Goal: Communication & Community: Answer question/provide support

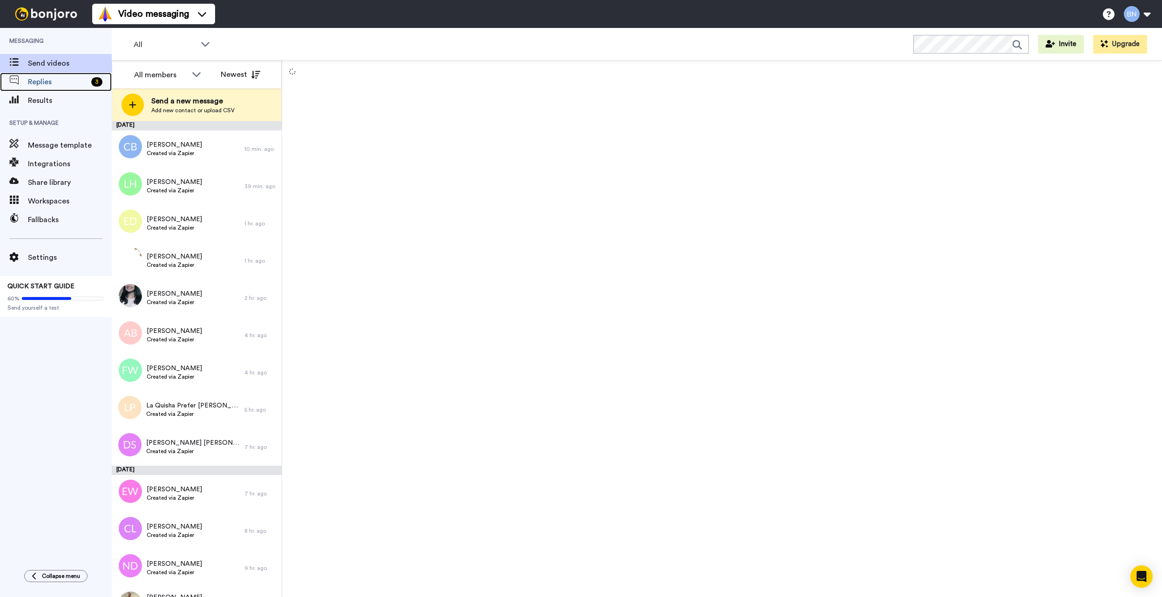
click at [67, 88] on div "Replies 3" at bounding box center [56, 82] width 112 height 19
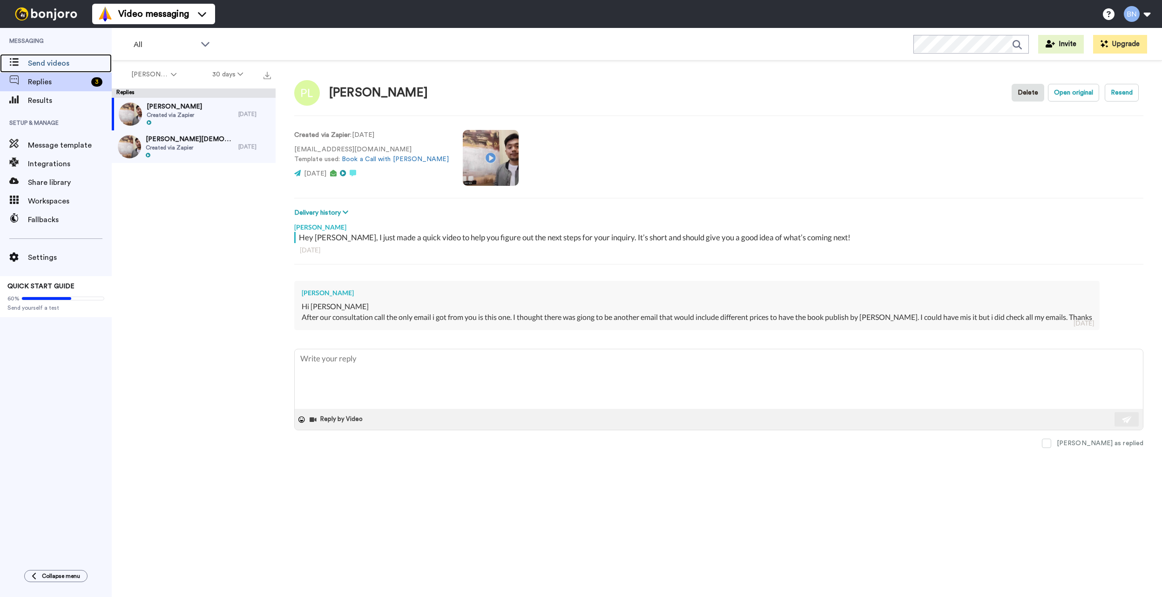
click at [88, 66] on span "Send videos" at bounding box center [70, 63] width 84 height 11
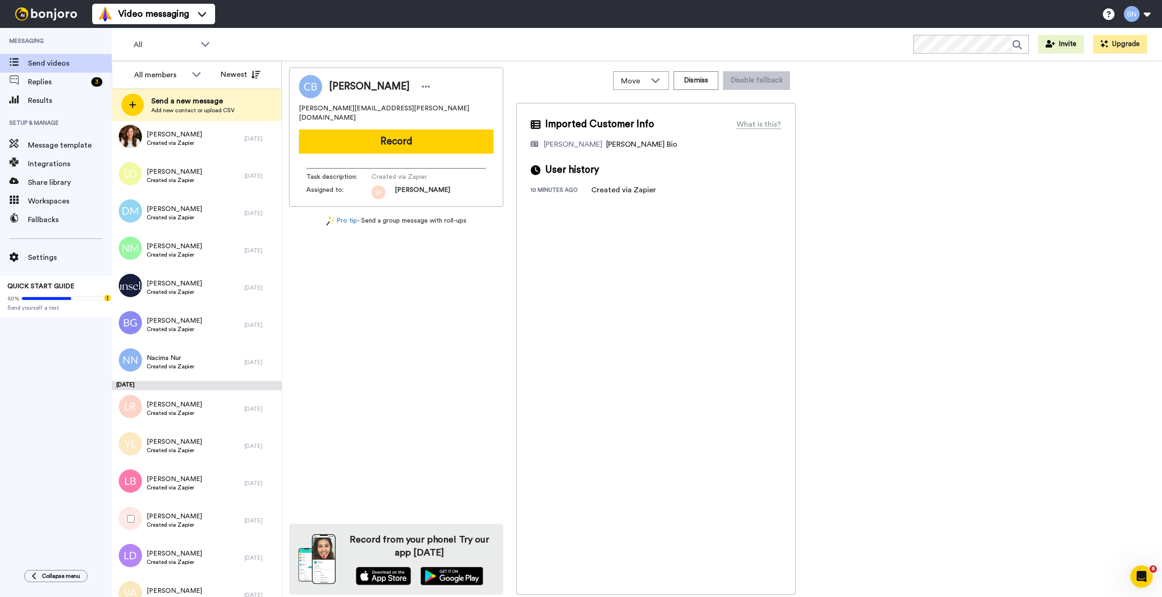
scroll to position [5184, 0]
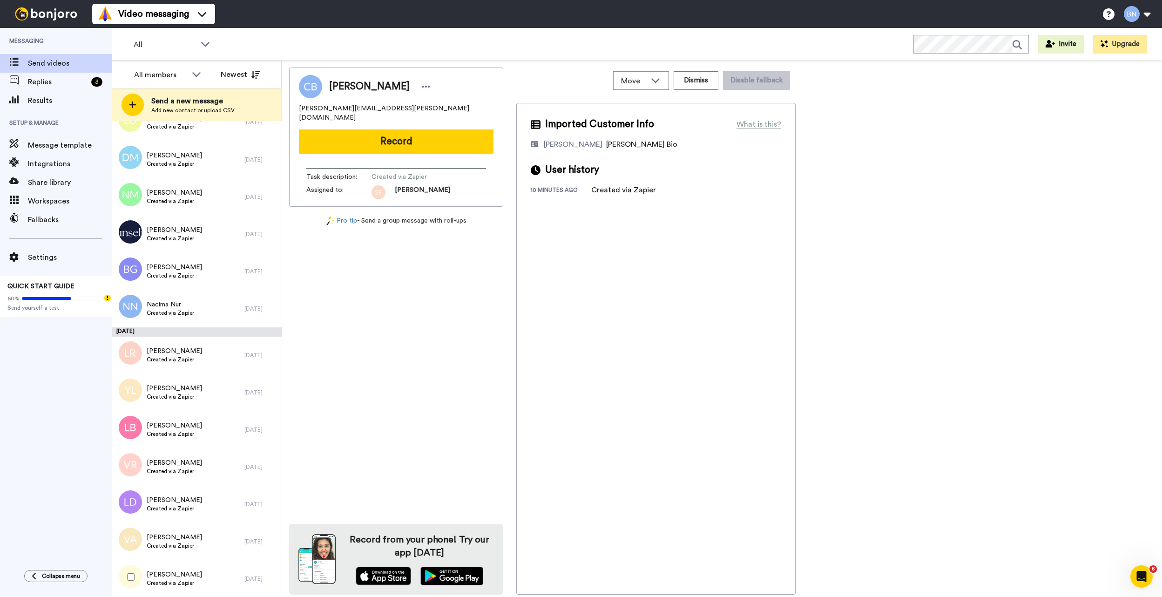
click at [191, 570] on span "[PERSON_NAME]" at bounding box center [174, 574] width 55 height 9
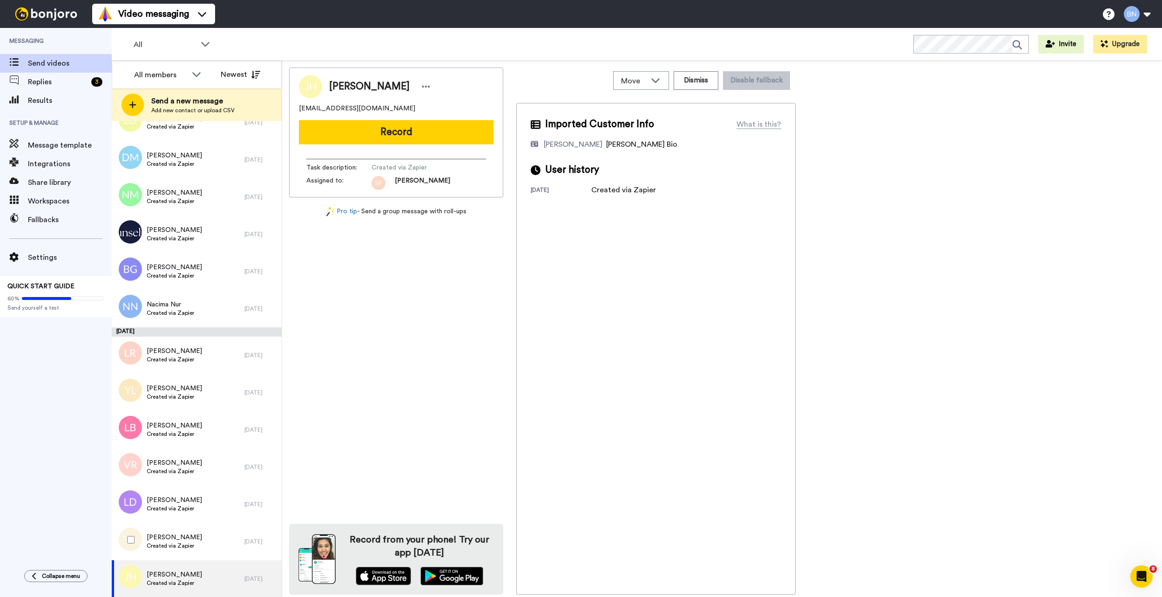
click at [196, 540] on span "Valarie Alexander" at bounding box center [174, 537] width 55 height 9
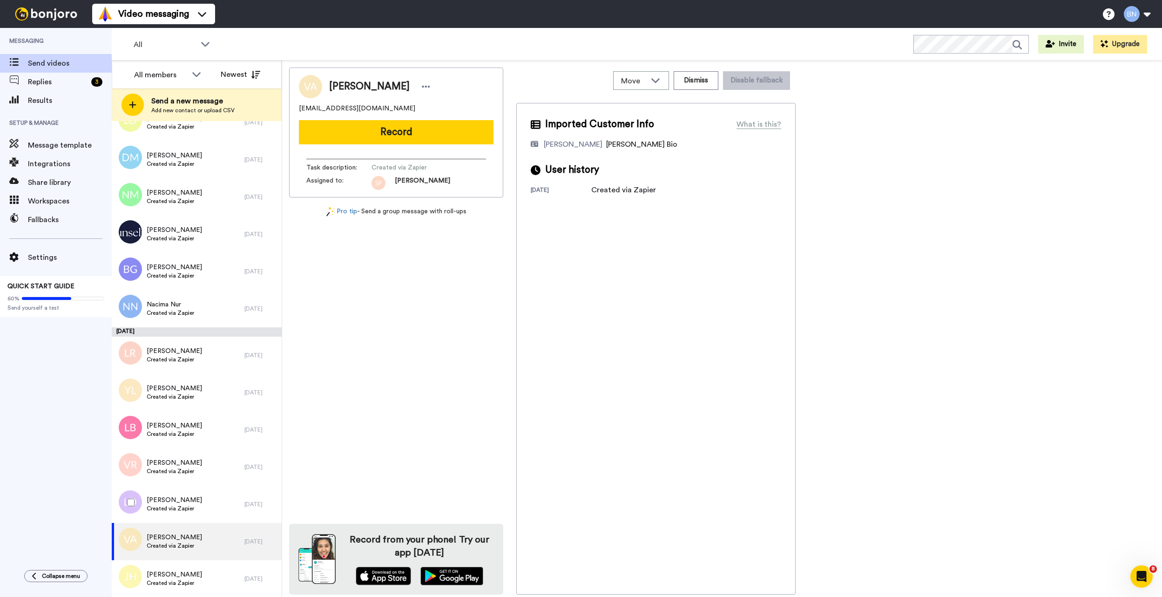
click at [193, 509] on span "Created via Zapier" at bounding box center [174, 508] width 55 height 7
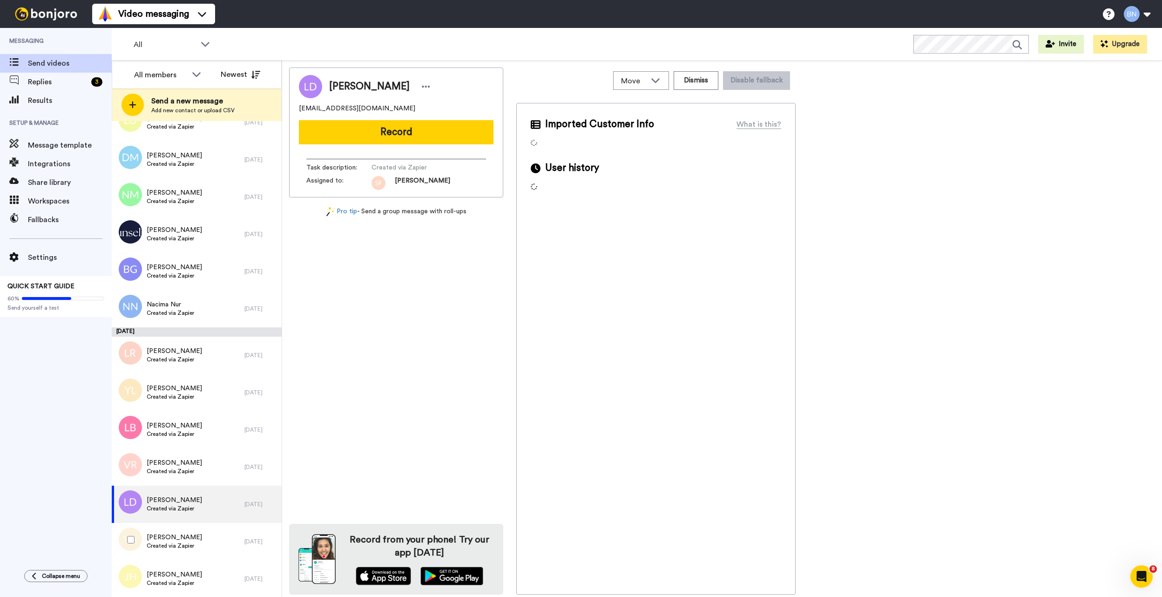
click at [190, 545] on span "Created via Zapier" at bounding box center [174, 545] width 55 height 7
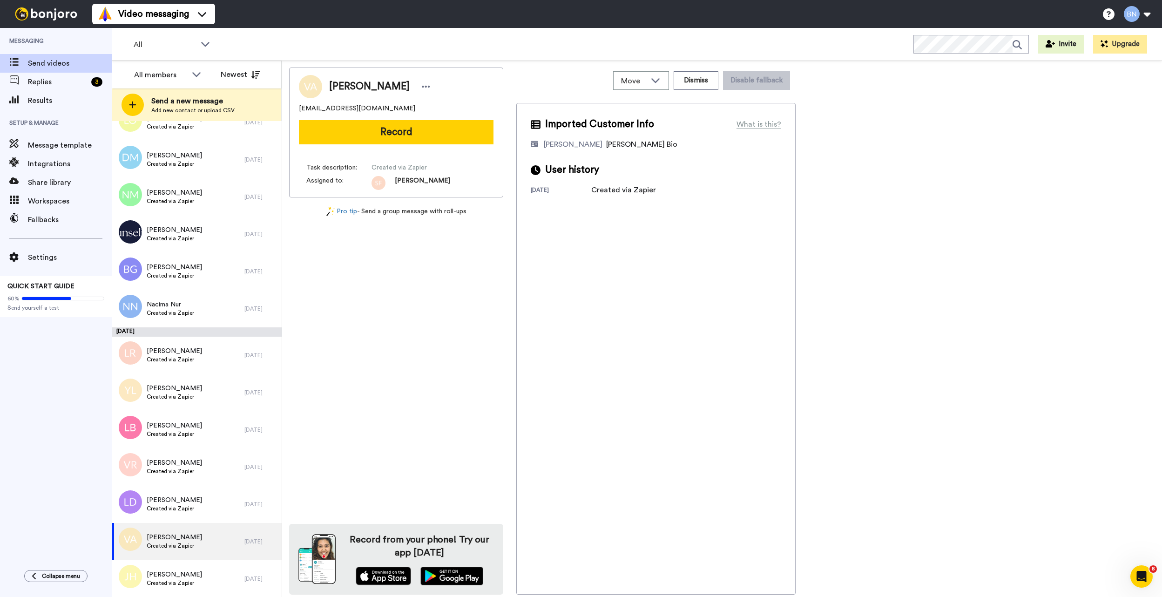
click at [431, 129] on button "Record" at bounding box center [396, 132] width 195 height 24
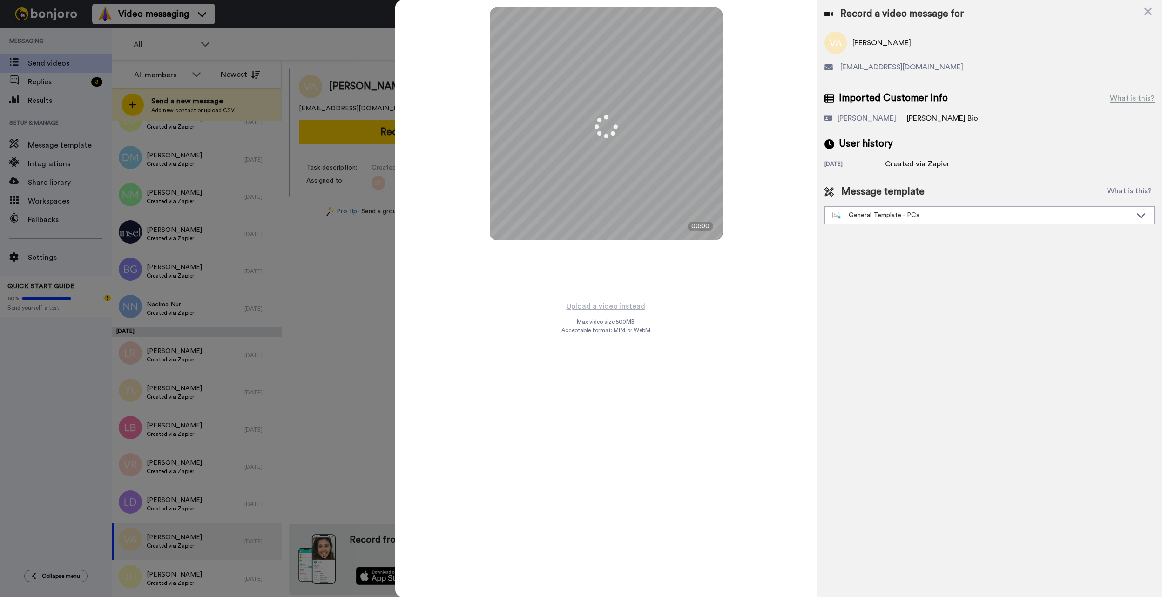
click at [963, 216] on div "General Template - PCs" at bounding box center [981, 214] width 299 height 9
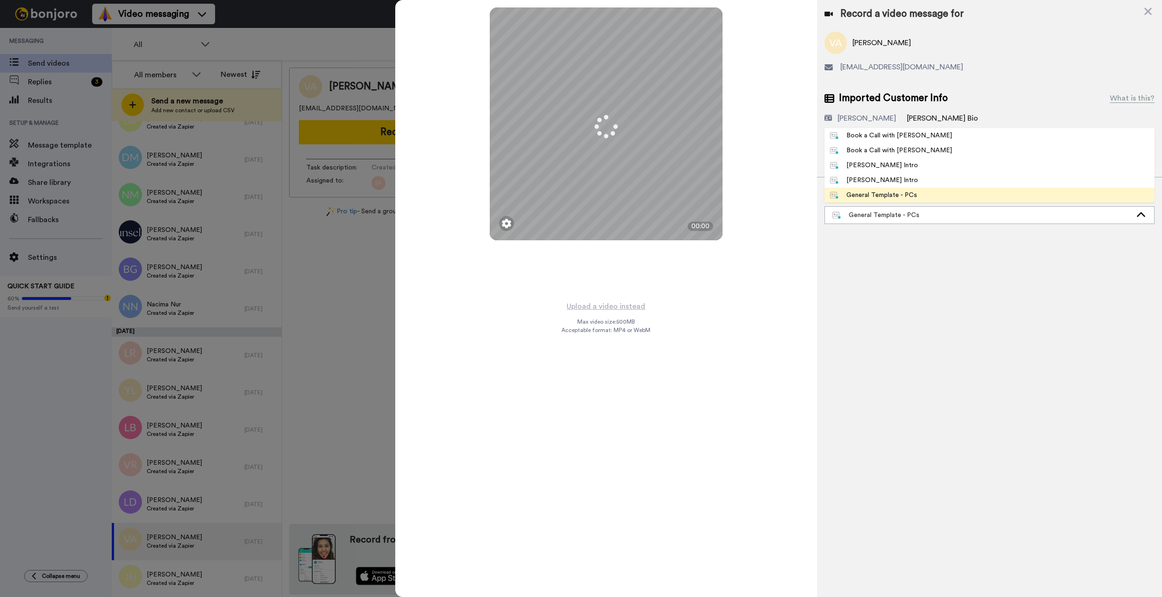
click at [970, 136] on li "Book a Call with [PERSON_NAME]" at bounding box center [989, 135] width 330 height 15
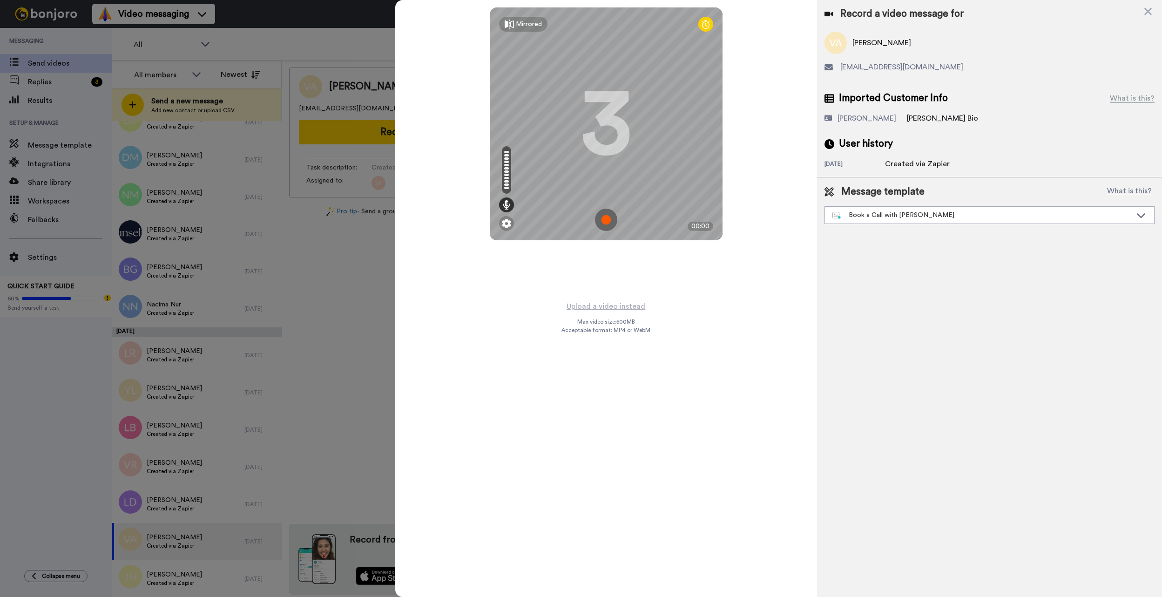
click at [622, 308] on button "Upload a video instead" at bounding box center [606, 306] width 84 height 12
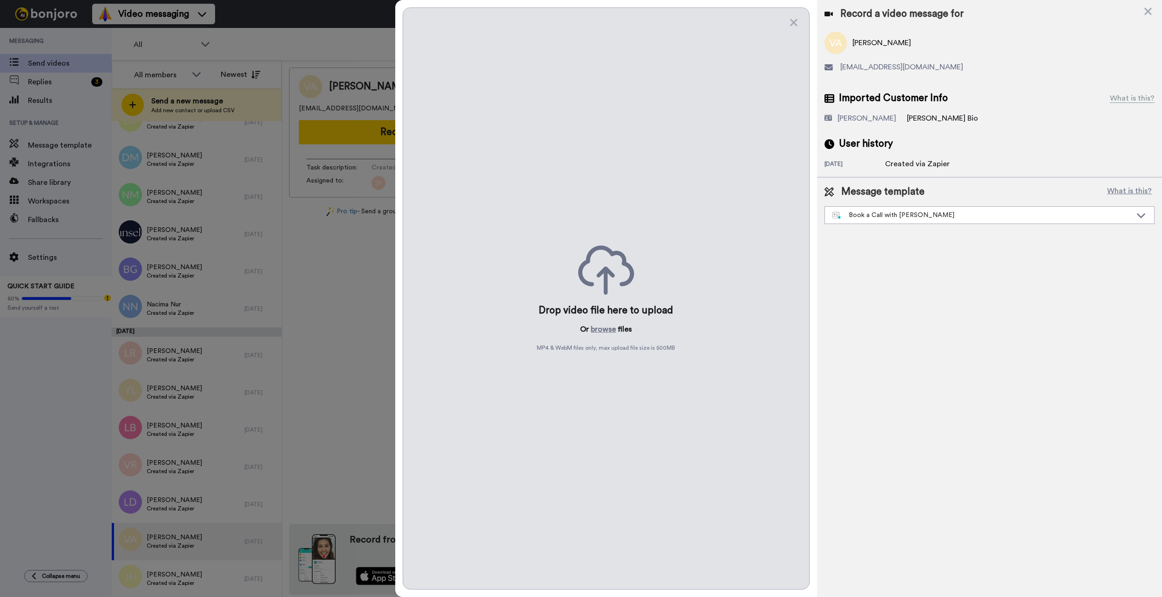
click at [604, 329] on button "browse" at bounding box center [603, 329] width 25 height 11
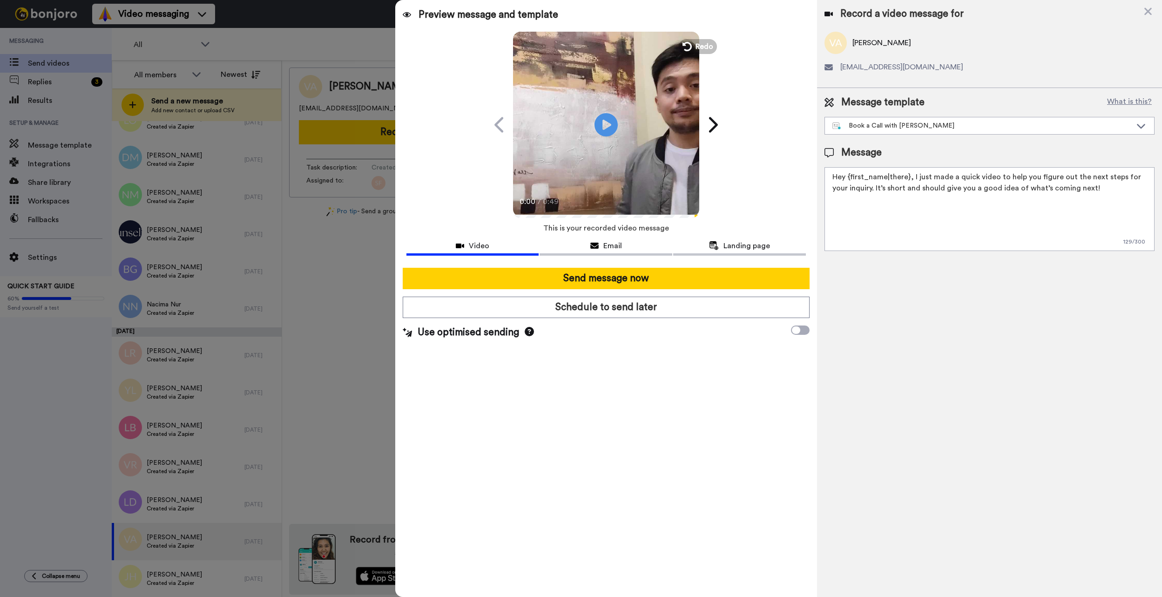
click at [693, 280] on button "Send message now" at bounding box center [606, 278] width 407 height 21
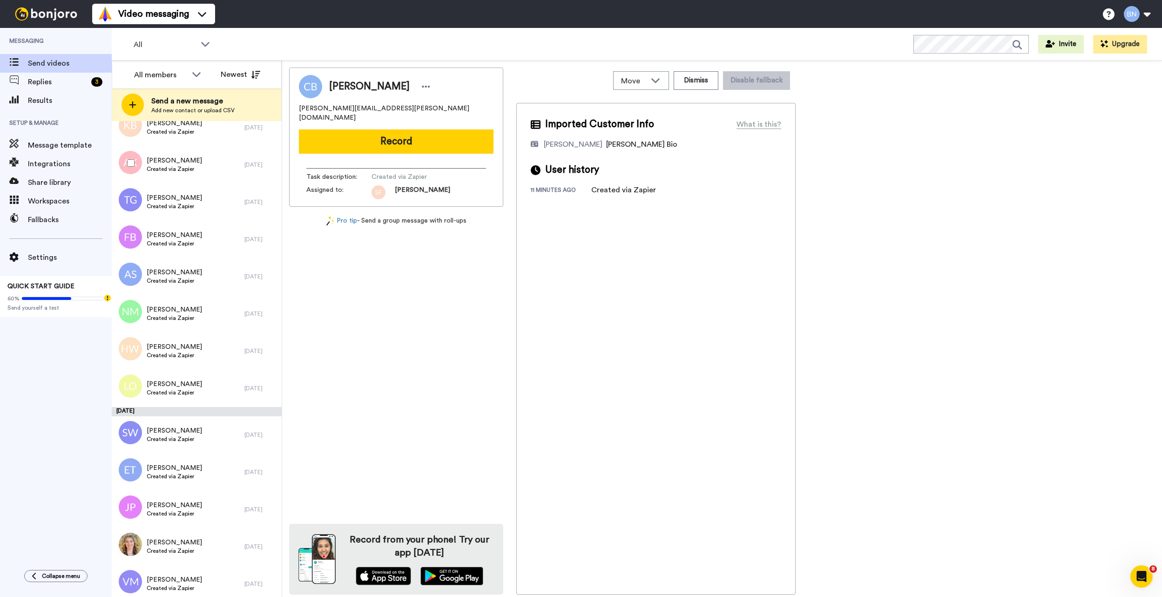
scroll to position [7595, 0]
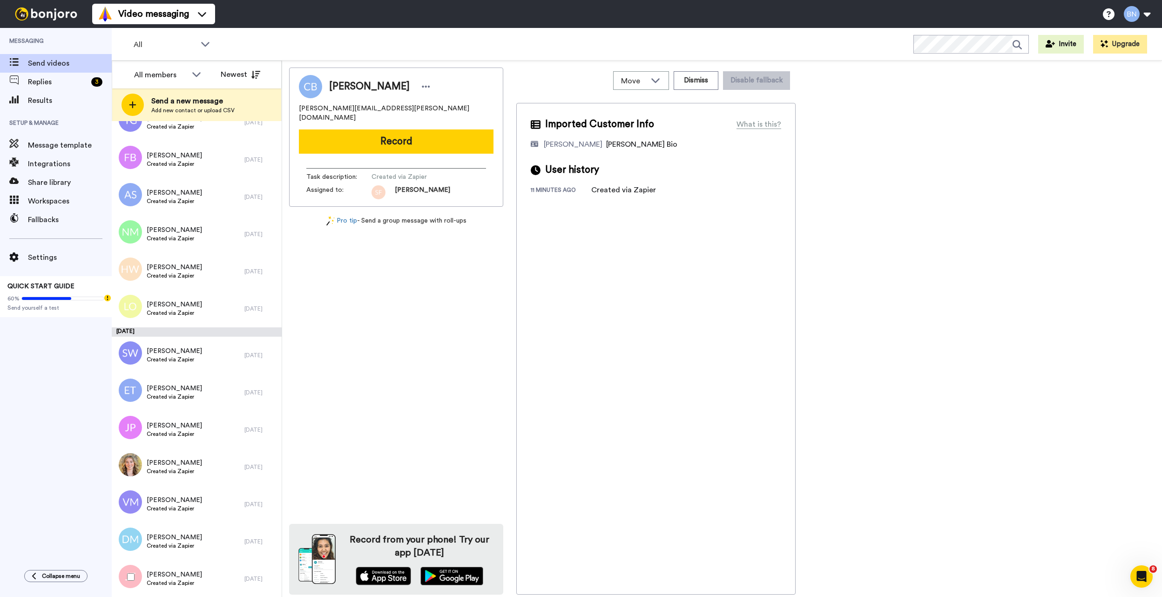
click at [200, 585] on div "Jess Trigg Created via Zapier" at bounding box center [178, 578] width 133 height 37
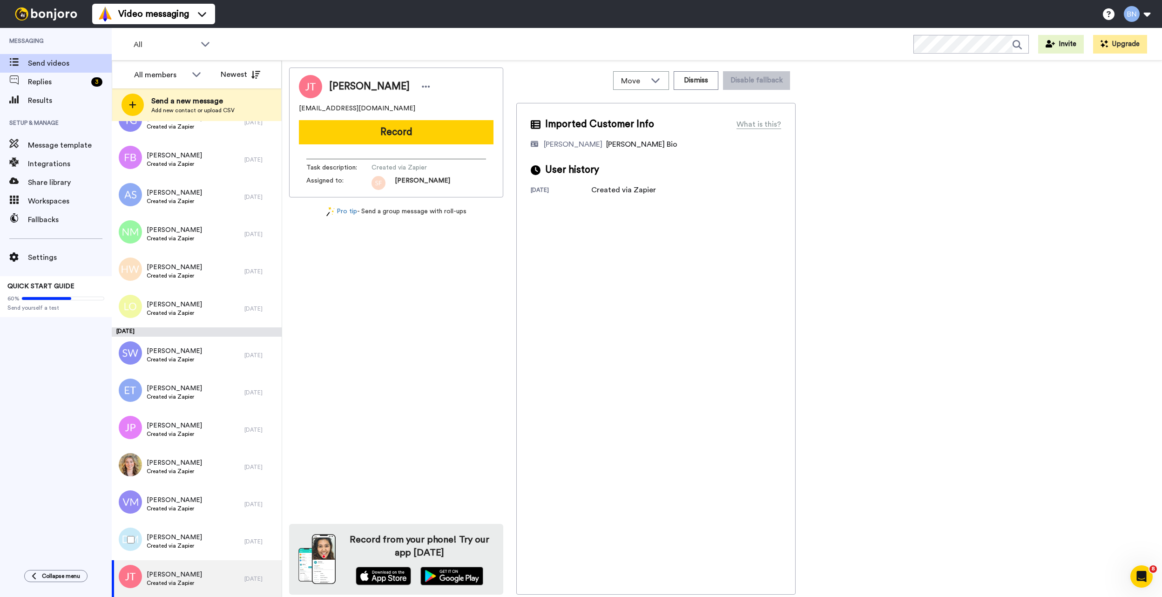
click at [200, 550] on div "David Macknay Created via Zapier" at bounding box center [178, 541] width 133 height 37
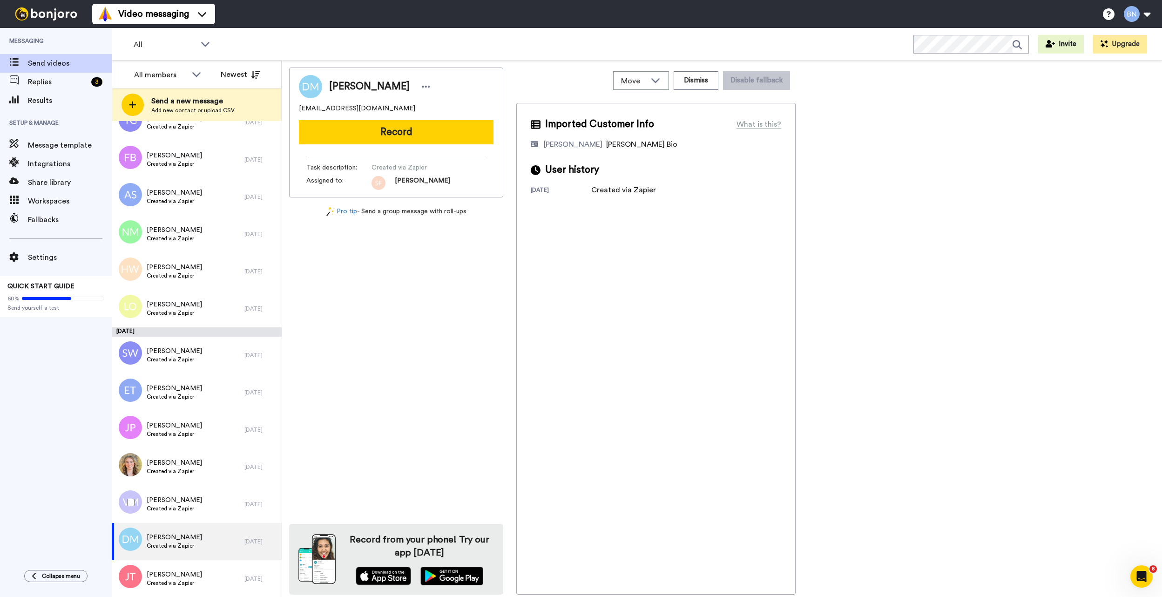
click at [198, 501] on div "Vera Macauley Created via Zapier" at bounding box center [178, 504] width 133 height 37
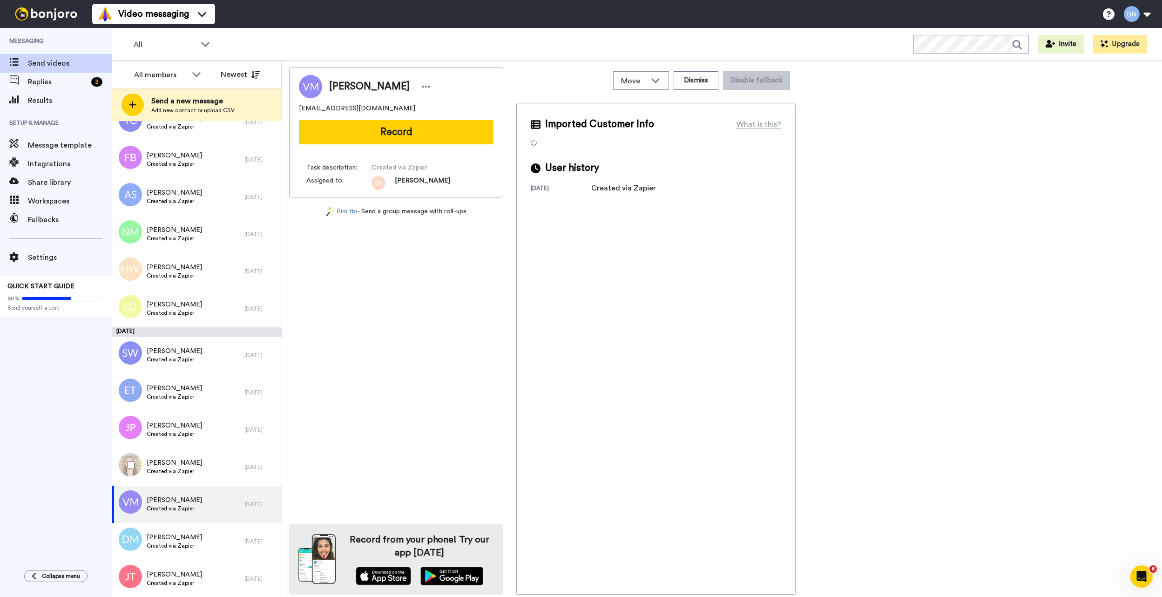
click at [192, 468] on span "Created via Zapier" at bounding box center [174, 470] width 55 height 7
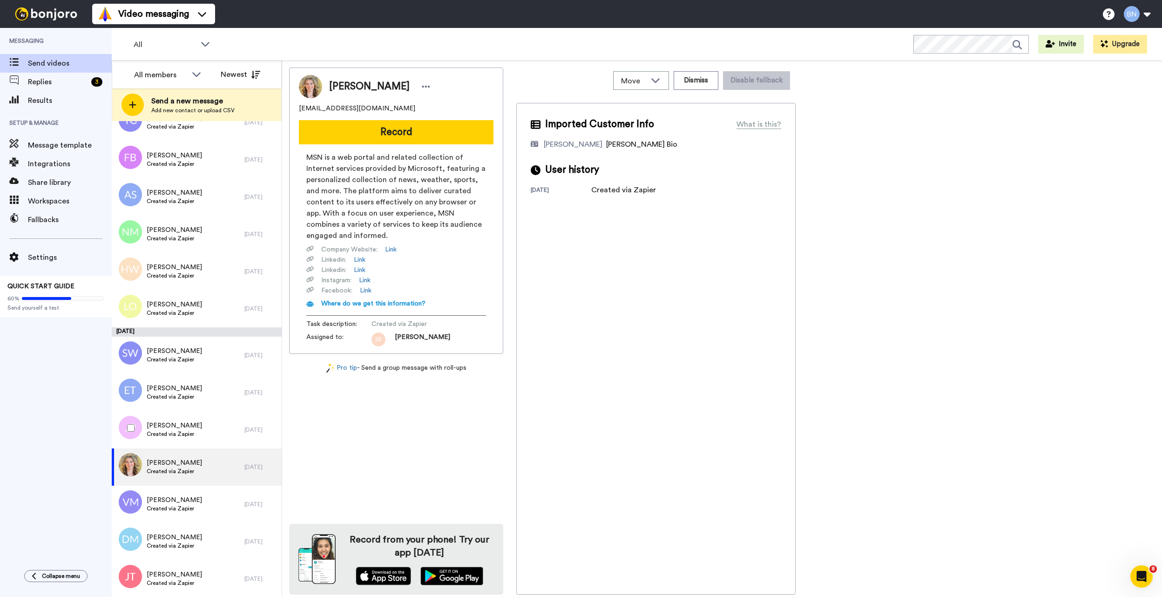
click at [190, 432] on span "Created via Zapier" at bounding box center [174, 433] width 55 height 7
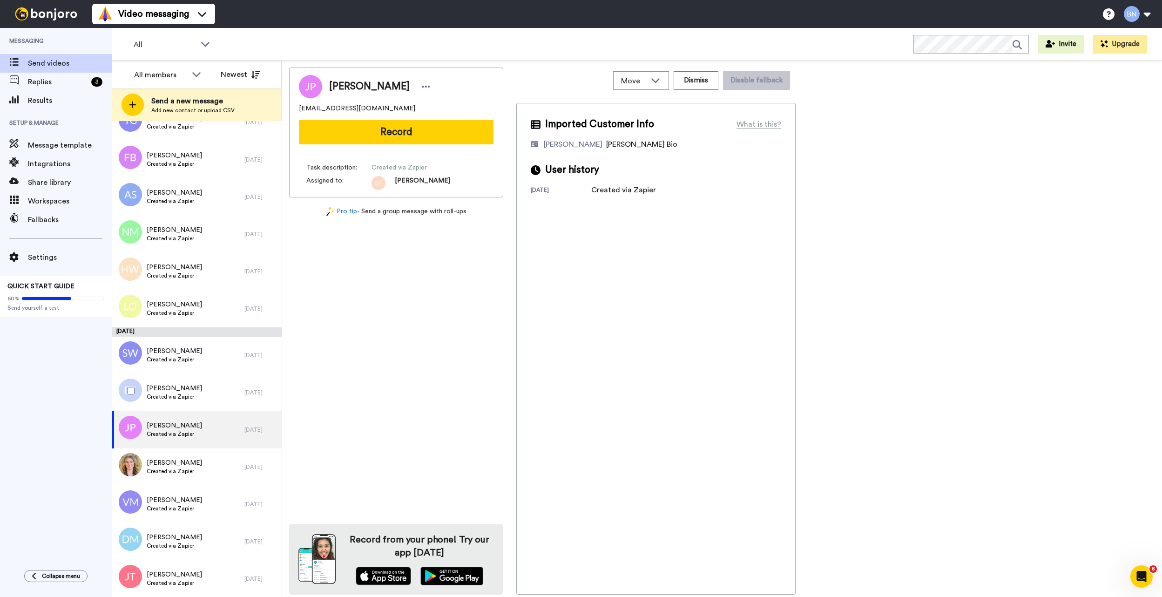
click at [185, 398] on span "Created via Zapier" at bounding box center [174, 396] width 55 height 7
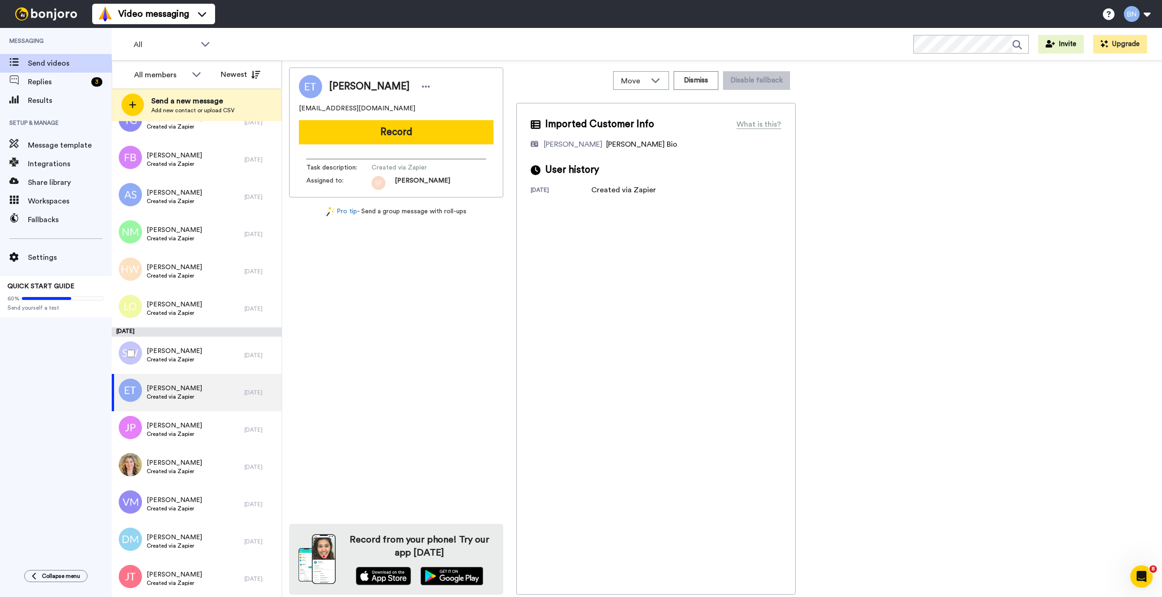
click at [191, 357] on span "Created via Zapier" at bounding box center [174, 359] width 55 height 7
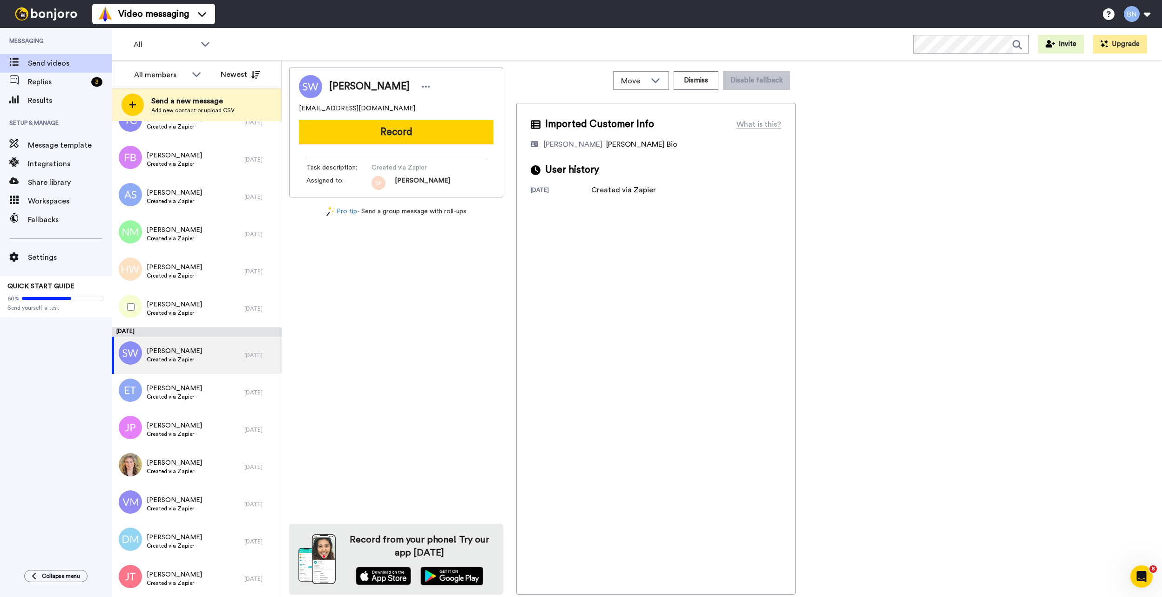
click at [181, 295] on div "Louise Vicky O'Leary Created via Zapier" at bounding box center [178, 308] width 133 height 37
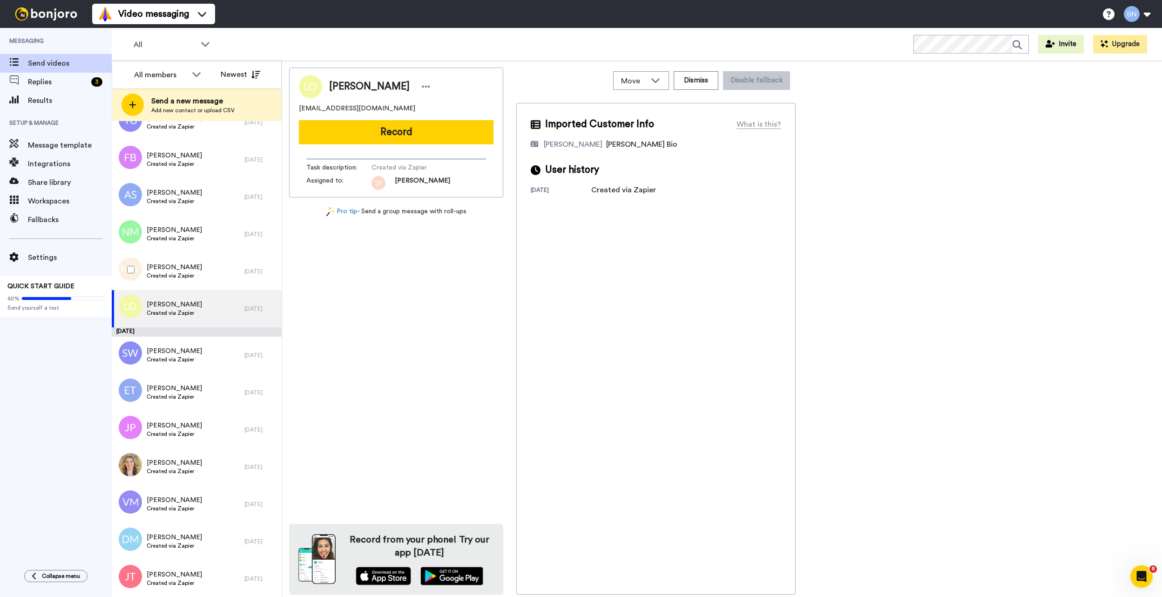
click at [183, 272] on span "Created via Zapier" at bounding box center [174, 275] width 55 height 7
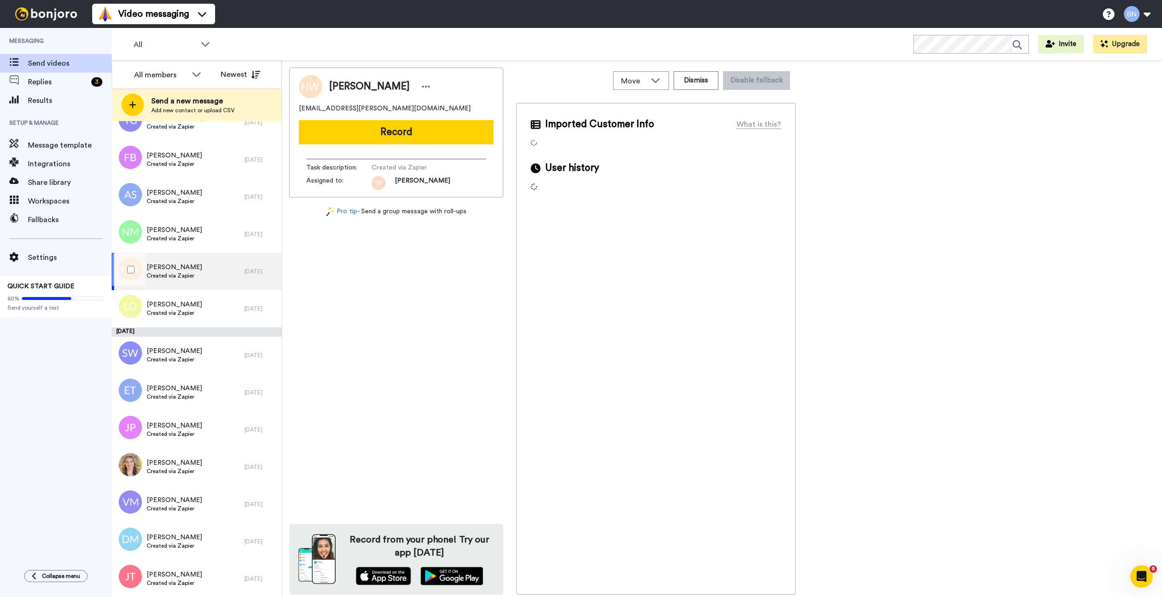
scroll to position [7513, 0]
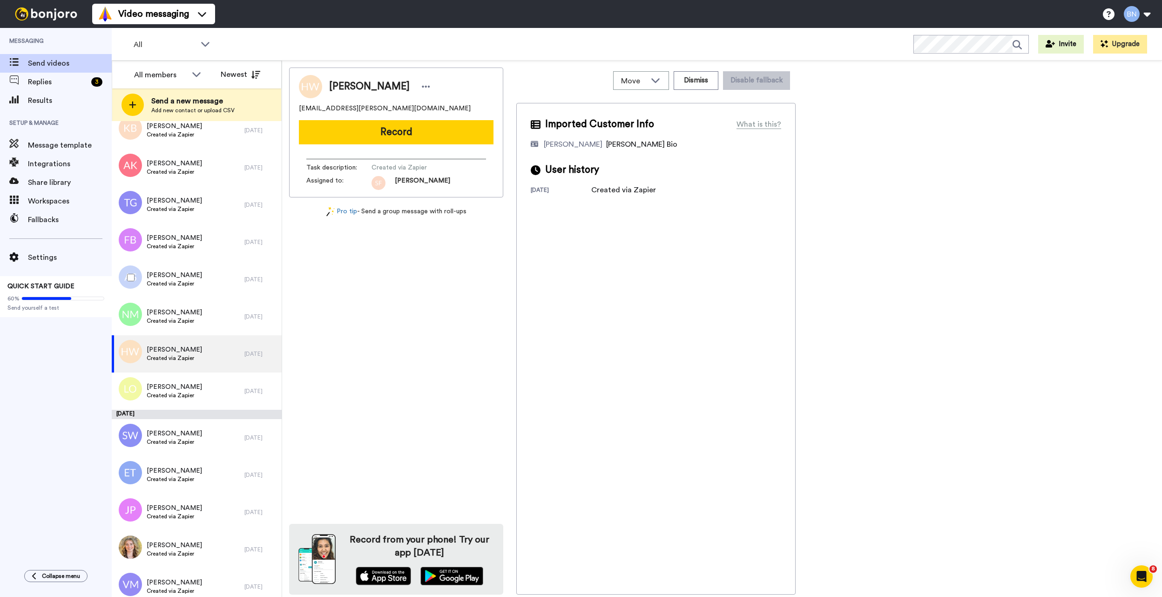
click at [179, 282] on span "Created via Zapier" at bounding box center [174, 283] width 55 height 7
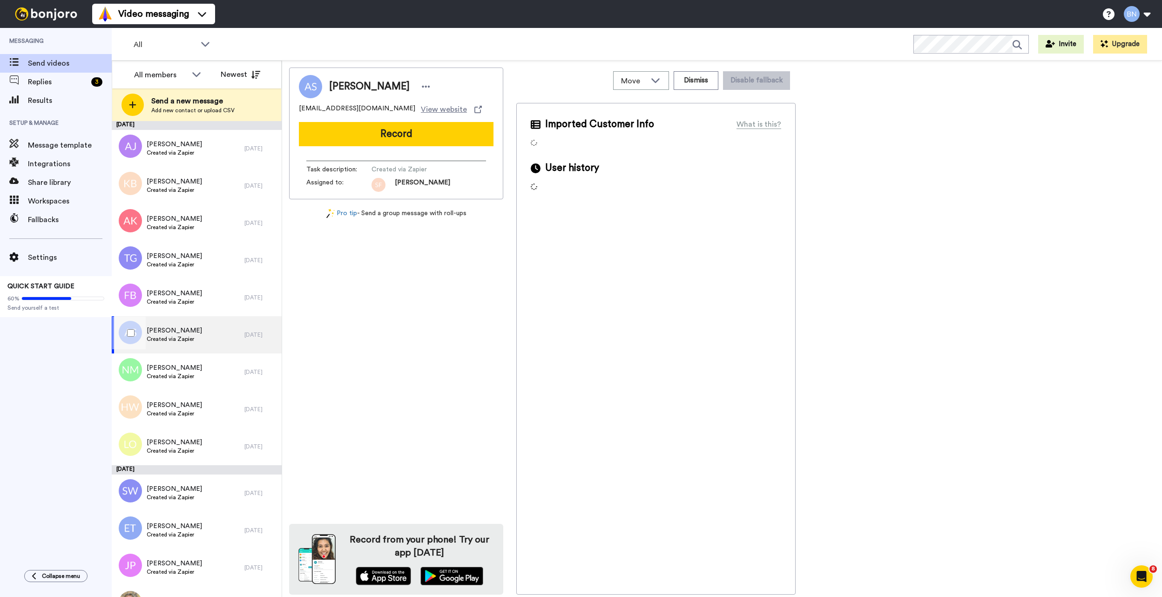
scroll to position [7430, 0]
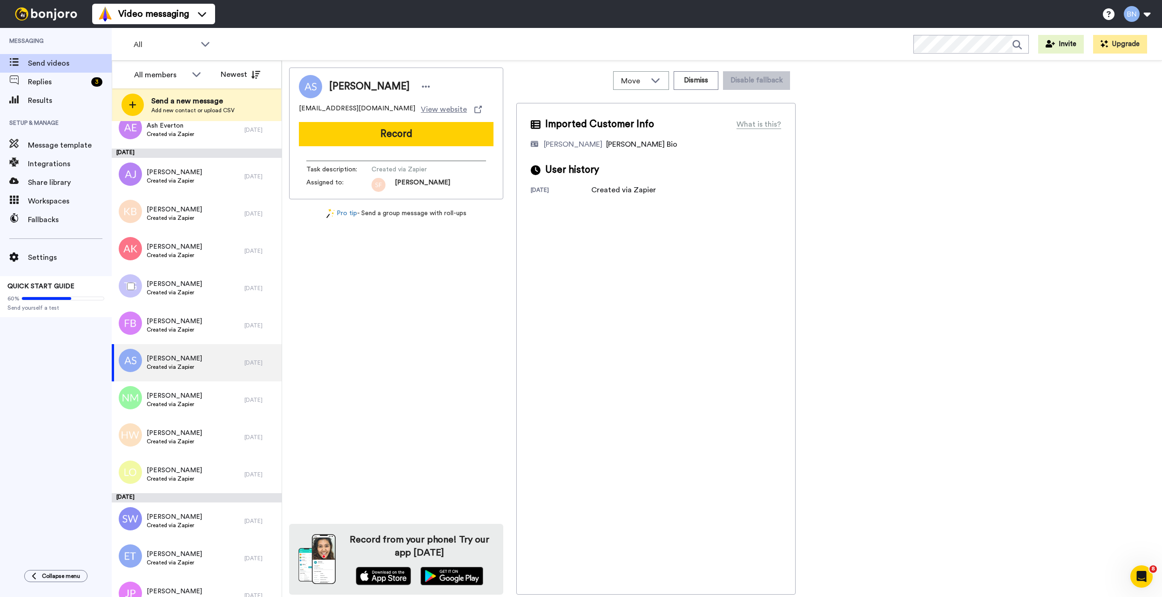
click at [181, 278] on div "Terrence Griffiths Created via Zapier" at bounding box center [178, 288] width 133 height 37
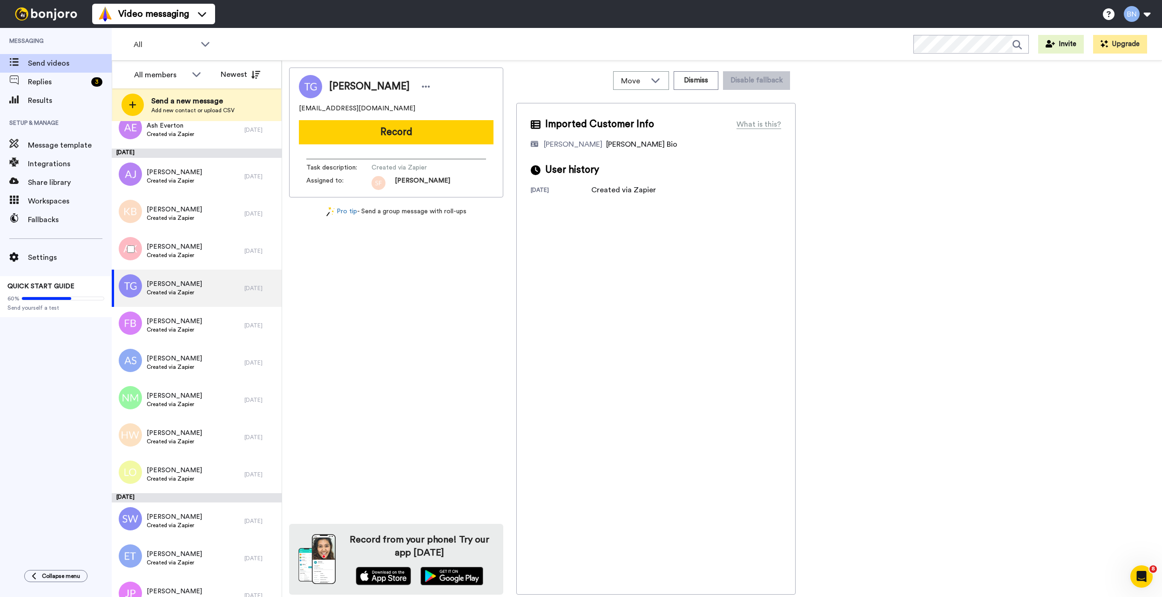
click at [184, 257] on div "Angie Kay Created via Zapier" at bounding box center [174, 251] width 55 height 18
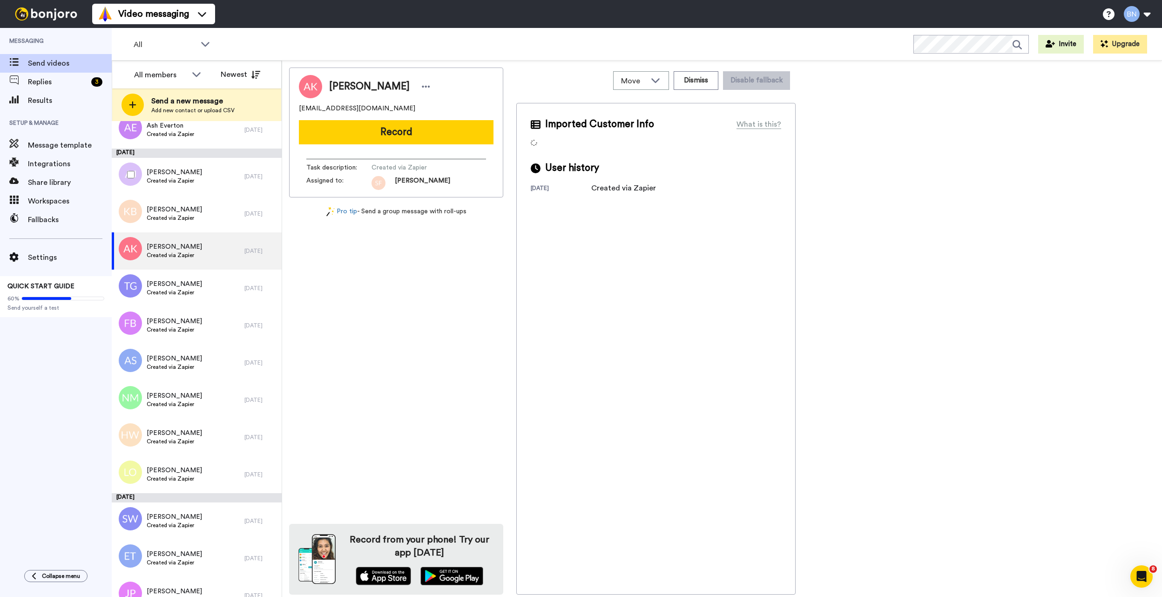
click at [188, 179] on span "Created via Zapier" at bounding box center [174, 180] width 55 height 7
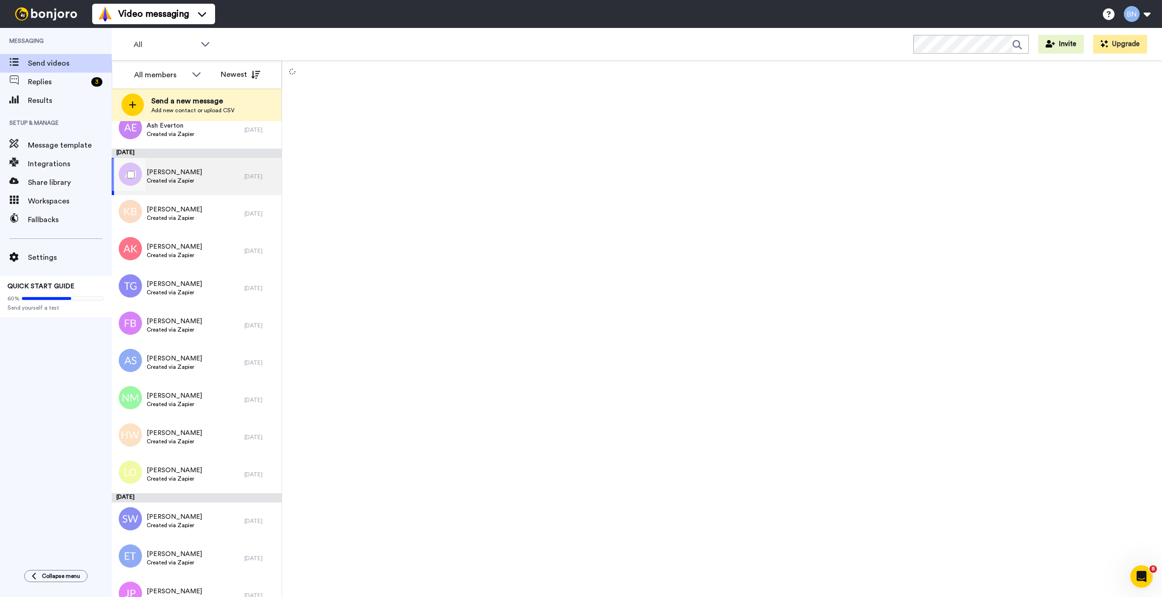
scroll to position [7264, 0]
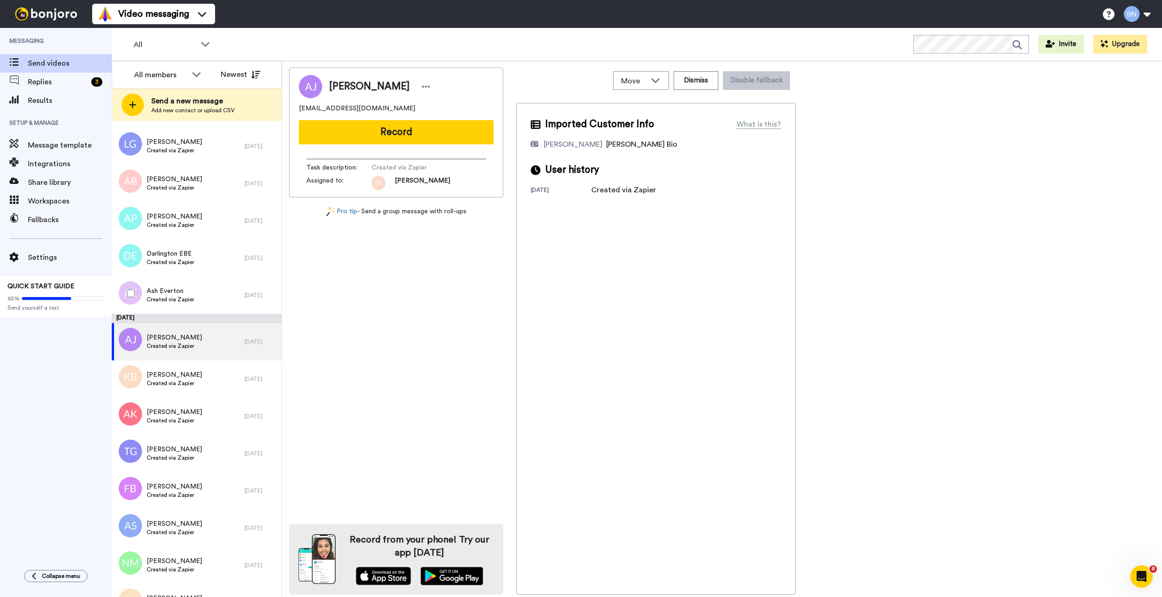
click at [196, 290] on div "Ash Everton Created via Zapier" at bounding box center [178, 295] width 133 height 37
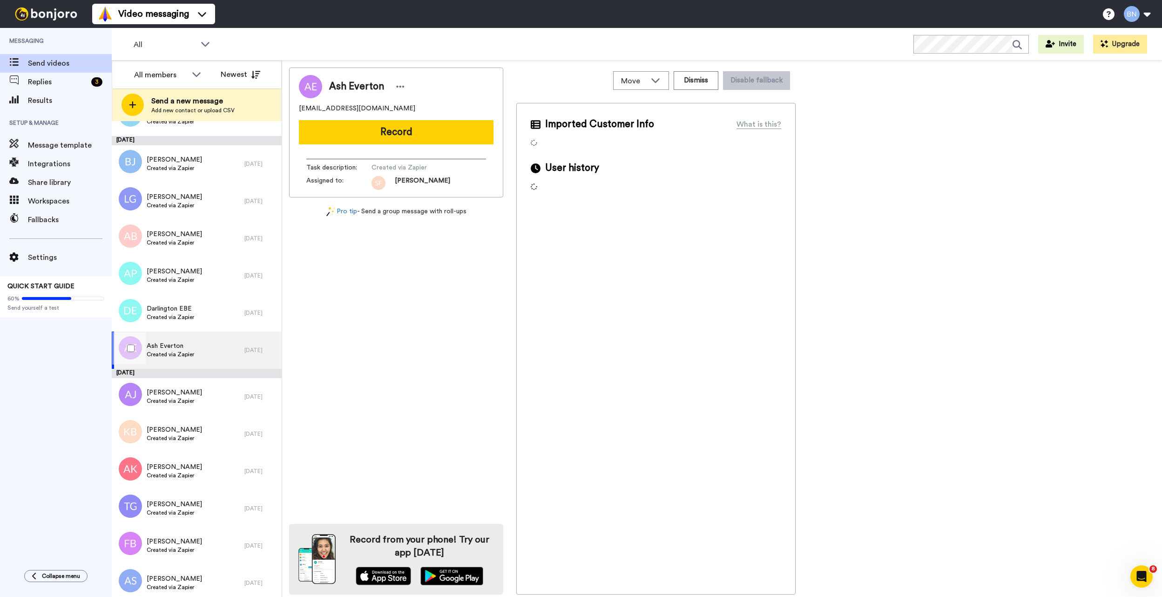
scroll to position [7182, 0]
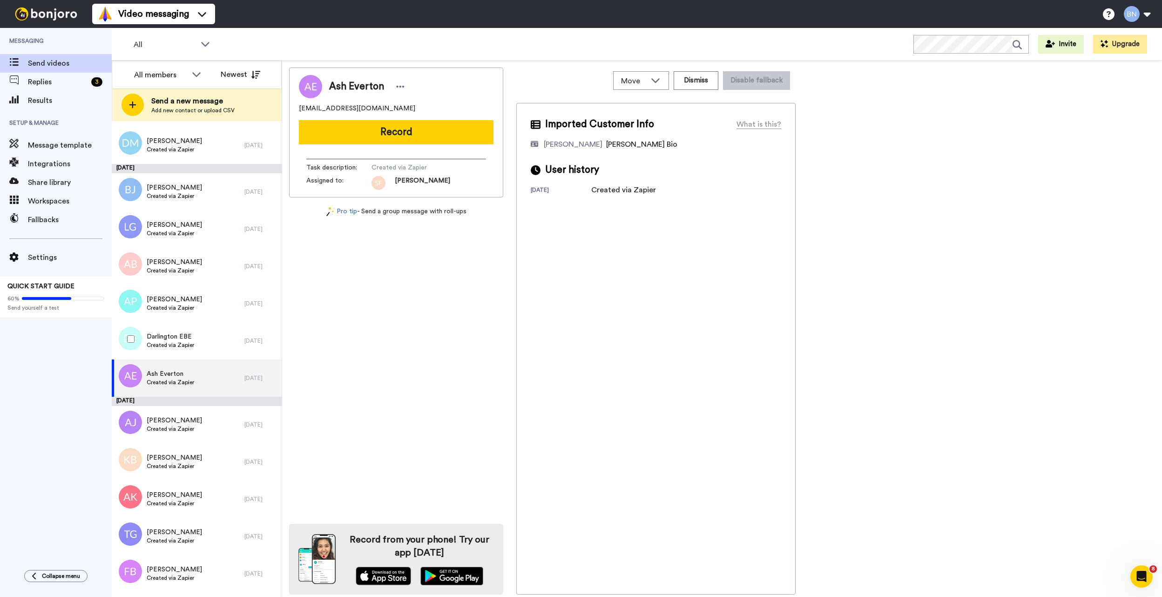
click at [196, 330] on div "Darlington EBE Created via Zapier" at bounding box center [178, 340] width 133 height 37
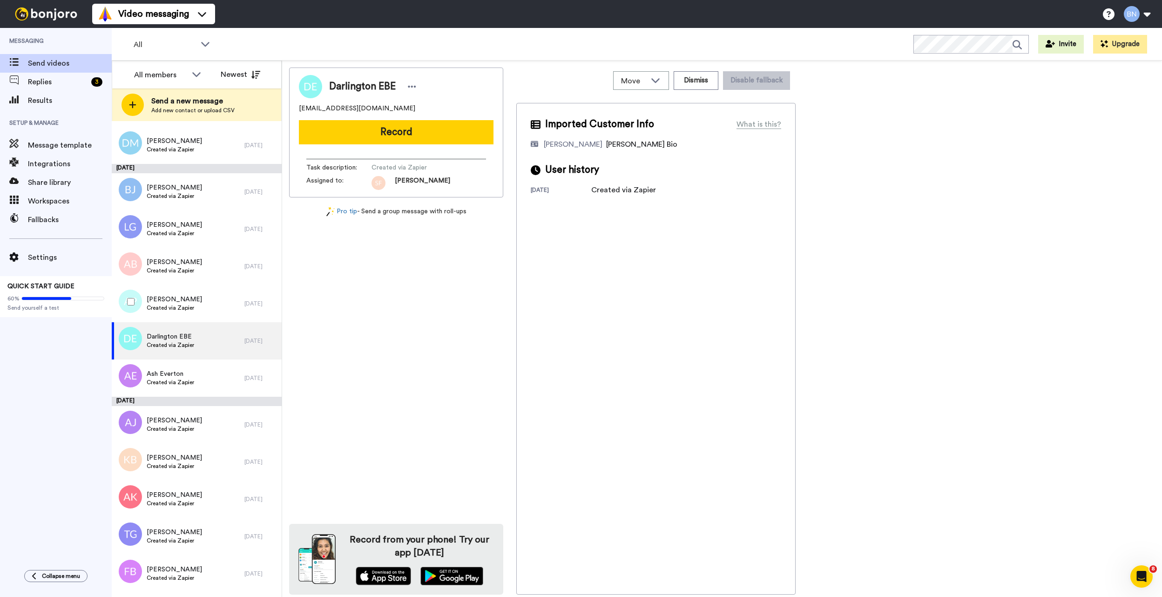
click at [202, 295] on span "[PERSON_NAME]" at bounding box center [174, 299] width 55 height 9
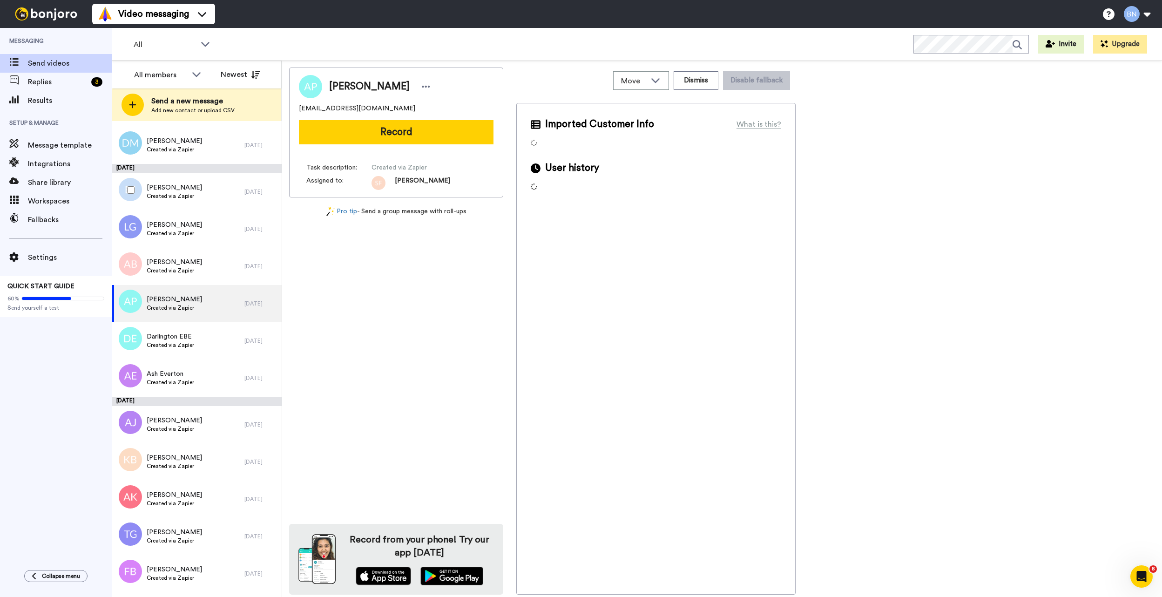
click at [200, 194] on div "Binta Jallow Created via Zapier" at bounding box center [178, 191] width 133 height 37
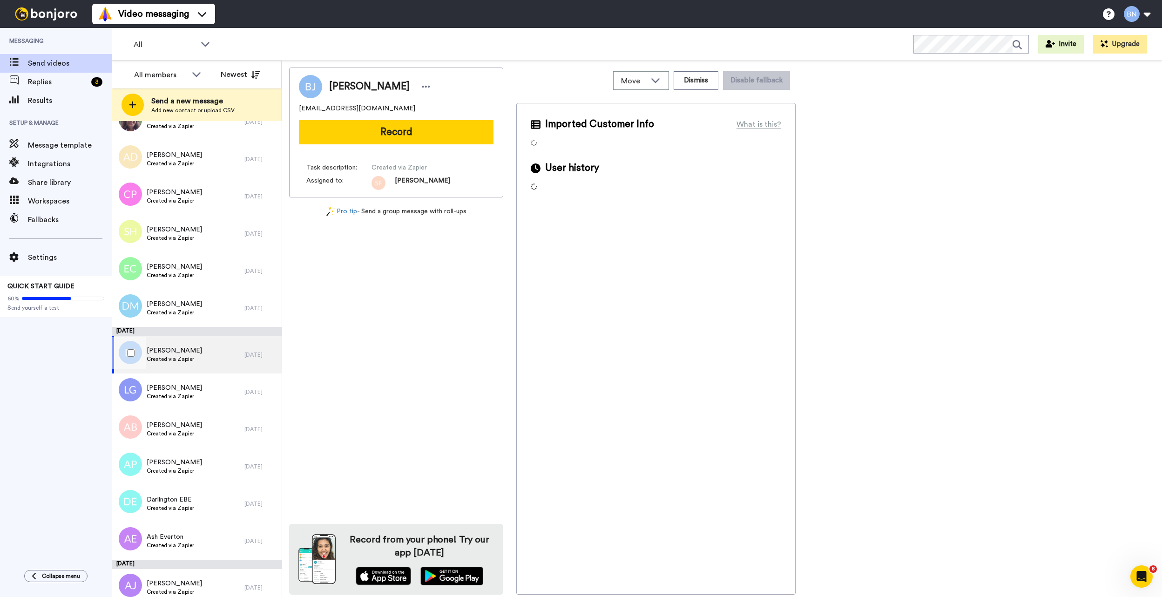
scroll to position [7016, 0]
click at [205, 320] on div "Deborah Martin Created via Zapier" at bounding box center [178, 310] width 133 height 37
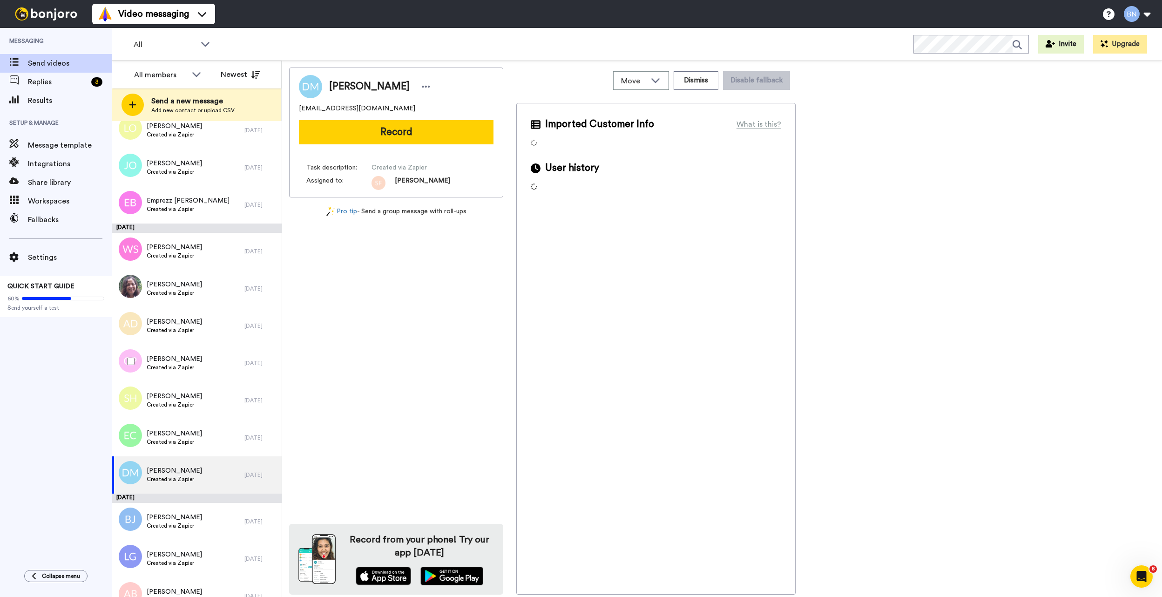
scroll to position [6851, 0]
click at [194, 440] on div "Emily Cotton Created via Zapier" at bounding box center [178, 438] width 133 height 37
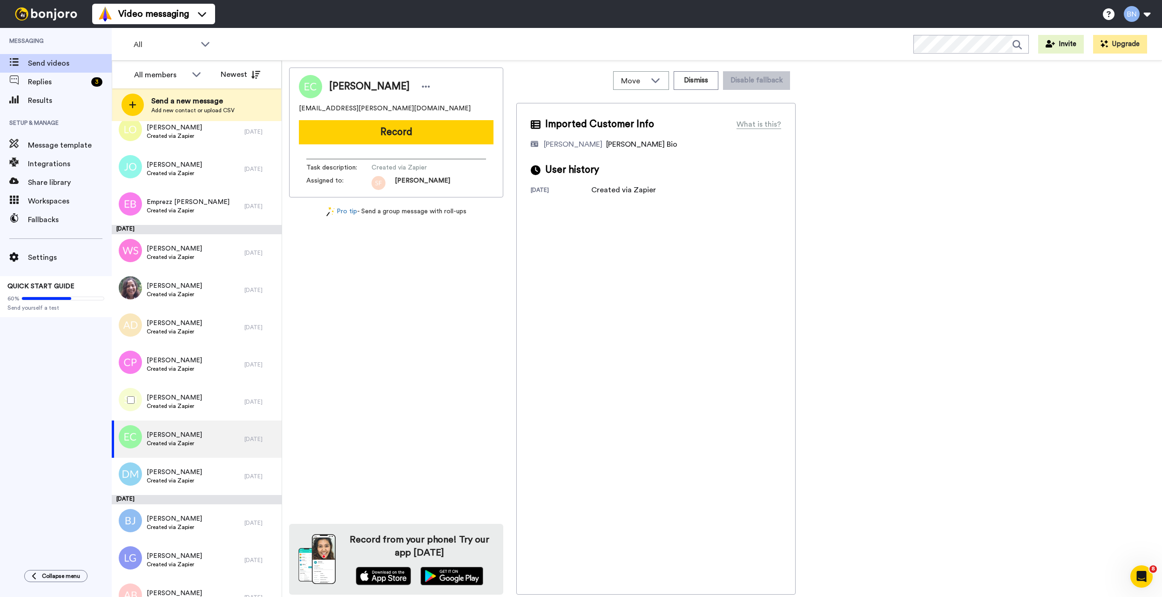
click at [187, 393] on span "Shannon Hughey" at bounding box center [174, 397] width 55 height 9
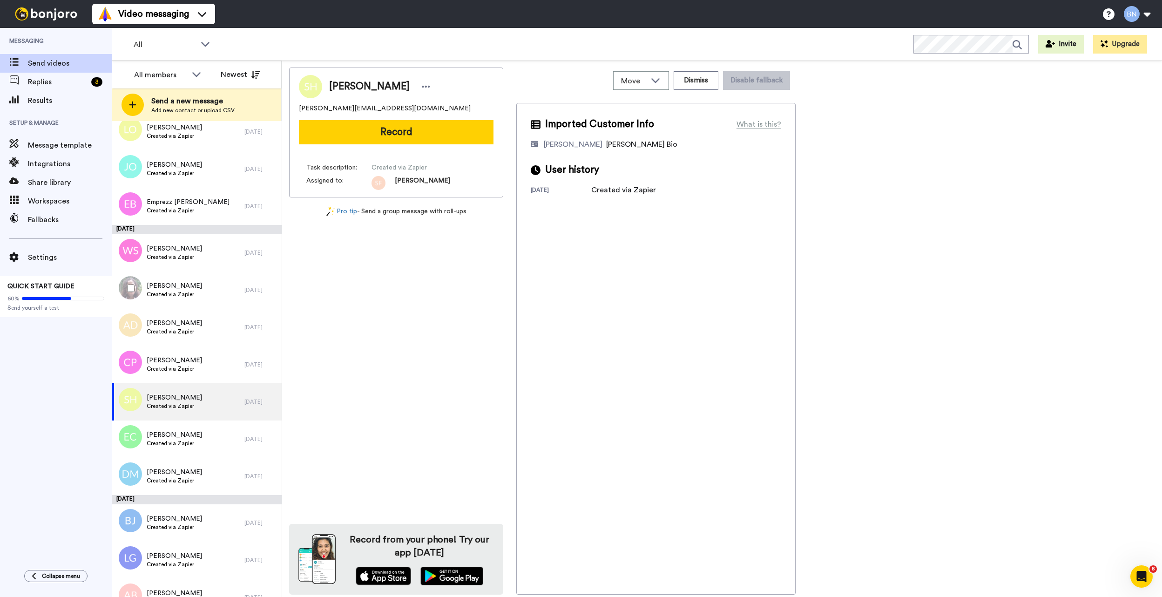
click at [182, 290] on span "Created via Zapier" at bounding box center [174, 293] width 55 height 7
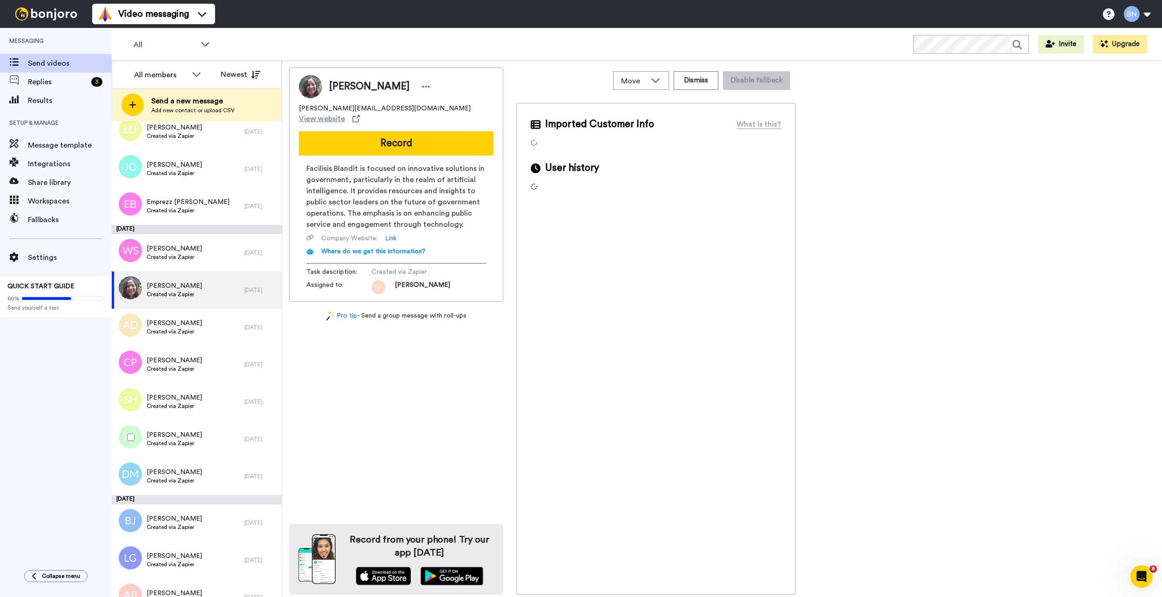
click at [179, 425] on div "Emily Cotton Created via Zapier" at bounding box center [178, 438] width 133 height 37
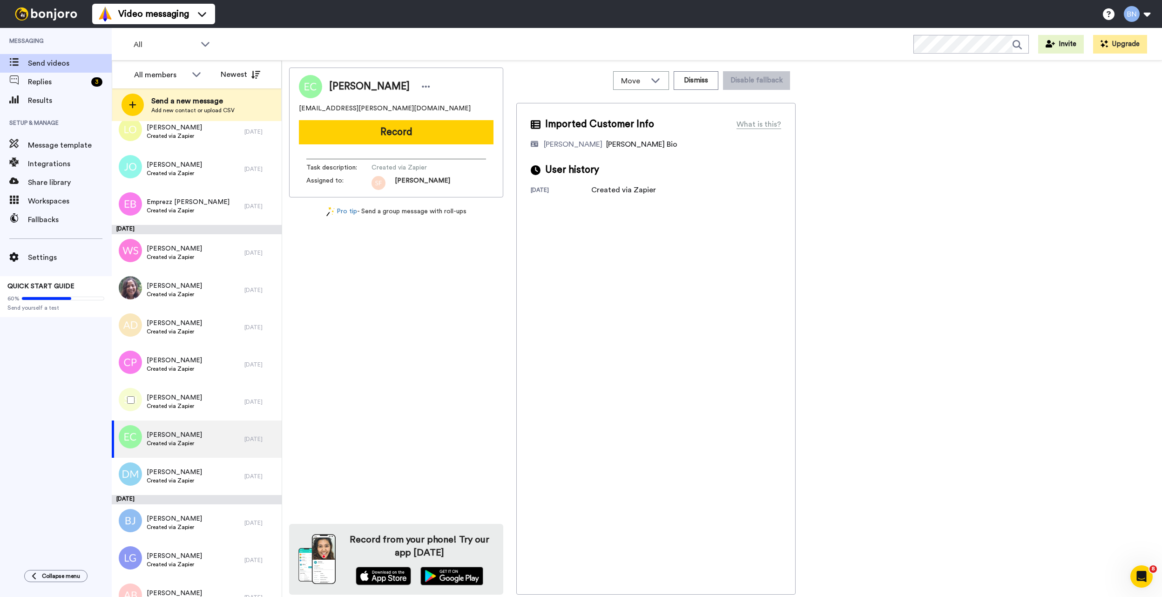
click at [179, 396] on span "Shannon Hughey" at bounding box center [174, 397] width 55 height 9
click at [419, 125] on button "Record" at bounding box center [396, 132] width 195 height 24
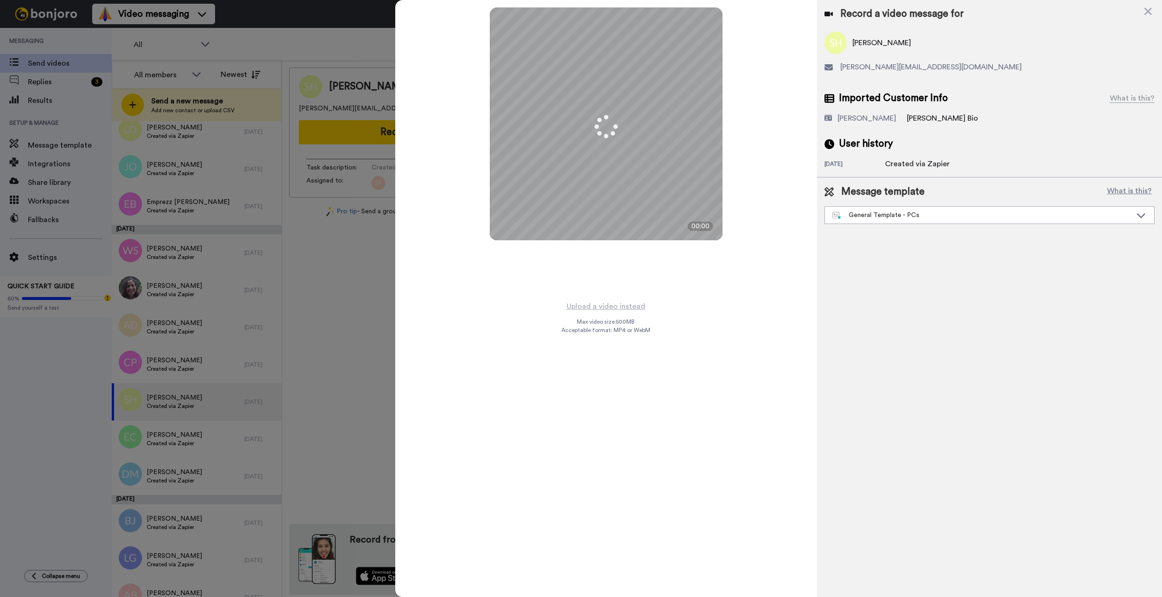
click at [980, 222] on div "General Template - PCs" at bounding box center [989, 215] width 329 height 17
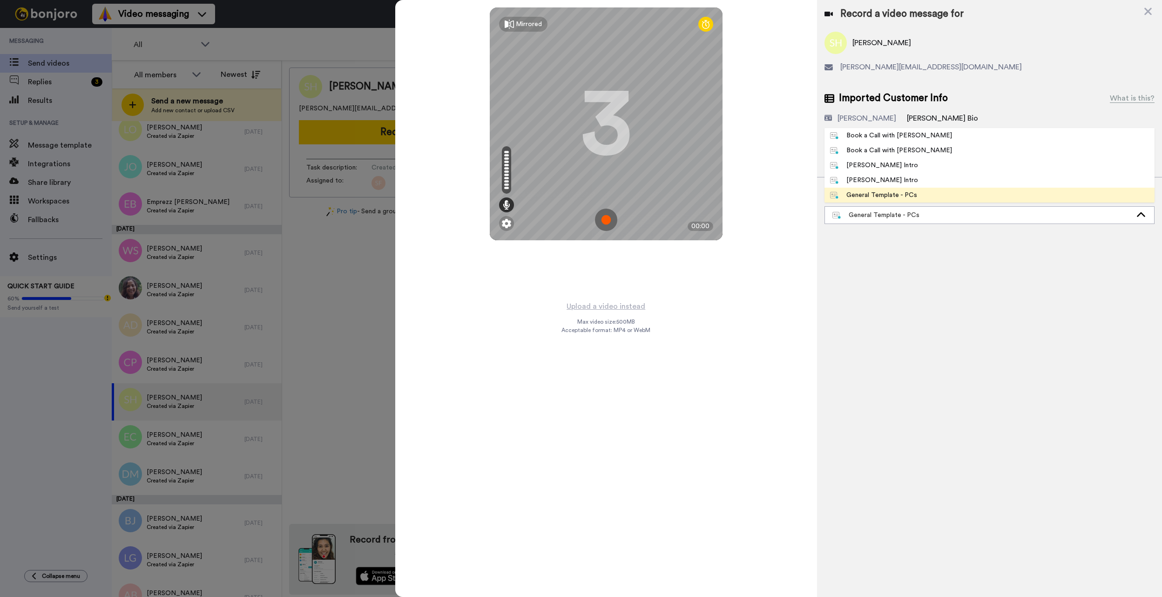
click at [984, 135] on li "Book a Call with Bruce" at bounding box center [989, 135] width 330 height 15
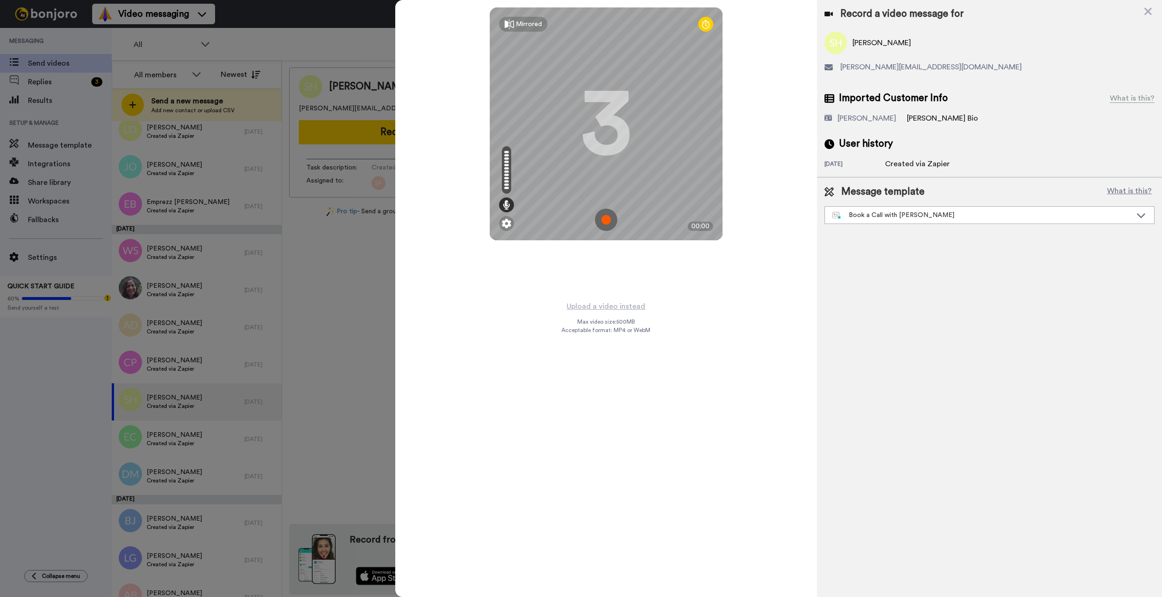
click at [628, 308] on button "Upload a video instead" at bounding box center [606, 306] width 84 height 12
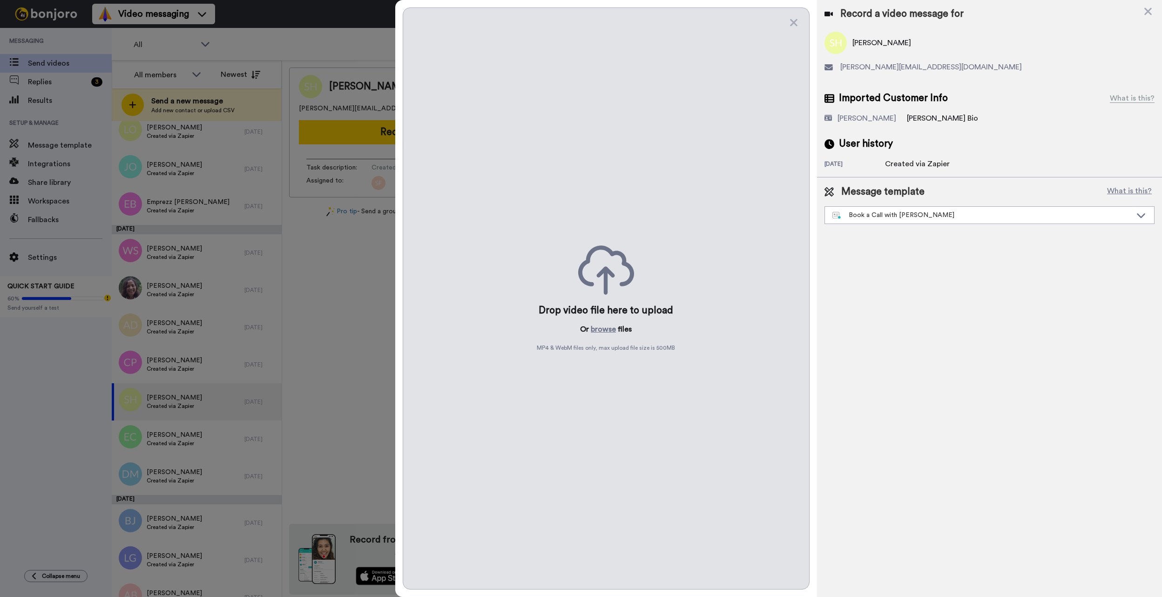
click at [602, 342] on div "Drop video file here to upload Or browse files MP4 & WebM files only, max uploa…" at bounding box center [606, 298] width 407 height 582
click at [615, 326] on p "Or browse files" at bounding box center [606, 329] width 52 height 11
click at [610, 326] on button "browse" at bounding box center [603, 329] width 25 height 11
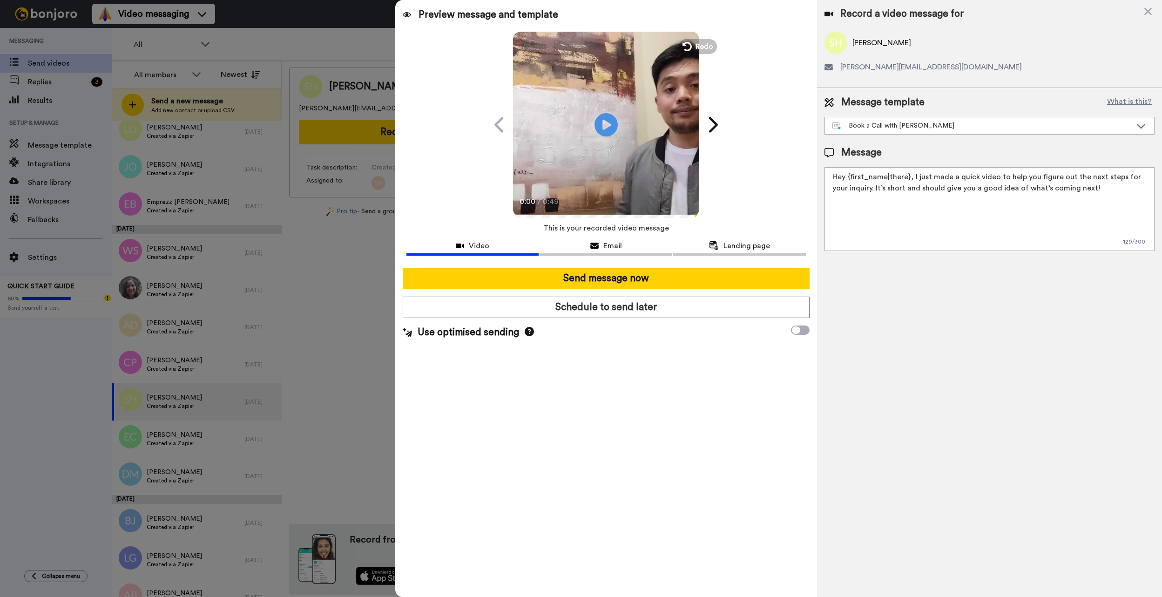
click at [698, 280] on button "Send message now" at bounding box center [606, 278] width 407 height 21
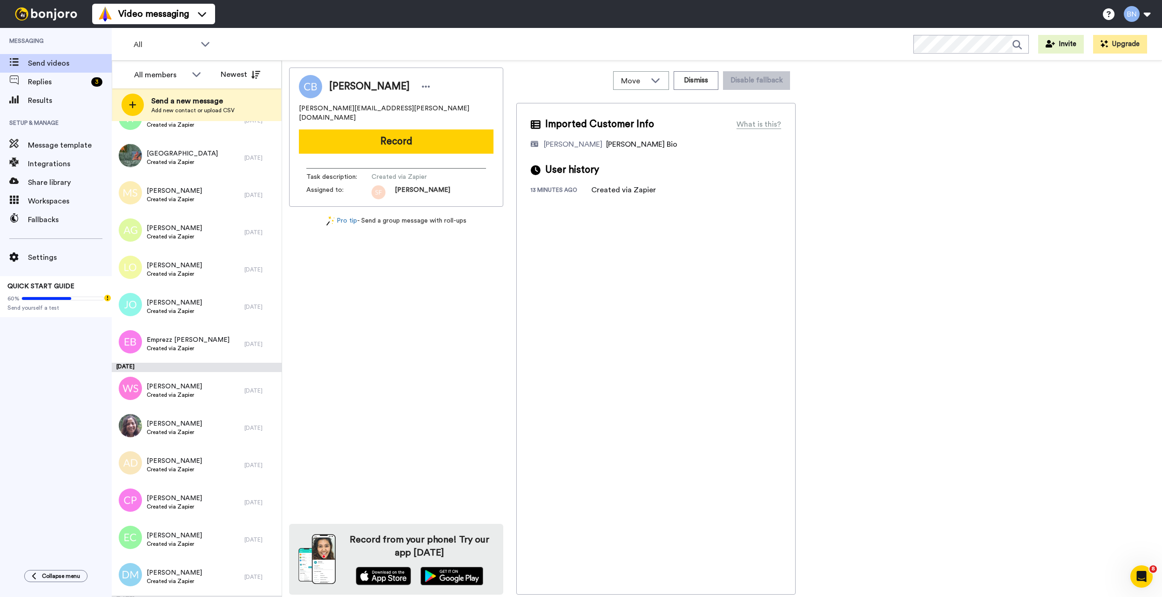
scroll to position [6961, 0]
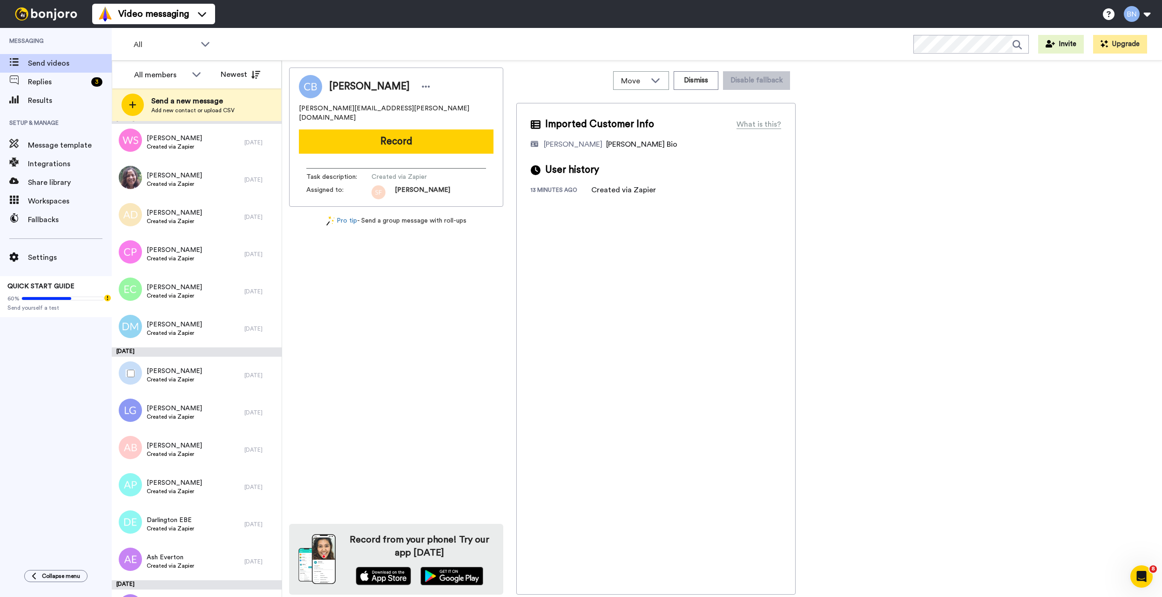
click at [198, 392] on div "[PERSON_NAME] Created via Zapier" at bounding box center [178, 375] width 133 height 37
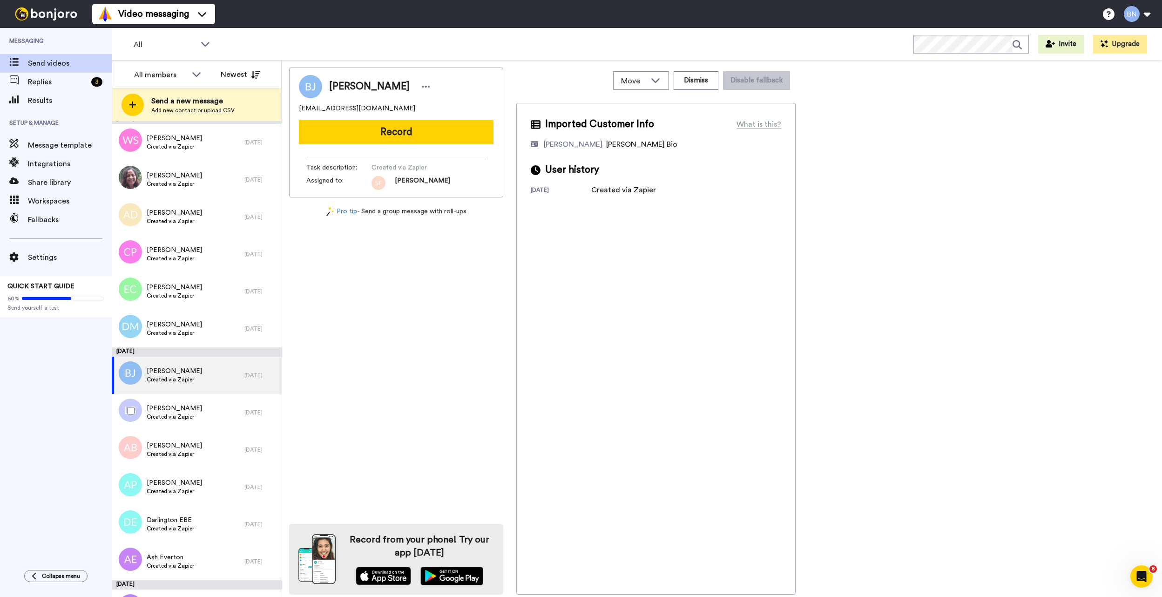
click at [192, 404] on span "[PERSON_NAME]" at bounding box center [174, 408] width 55 height 9
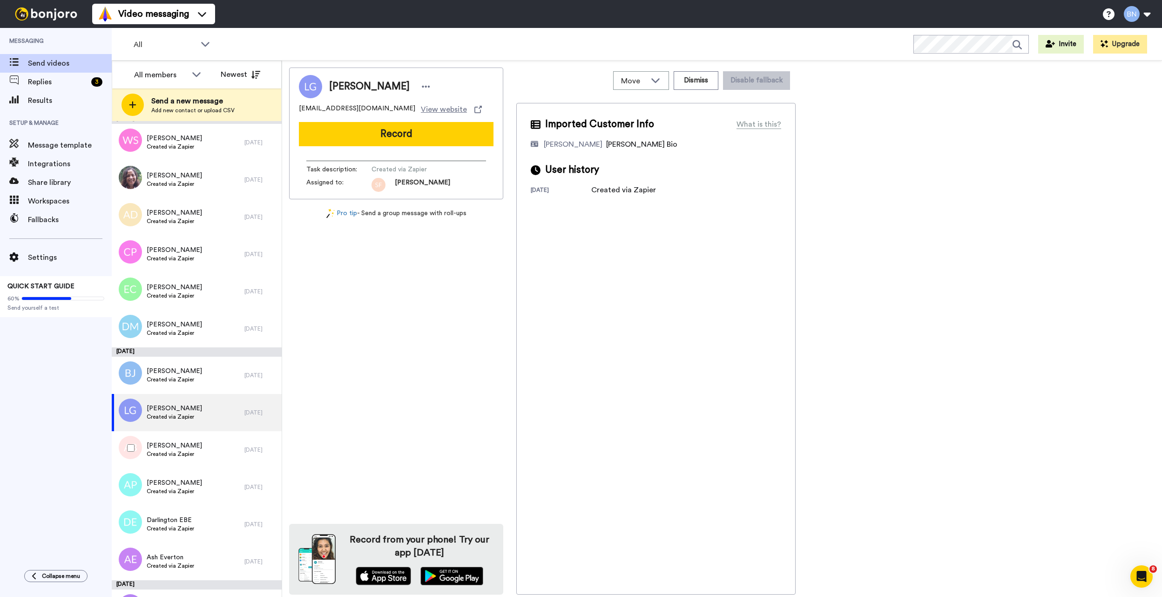
click at [191, 446] on span "[PERSON_NAME]" at bounding box center [174, 445] width 55 height 9
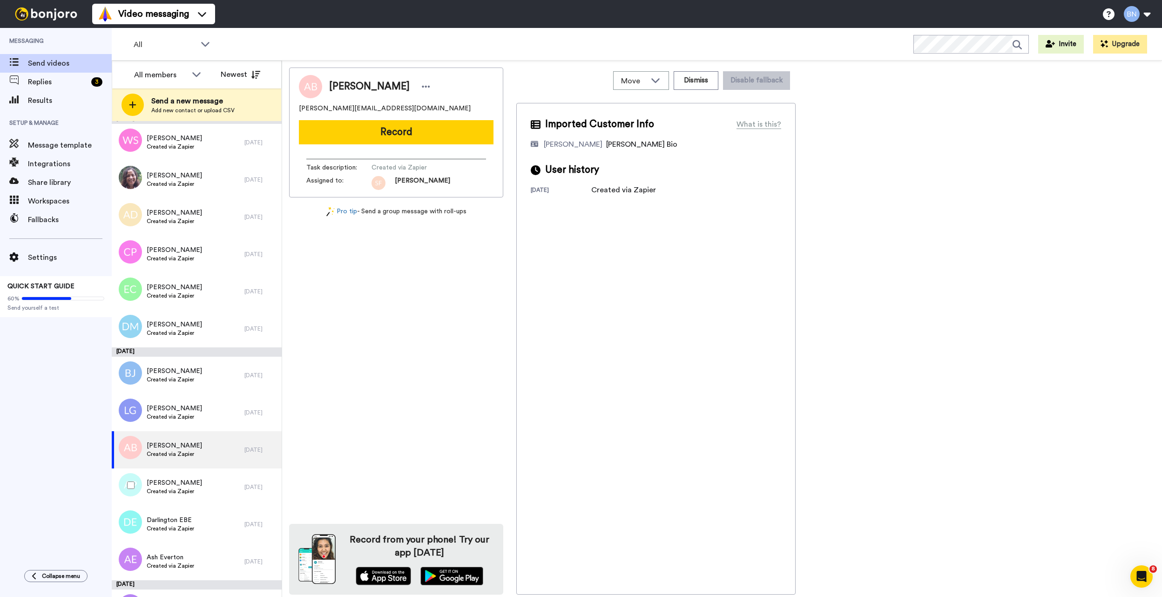
click at [191, 479] on span "[PERSON_NAME]" at bounding box center [174, 482] width 55 height 9
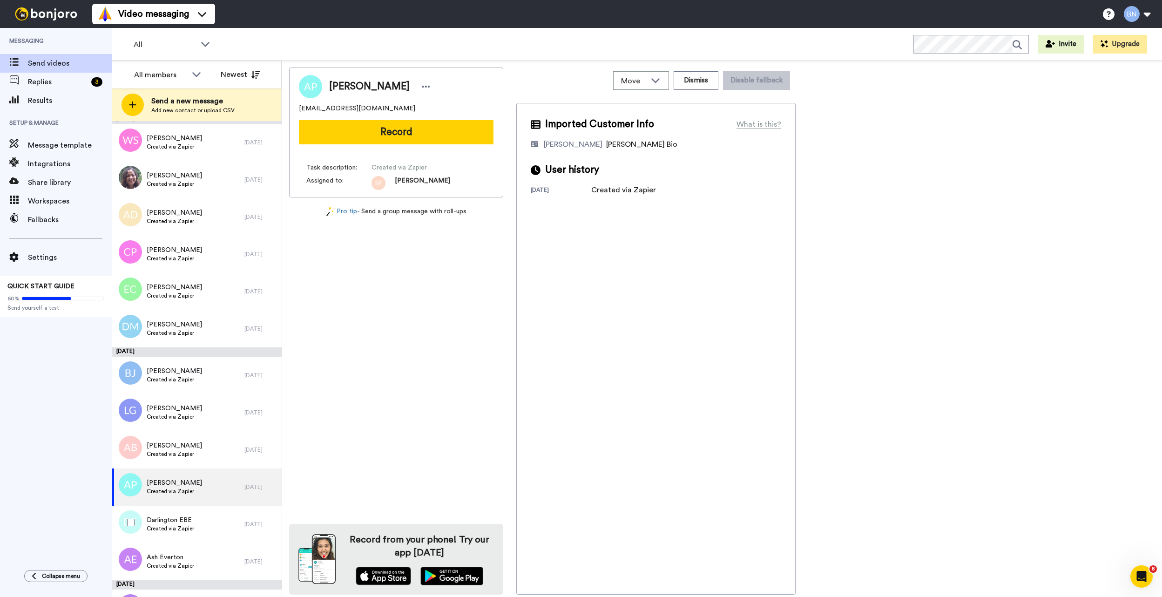
click at [193, 521] on span "Darlington EBE" at bounding box center [170, 519] width 47 height 9
click at [188, 549] on div "Ash Everton Created via Zapier" at bounding box center [178, 561] width 133 height 37
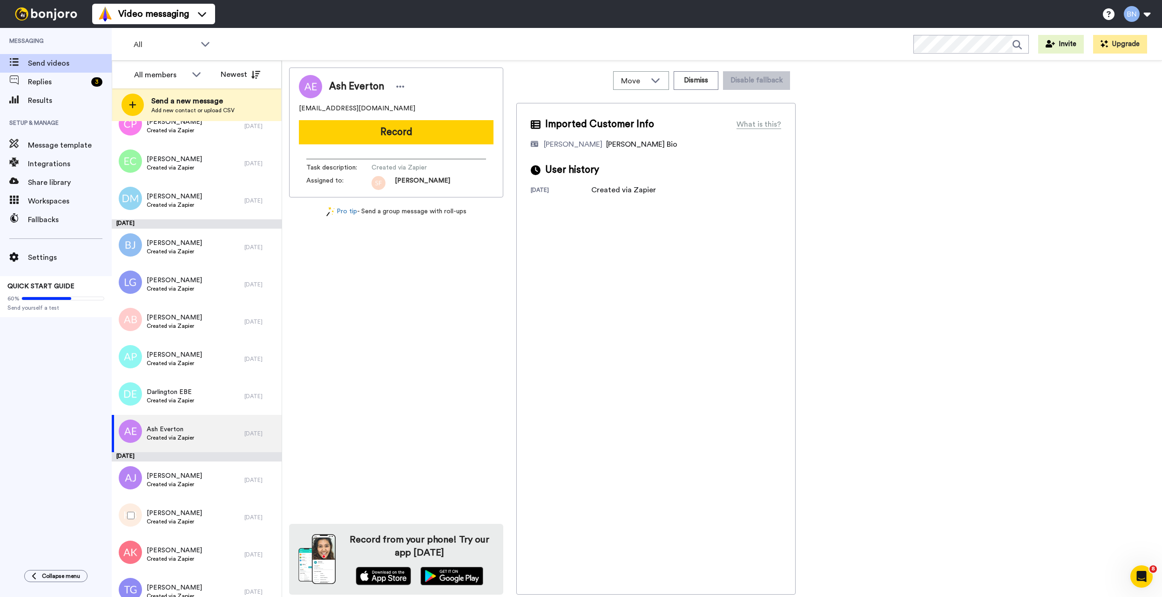
scroll to position [7102, 0]
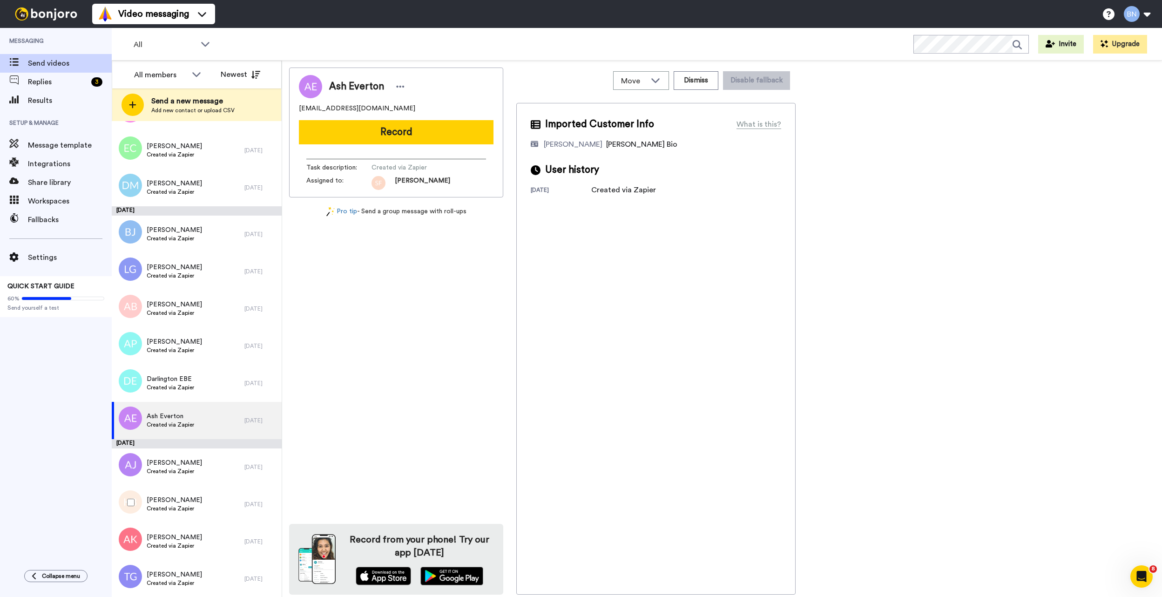
click at [205, 524] on div "Angie Kay Created via Zapier" at bounding box center [178, 541] width 133 height 37
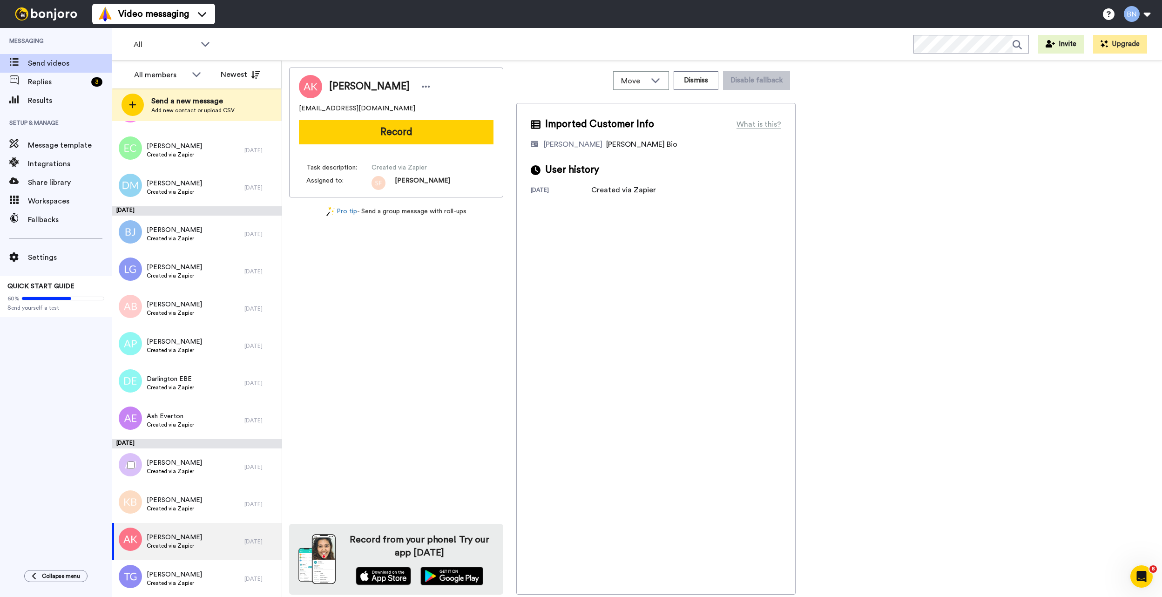
click at [209, 470] on div "Allison James Created via Zapier" at bounding box center [178, 466] width 133 height 37
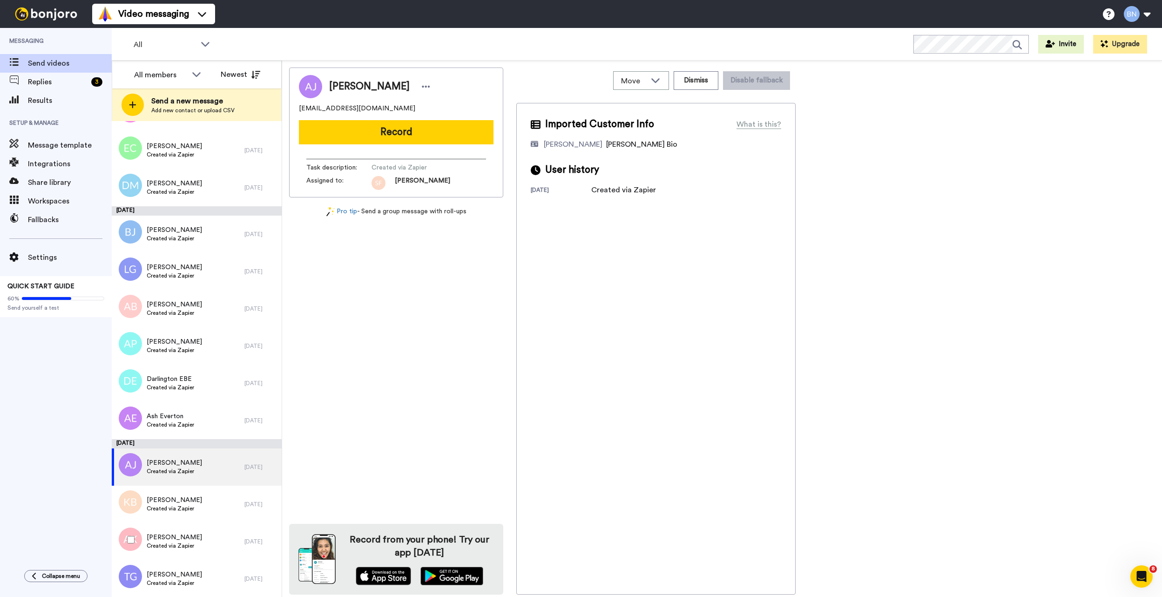
click at [169, 538] on span "[PERSON_NAME]" at bounding box center [174, 537] width 55 height 9
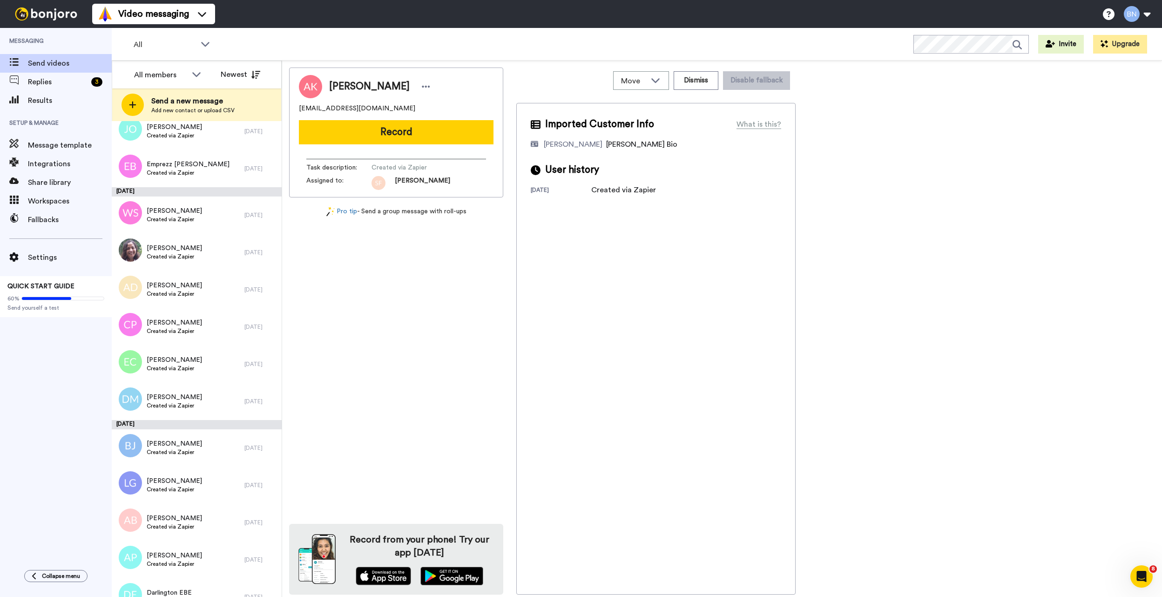
scroll to position [6771, 0]
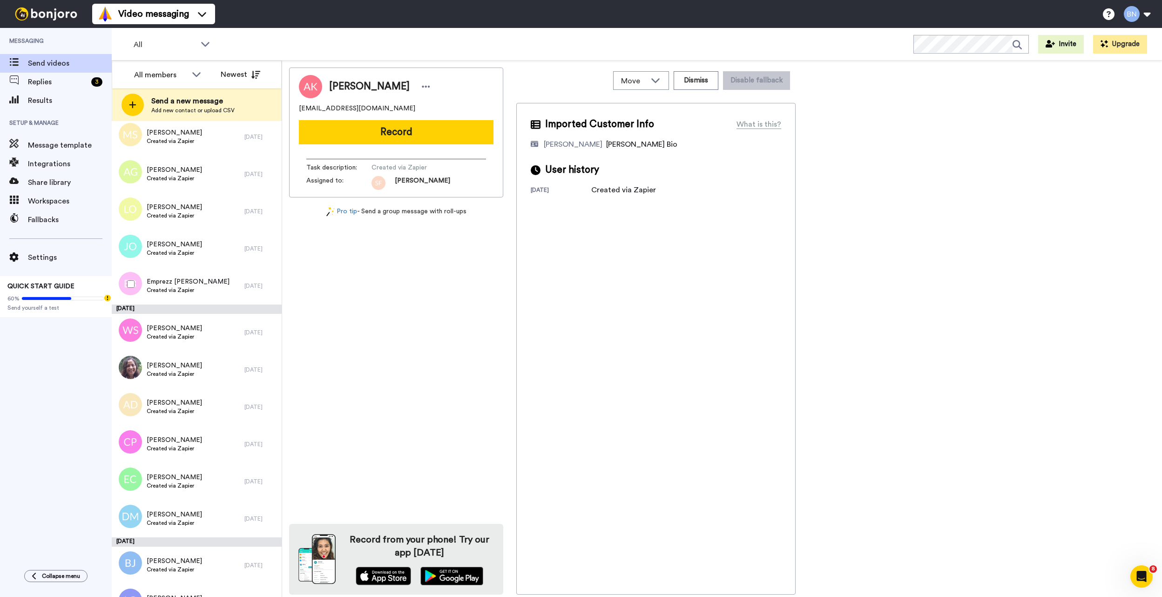
click at [178, 274] on div "Emprezz Bowser Created via Zapier" at bounding box center [178, 285] width 133 height 37
click at [194, 345] on div "WANTAI SPENCER Created via Zapier" at bounding box center [178, 332] width 133 height 37
click at [439, 118] on div "WANTAI SPENCER shariespencer@gmail.com Record Task description : Created via Za…" at bounding box center [396, 132] width 214 height 130
click at [417, 124] on button "Record" at bounding box center [396, 132] width 195 height 24
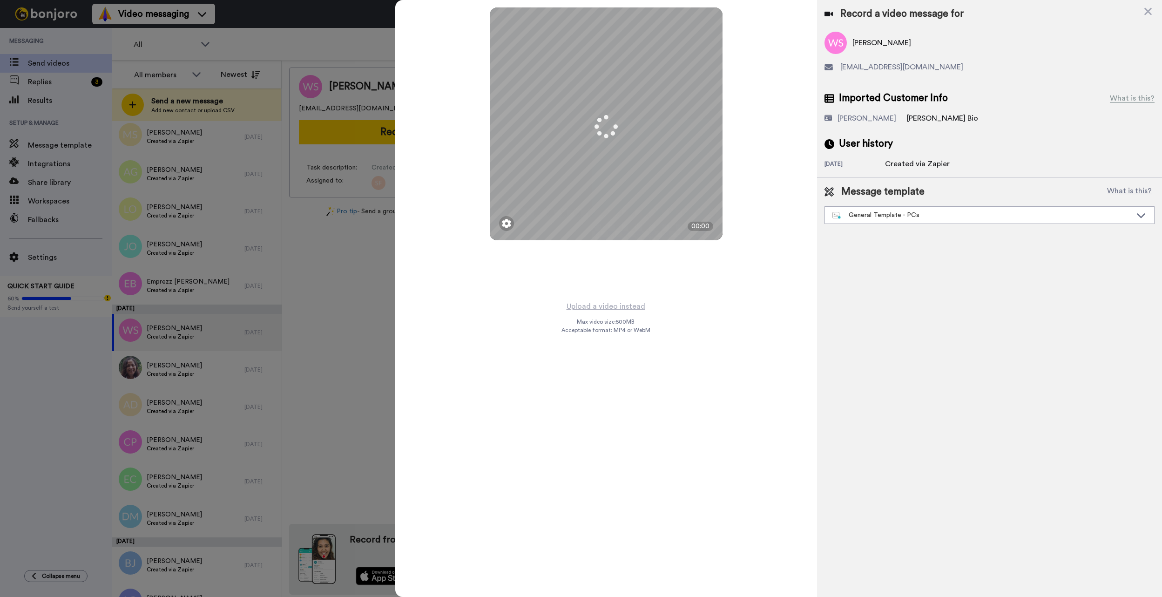
click at [885, 213] on div "General Template - PCs" at bounding box center [981, 214] width 299 height 9
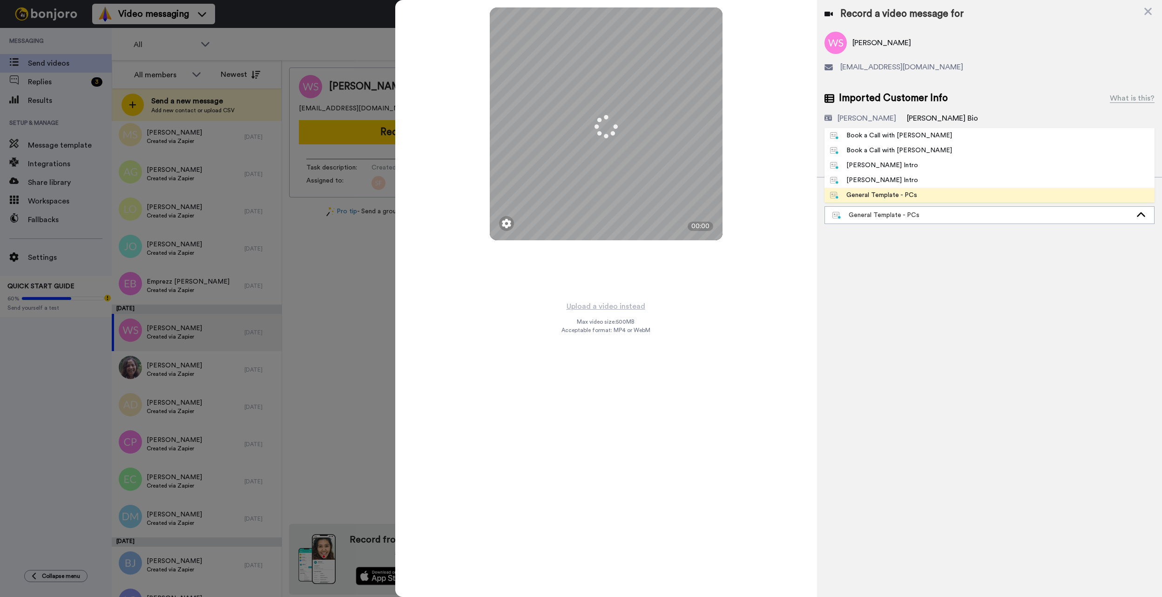
click at [948, 135] on li "Book a Call with [PERSON_NAME]" at bounding box center [989, 135] width 330 height 15
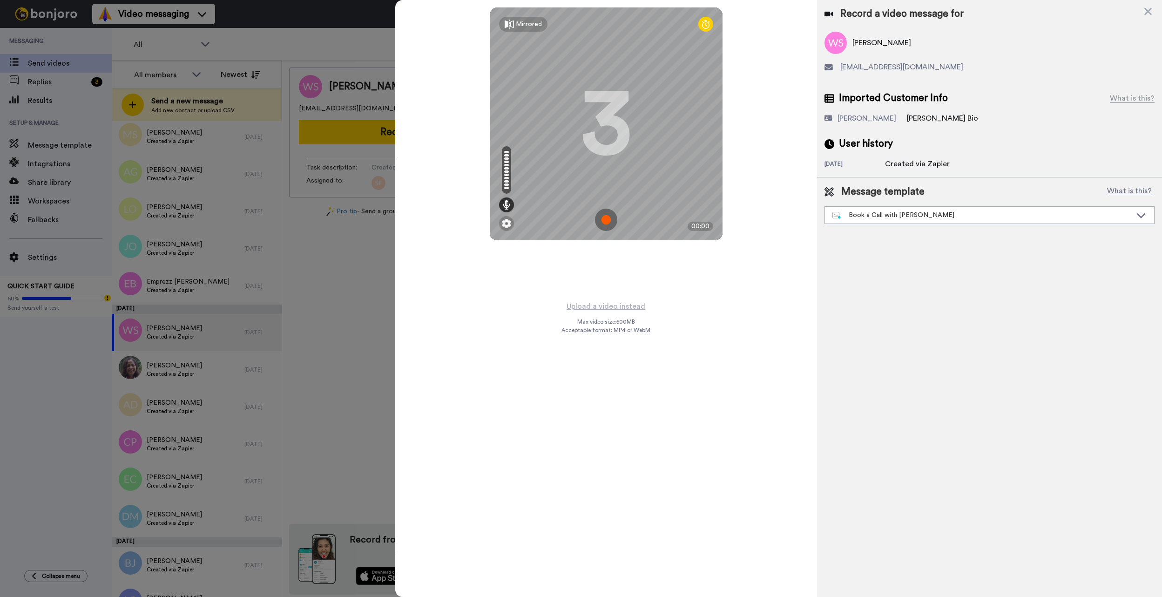
click at [615, 312] on button "Upload a video instead" at bounding box center [606, 306] width 84 height 12
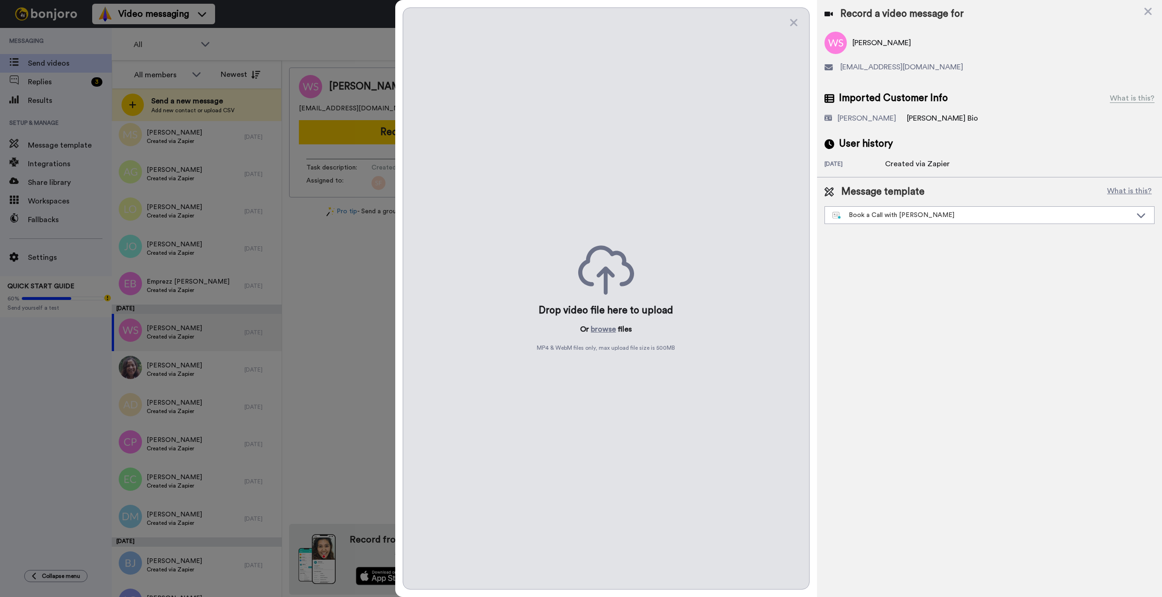
click at [614, 324] on button "browse" at bounding box center [603, 329] width 25 height 11
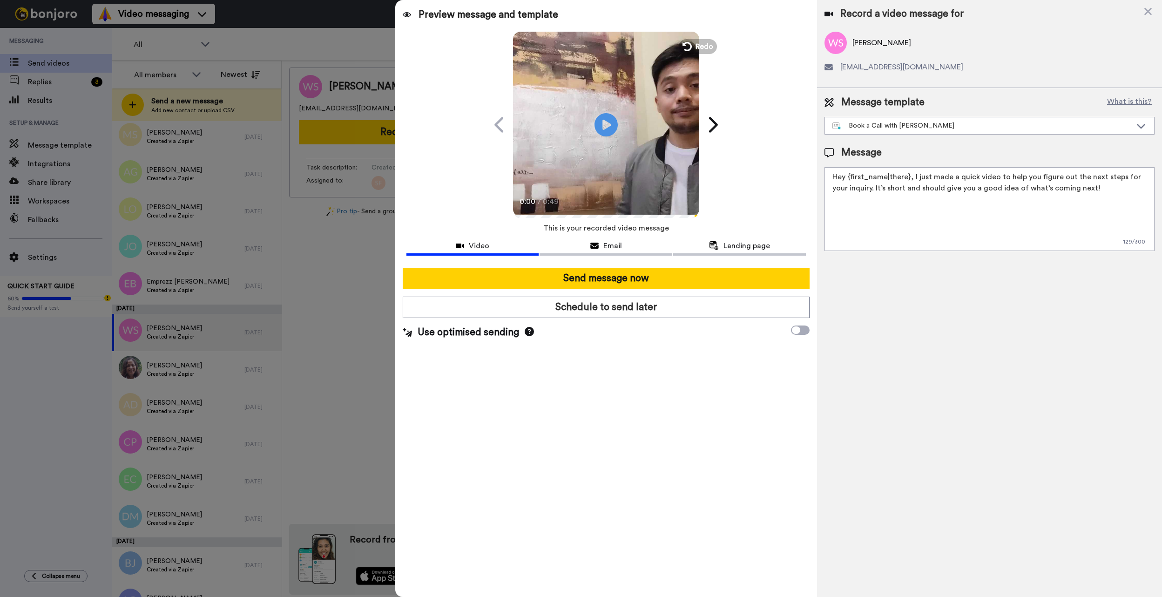
click at [673, 280] on button "Send message now" at bounding box center [606, 278] width 407 height 21
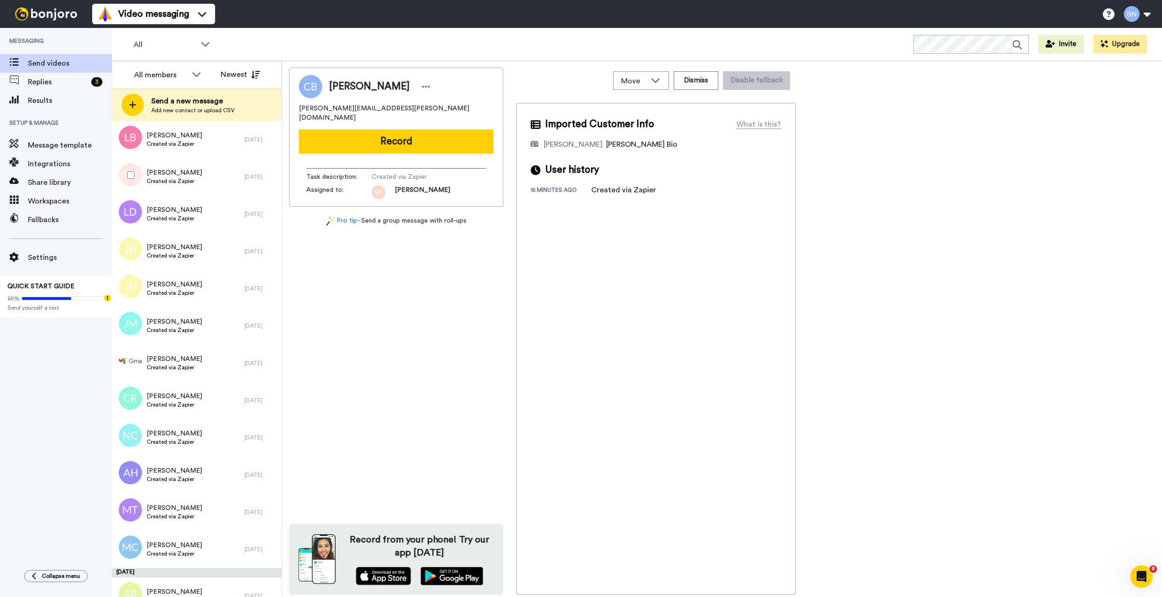
scroll to position [5568, 0]
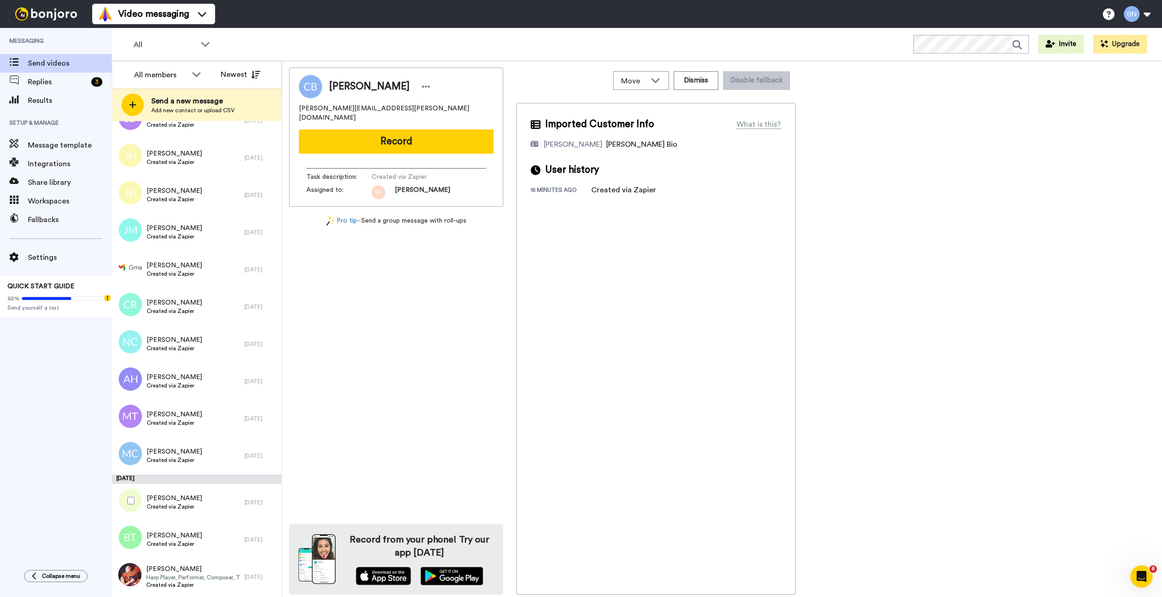
click at [199, 503] on span "Created via Zapier" at bounding box center [174, 506] width 55 height 7
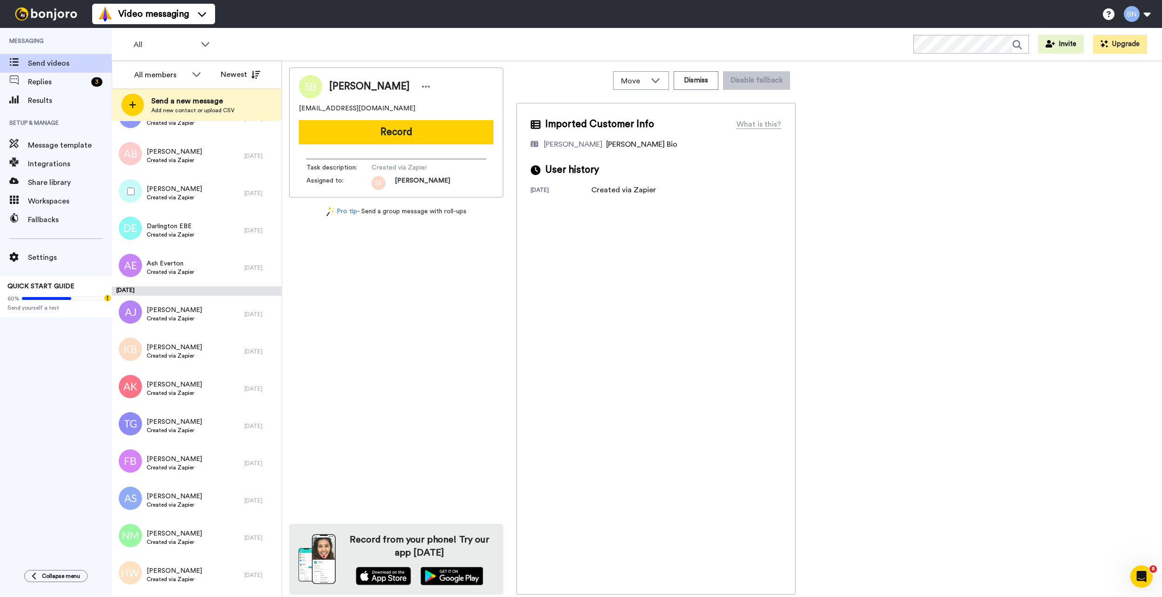
scroll to position [7184, 0]
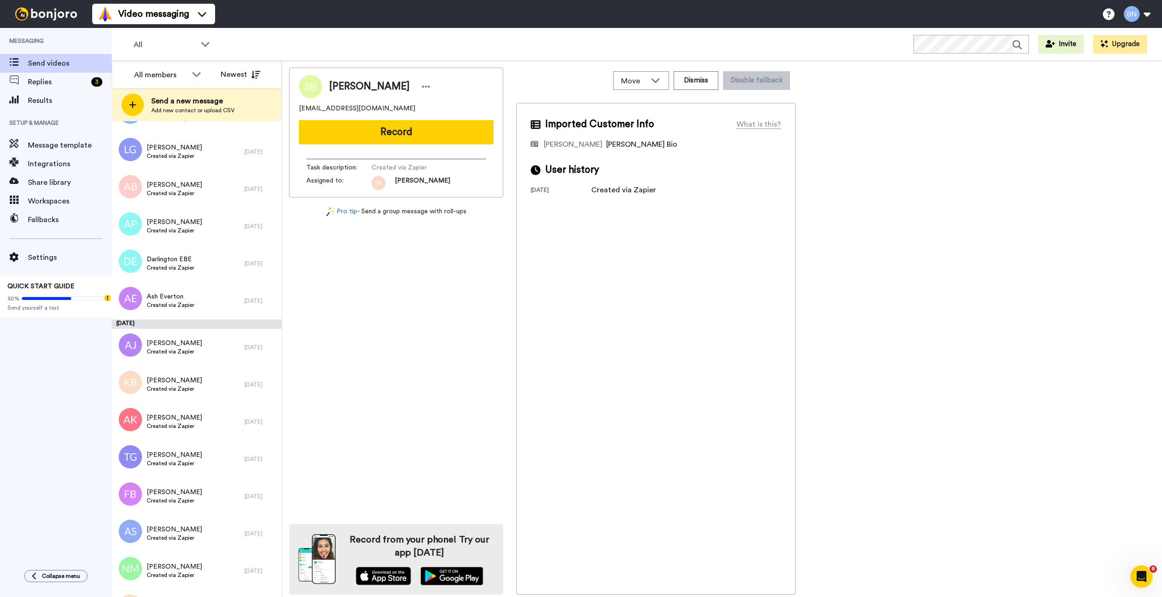
click at [175, 320] on div "[DATE]" at bounding box center [197, 323] width 170 height 9
click at [181, 304] on span "Created via Zapier" at bounding box center [170, 304] width 47 height 7
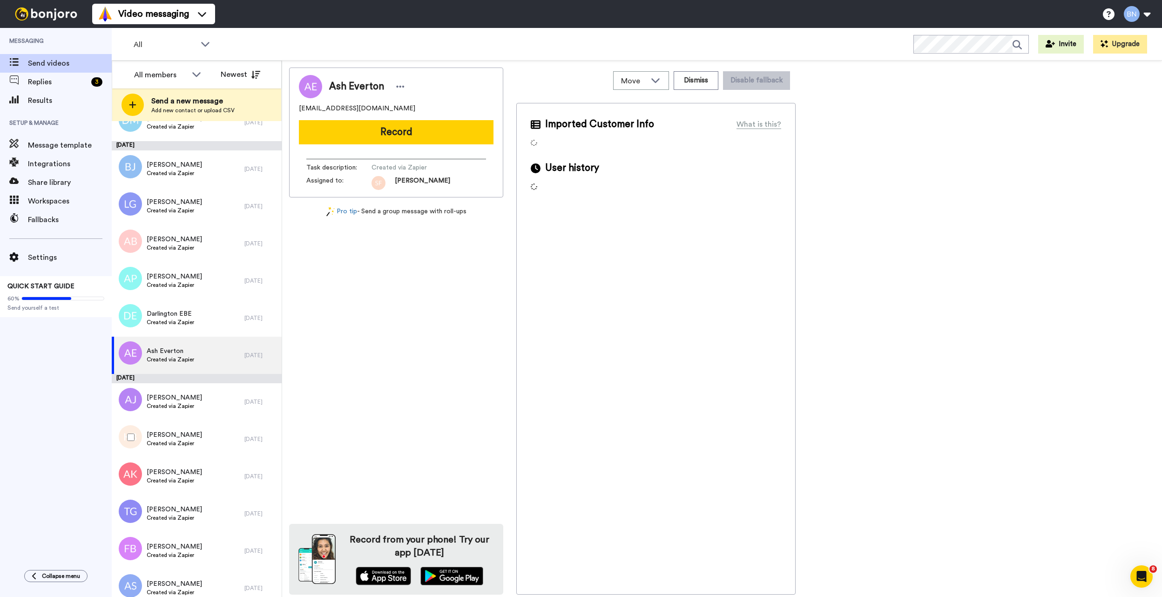
scroll to position [7102, 0]
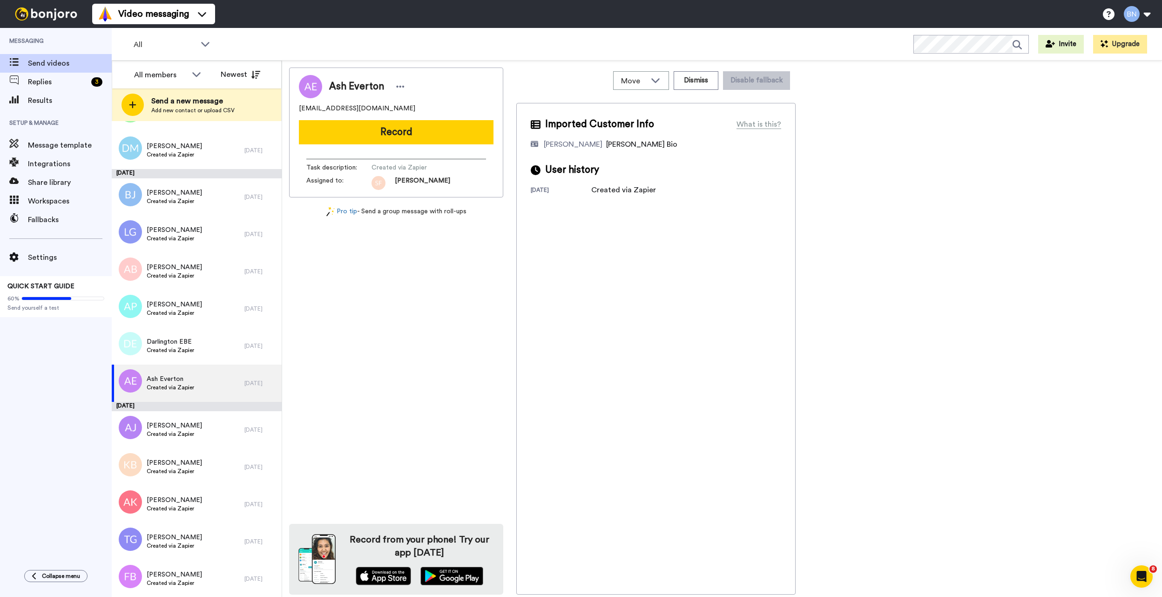
click at [217, 353] on div "Darlington EBE Created via Zapier" at bounding box center [178, 345] width 133 height 37
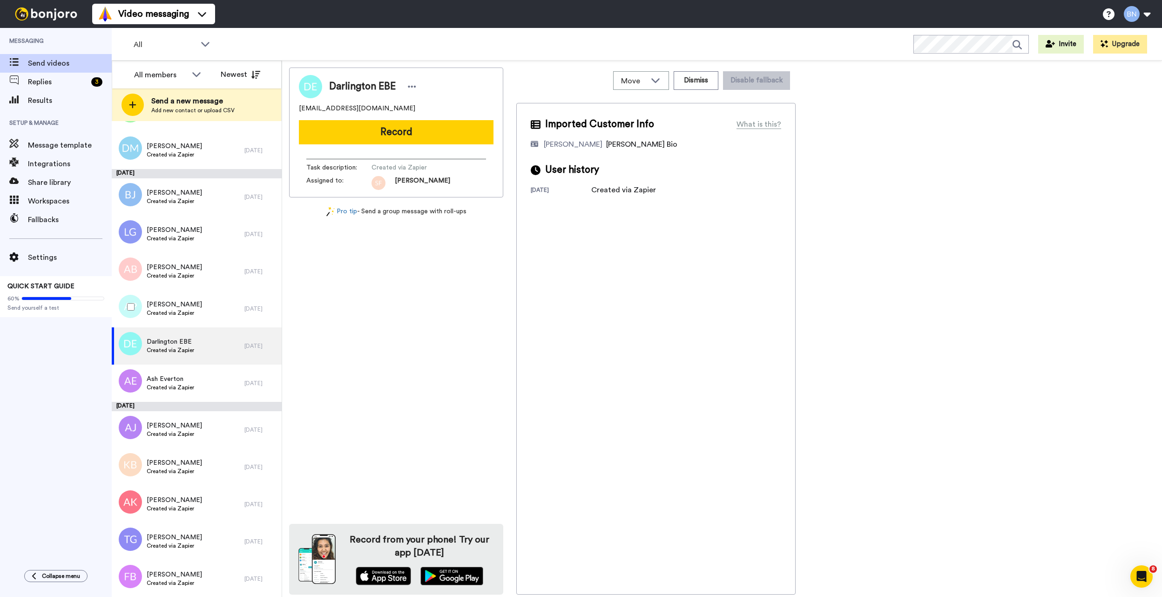
click at [220, 313] on div "[PERSON_NAME] Created via Zapier" at bounding box center [178, 308] width 133 height 37
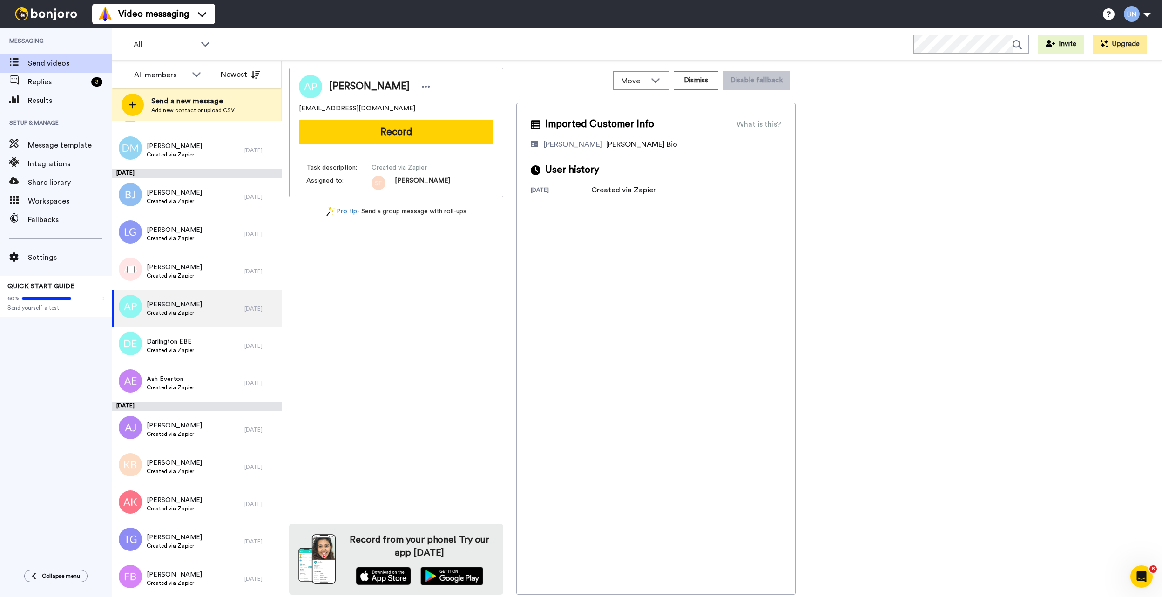
click at [203, 263] on div "[PERSON_NAME] Created via Zapier" at bounding box center [178, 271] width 133 height 37
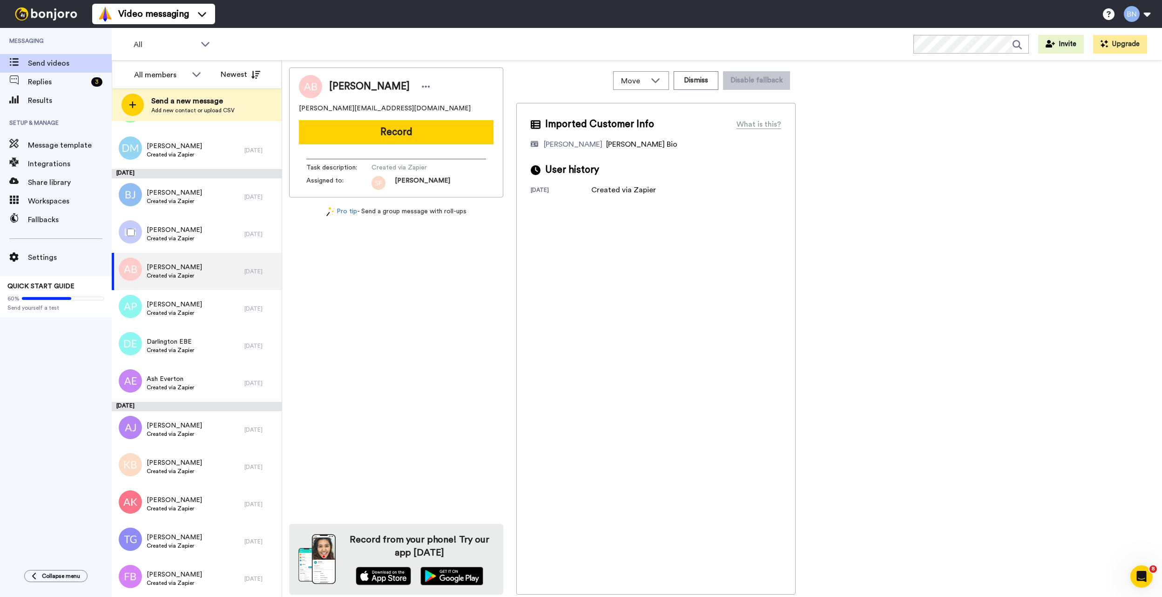
click at [212, 237] on div "Linda Gibney Created via Zapier" at bounding box center [178, 234] width 133 height 37
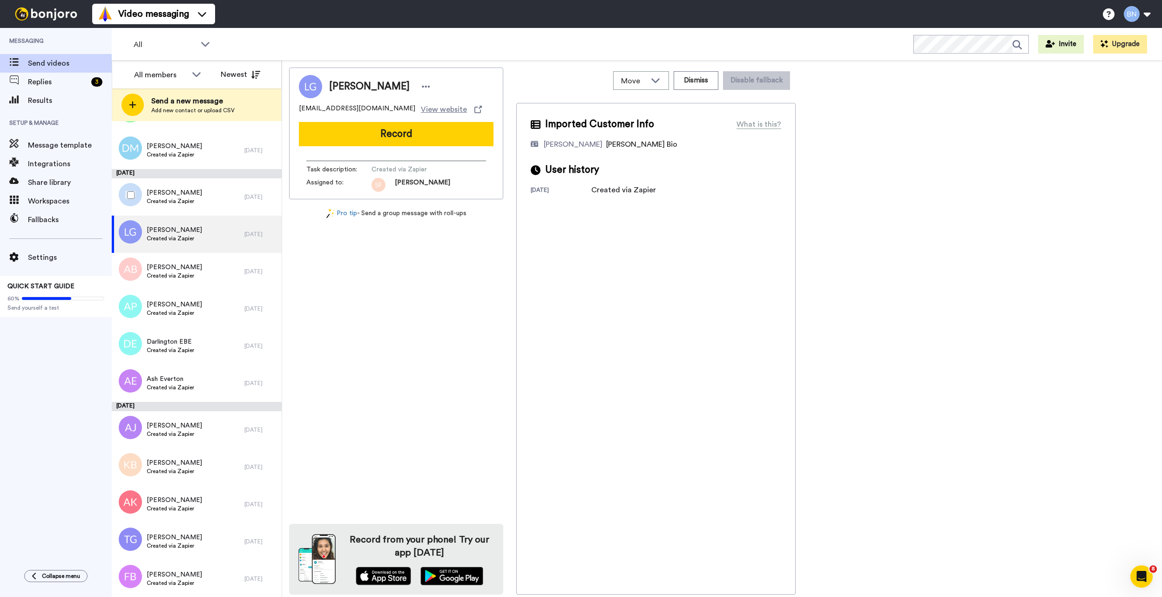
click at [213, 195] on div "Binta Jallow Created via Zapier" at bounding box center [178, 196] width 133 height 37
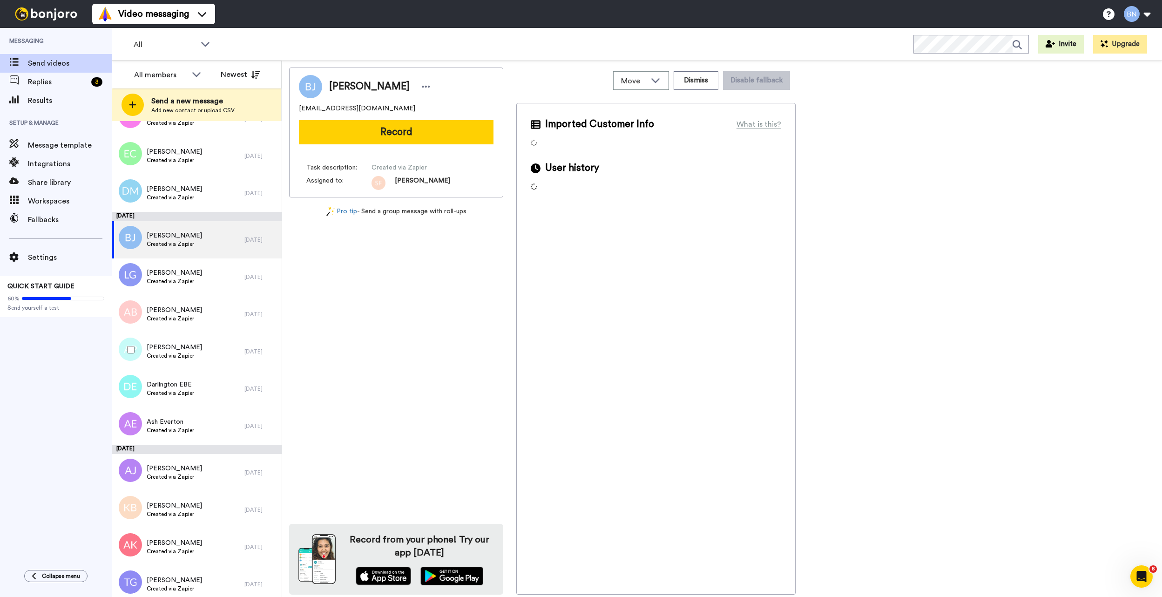
scroll to position [7020, 0]
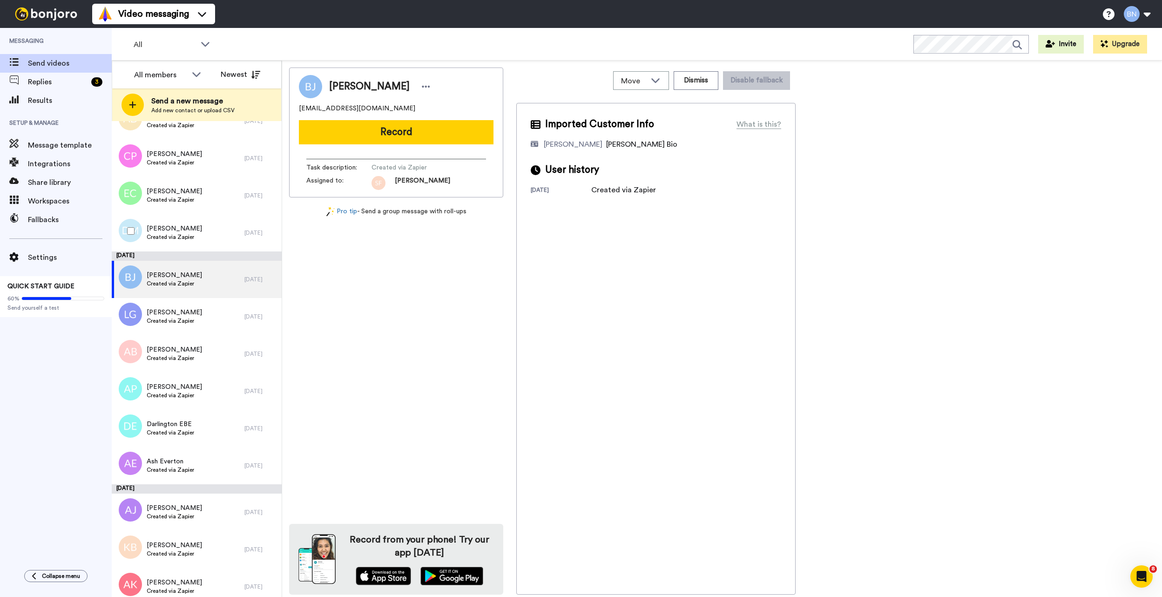
click at [183, 224] on span "[PERSON_NAME]" at bounding box center [174, 228] width 55 height 9
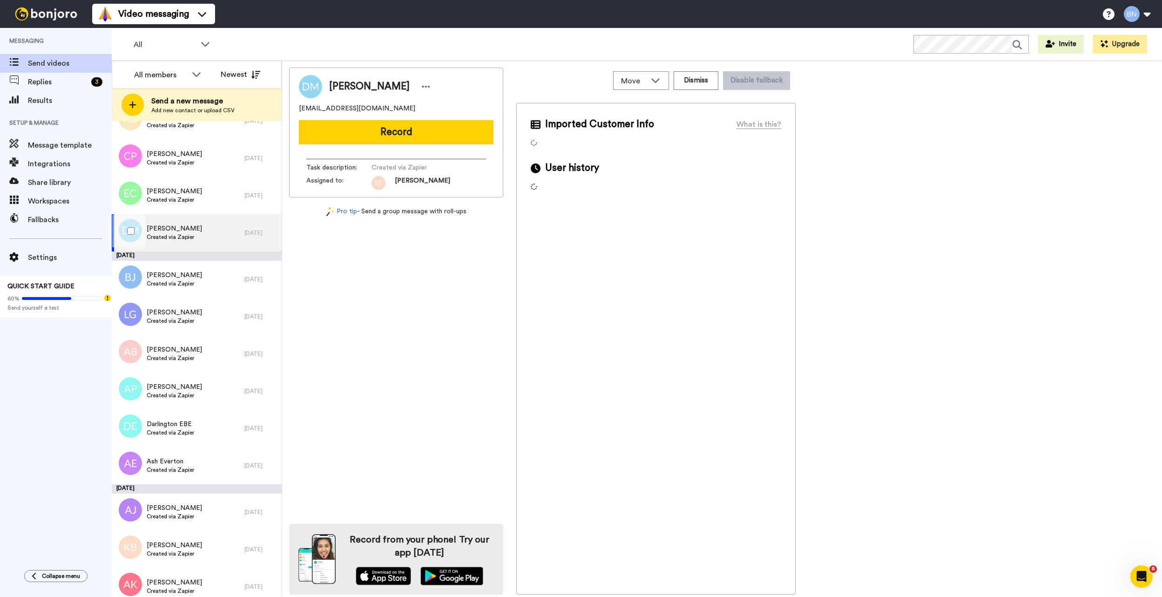
scroll to position [6936, 0]
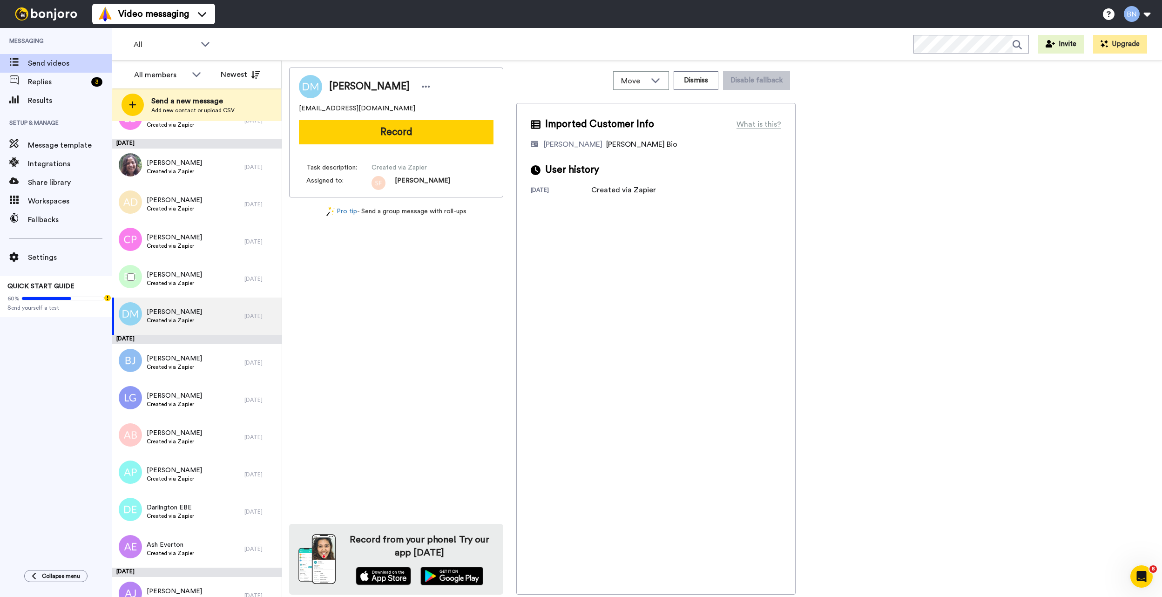
click at [182, 273] on span "[PERSON_NAME]" at bounding box center [174, 274] width 55 height 9
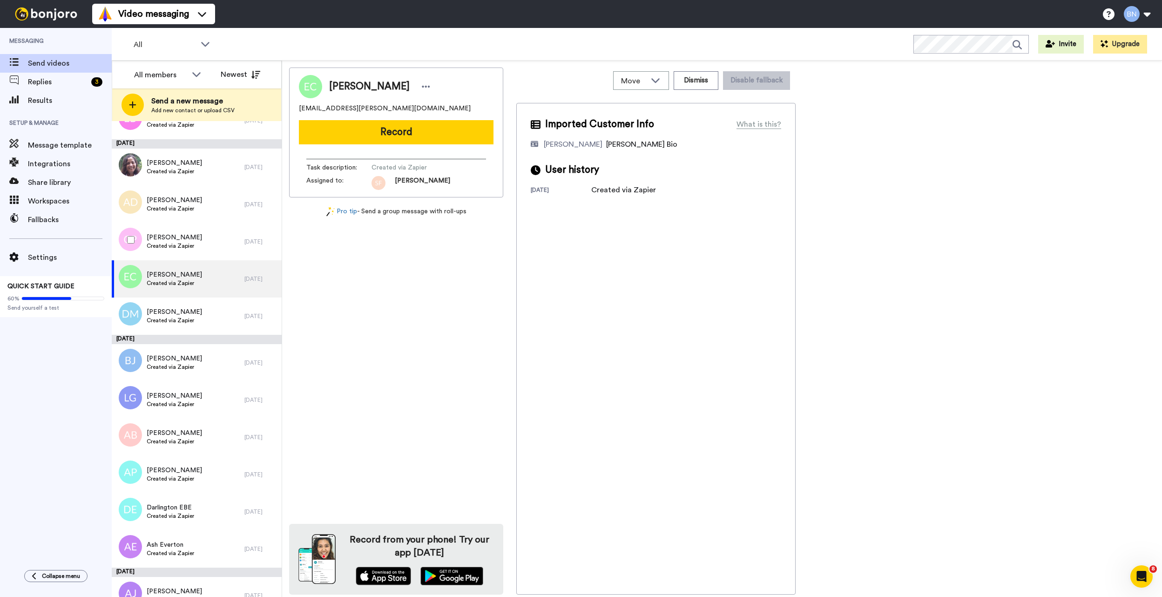
click at [188, 252] on div "Christi Pacula Created via Zapier" at bounding box center [178, 241] width 133 height 37
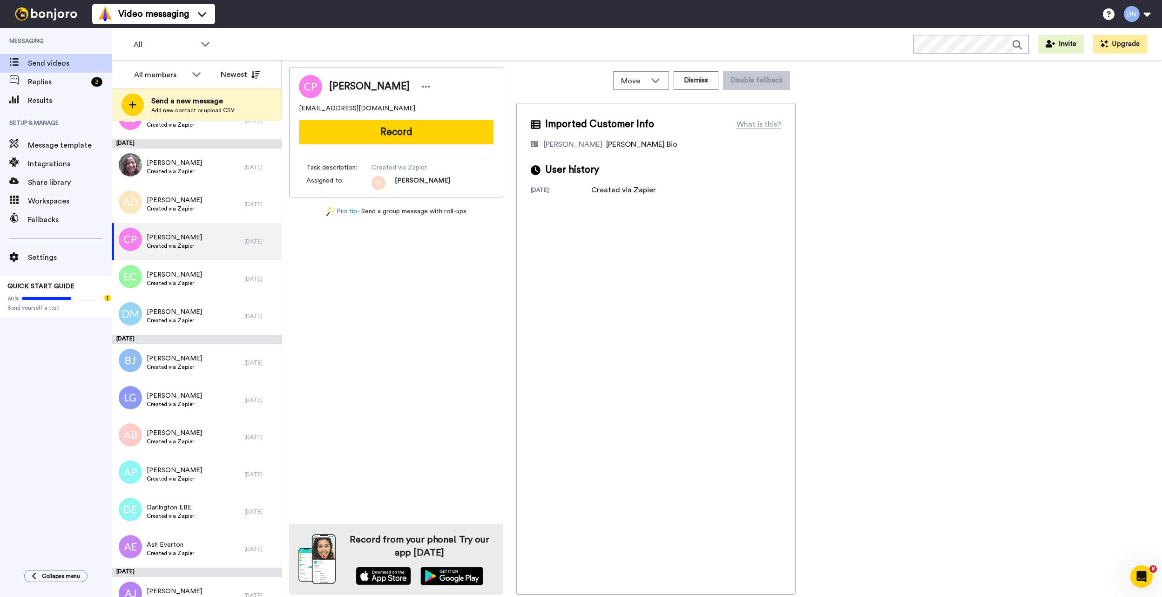
click at [407, 118] on div "Christi Pacula time2act238@gmail.com Record Task description : Created via Zapi…" at bounding box center [396, 132] width 214 height 130
click at [401, 127] on button "Record" at bounding box center [396, 132] width 195 height 24
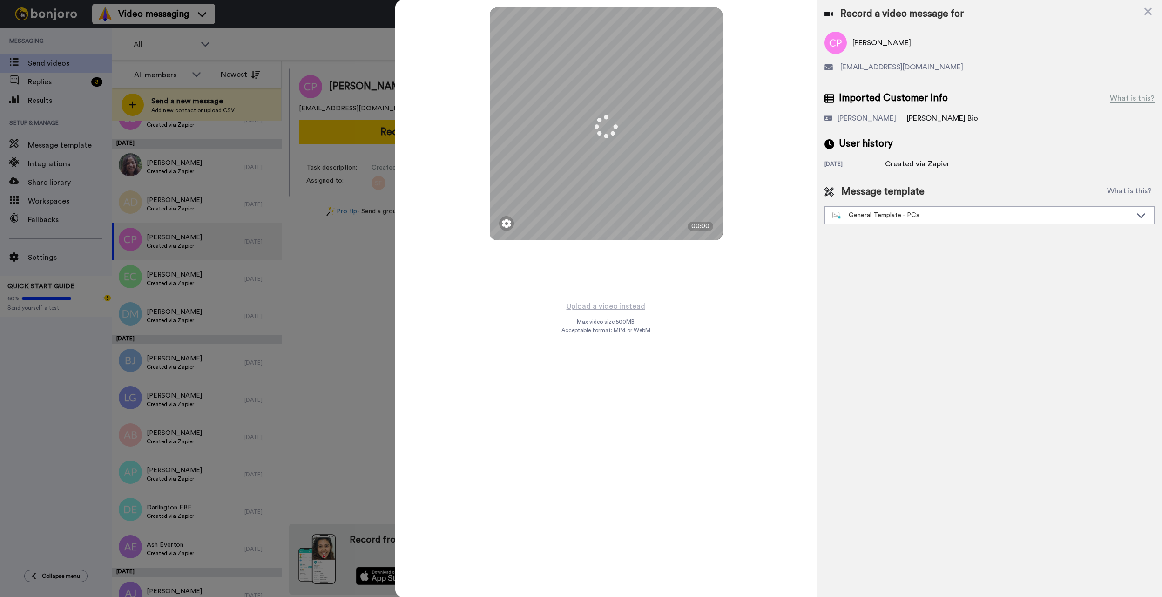
click at [889, 219] on div "General Template - PCs" at bounding box center [981, 214] width 299 height 9
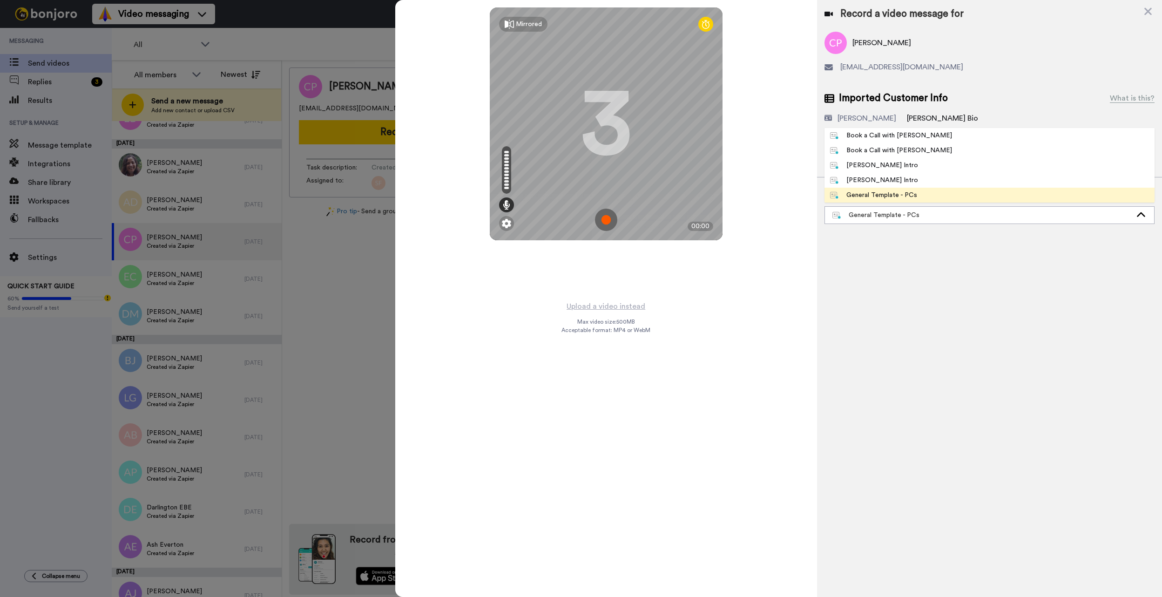
click at [890, 132] on div "Book a Call with [PERSON_NAME]" at bounding box center [891, 135] width 122 height 9
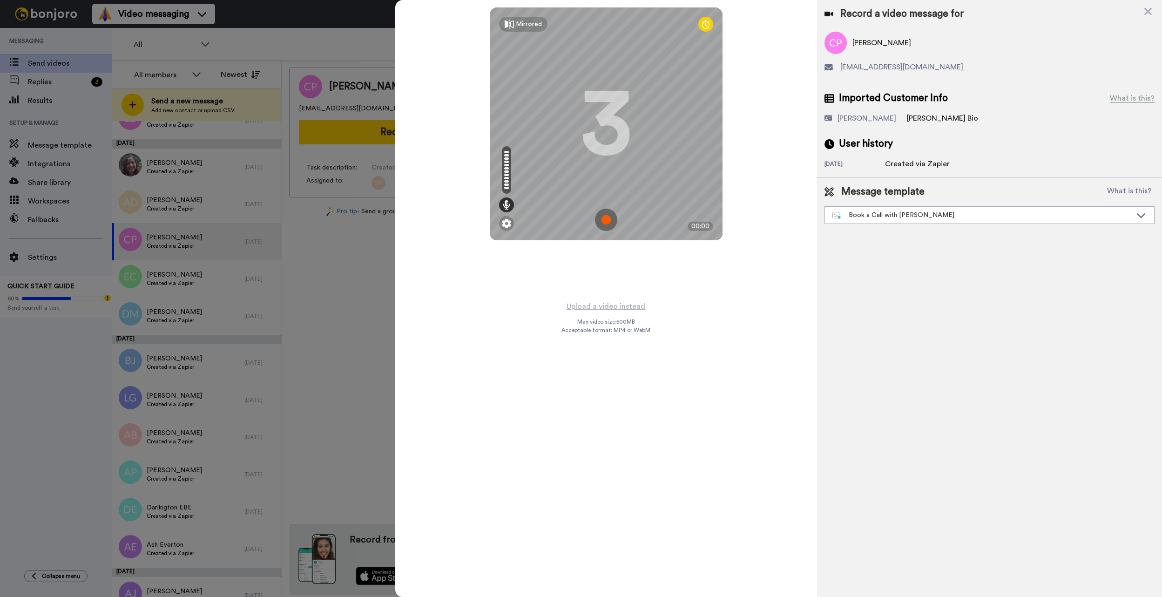
click at [606, 304] on button "Upload a video instead" at bounding box center [606, 306] width 84 height 12
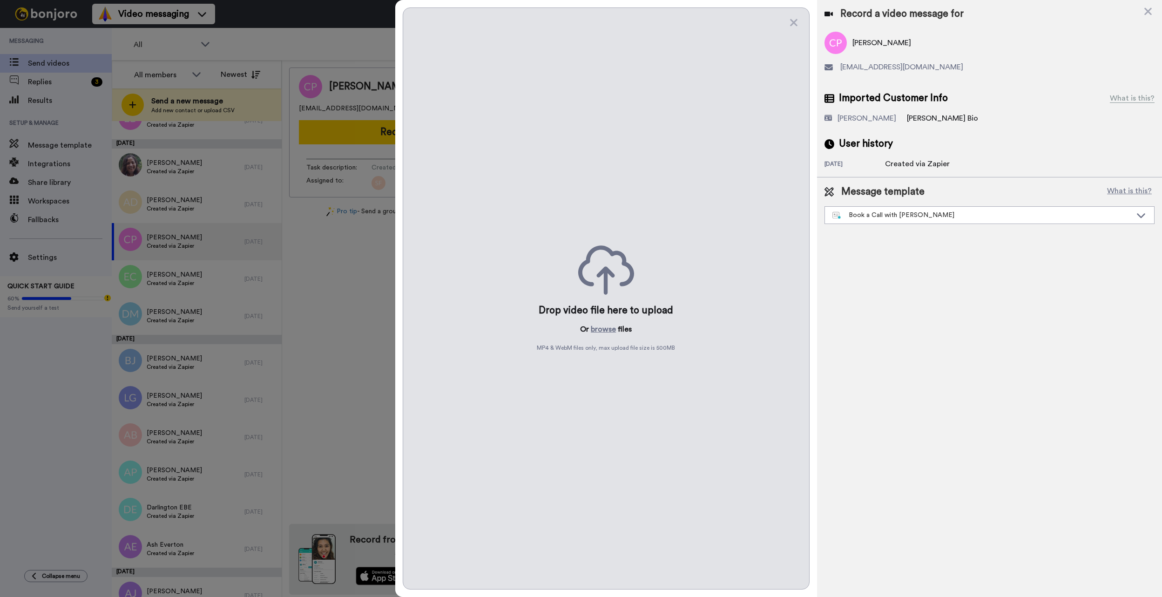
click at [606, 330] on button "browse" at bounding box center [603, 329] width 25 height 11
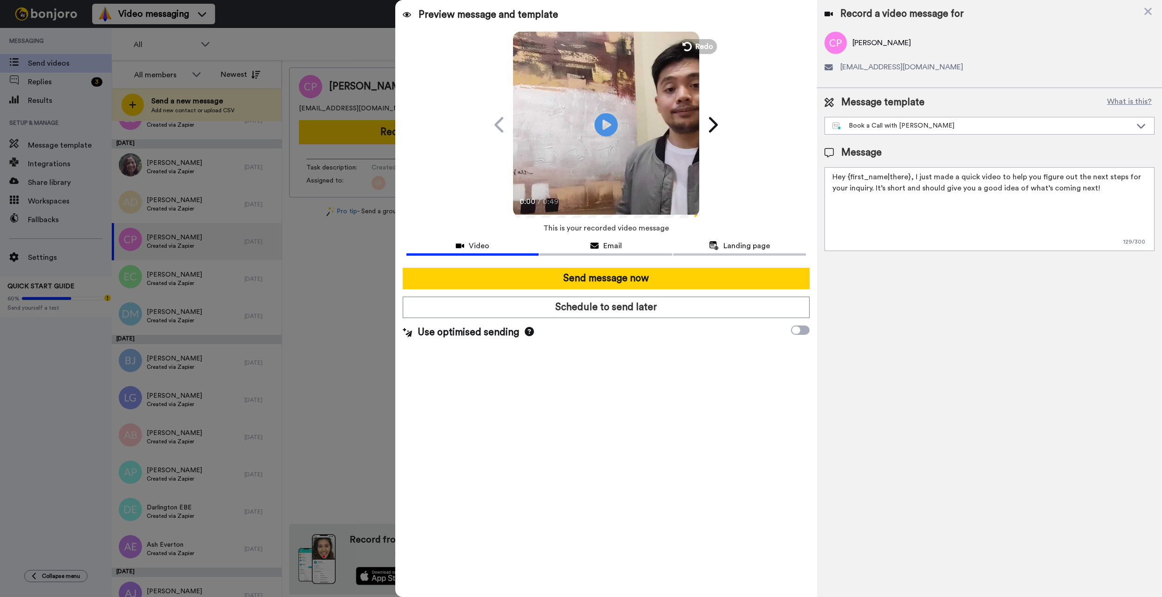
click at [654, 282] on button "Send message now" at bounding box center [606, 278] width 407 height 21
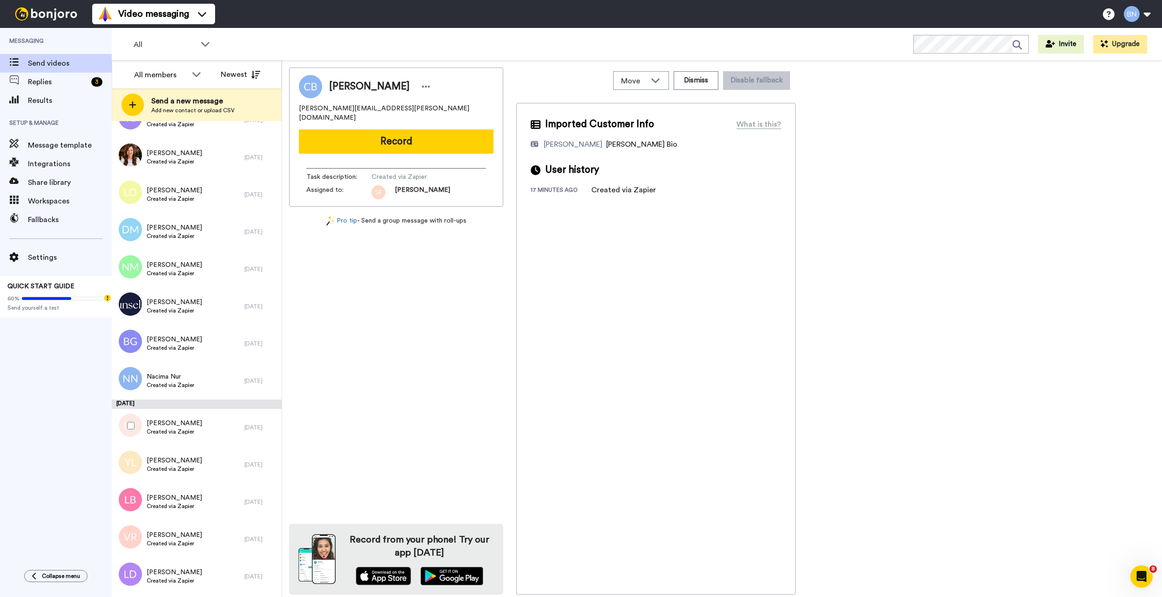
scroll to position [5184, 0]
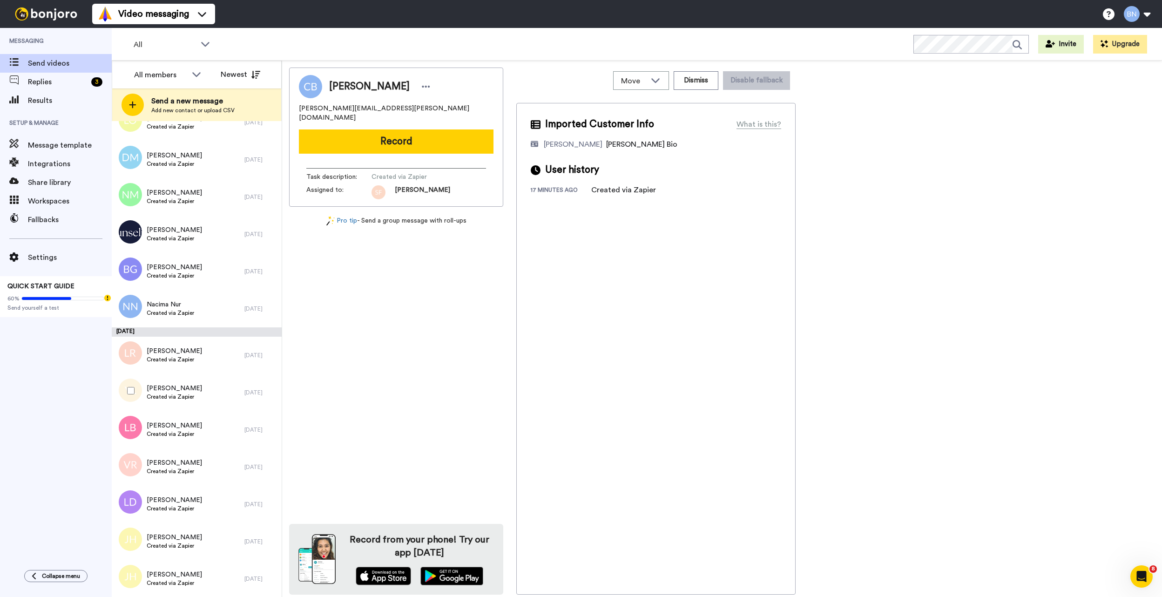
click at [157, 374] on div "[PERSON_NAME] Created via Zapier" at bounding box center [178, 392] width 133 height 37
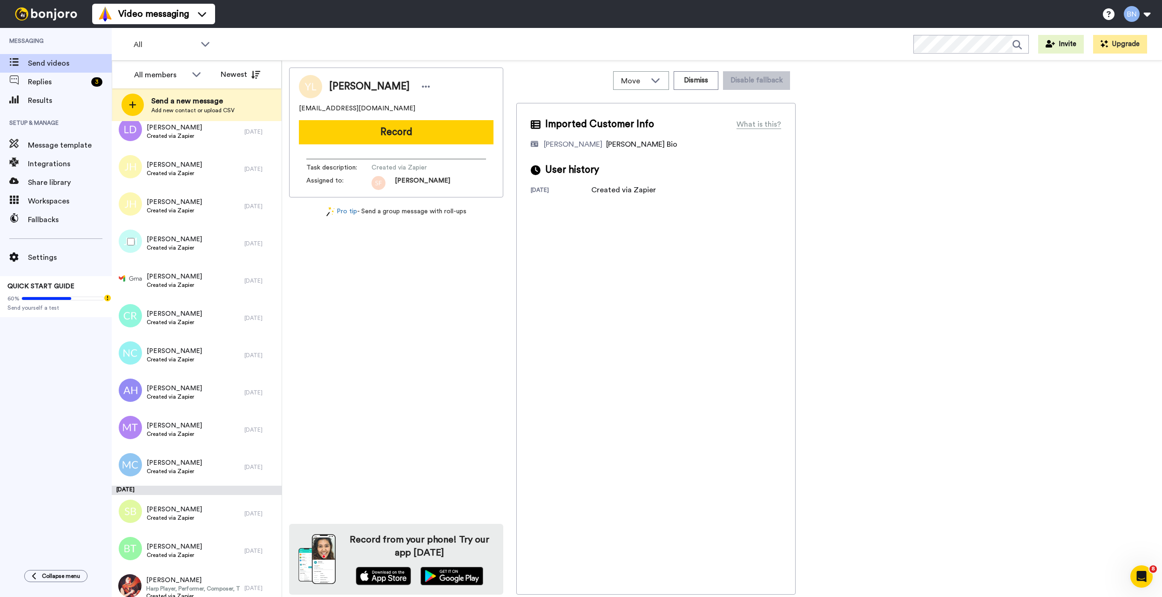
scroll to position [5763, 0]
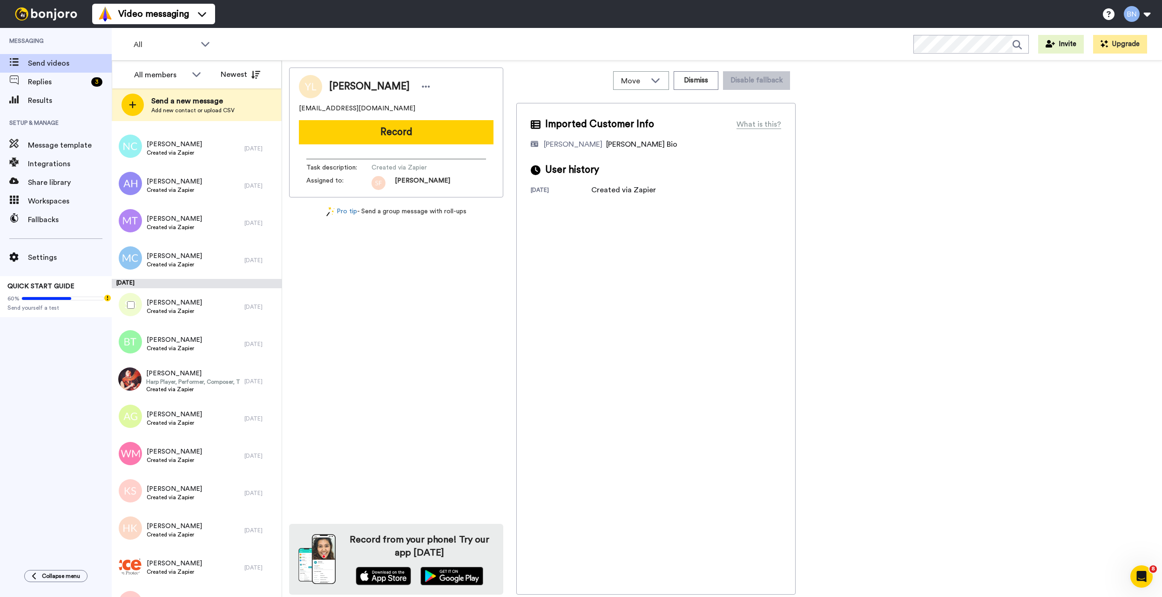
click at [183, 318] on div "Sadisha Blackwood Created via Zapier" at bounding box center [178, 306] width 133 height 37
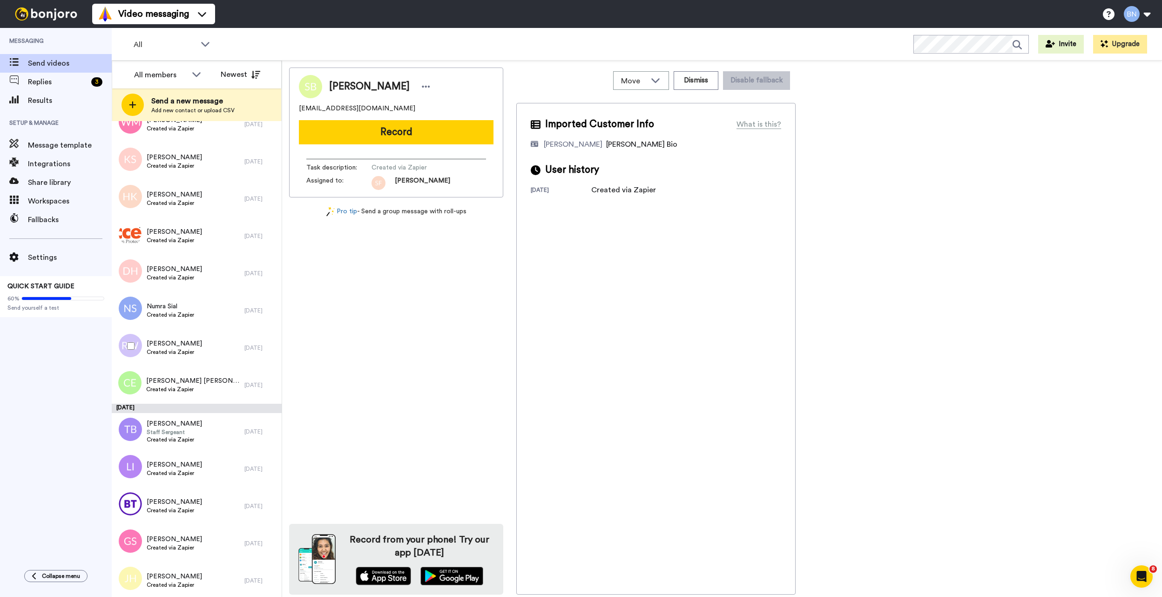
scroll to position [6134, 0]
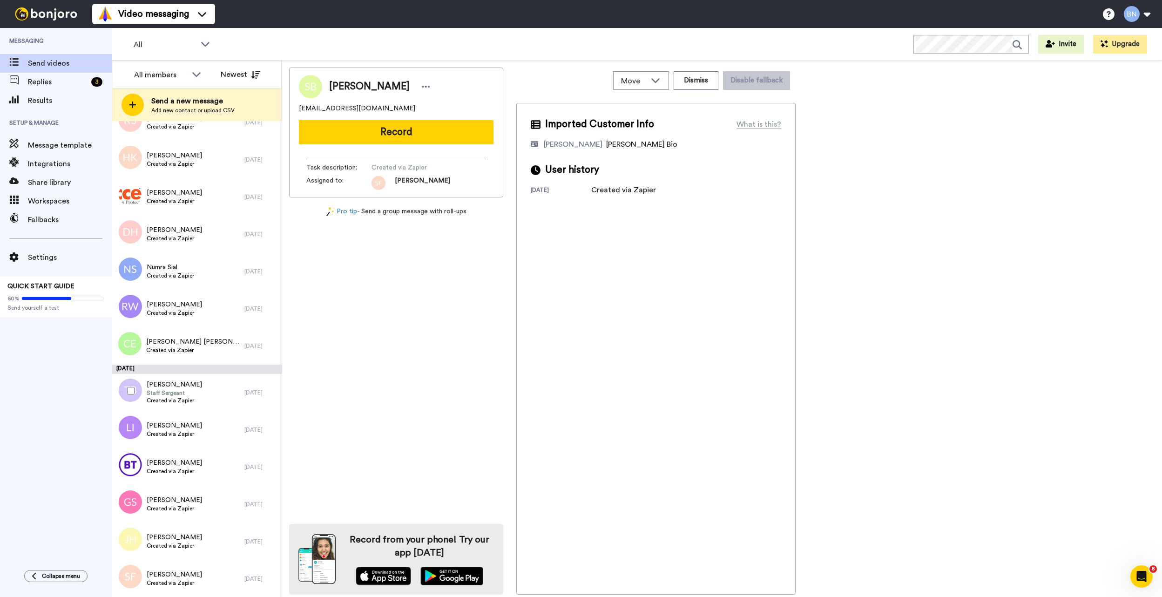
click at [191, 382] on span "[PERSON_NAME]" at bounding box center [174, 384] width 55 height 9
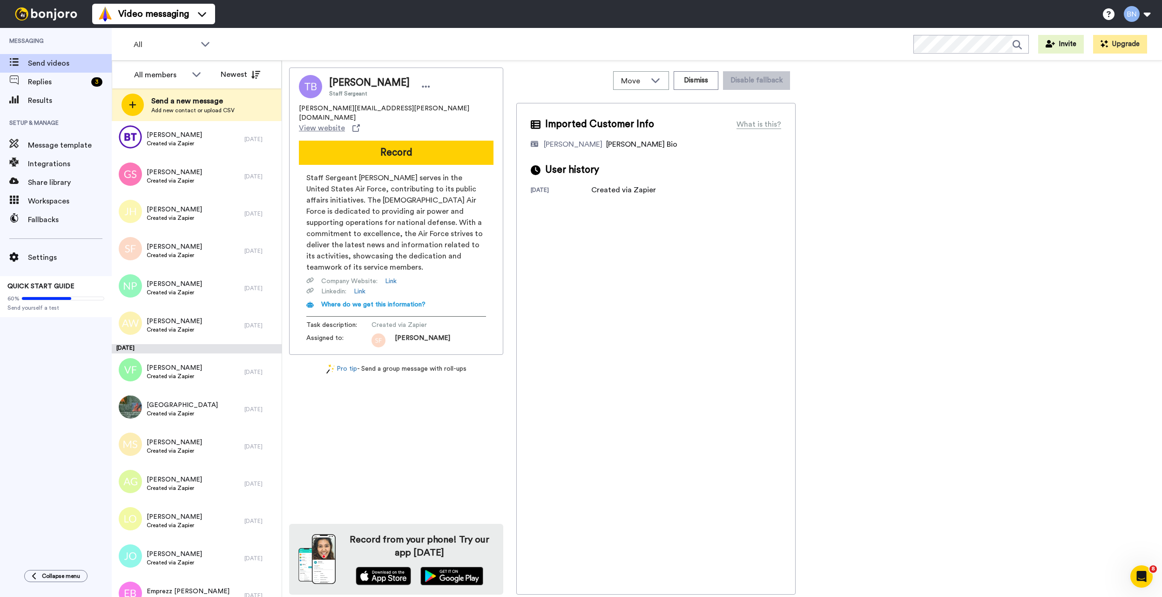
scroll to position [6465, 0]
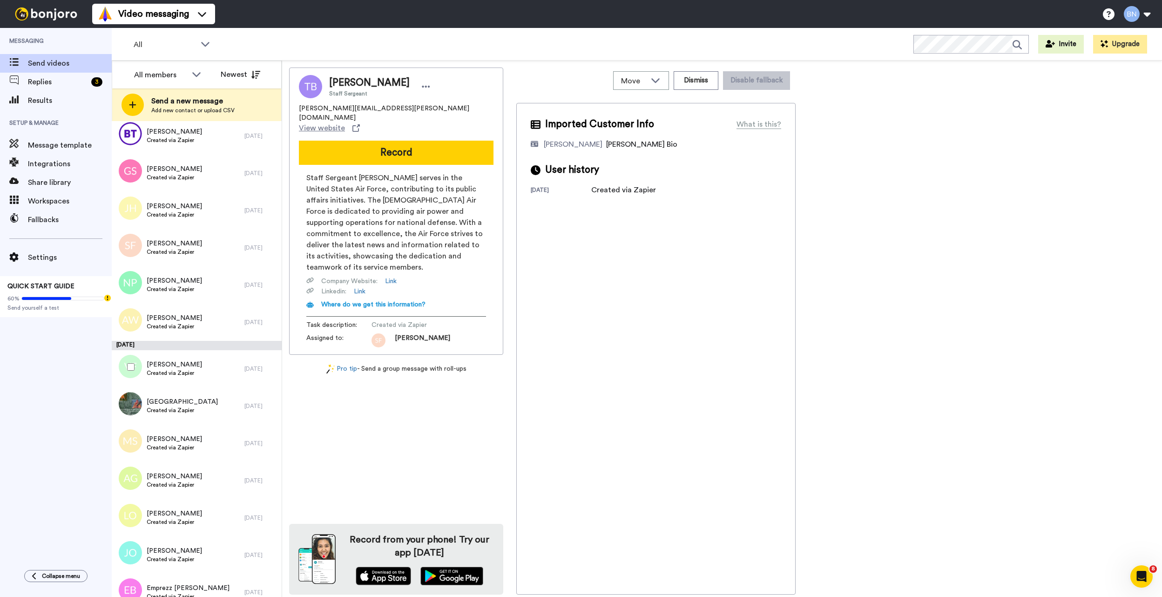
click at [191, 382] on div "Vernon Fowler Created via Zapier" at bounding box center [178, 368] width 133 height 37
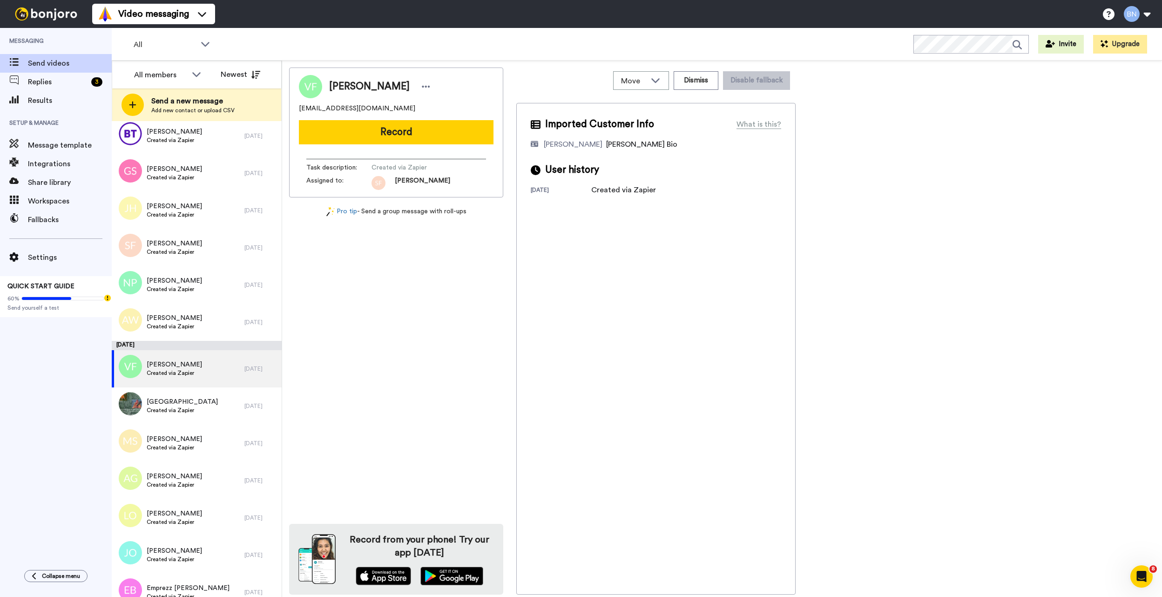
click at [427, 131] on button "Record" at bounding box center [396, 132] width 195 height 24
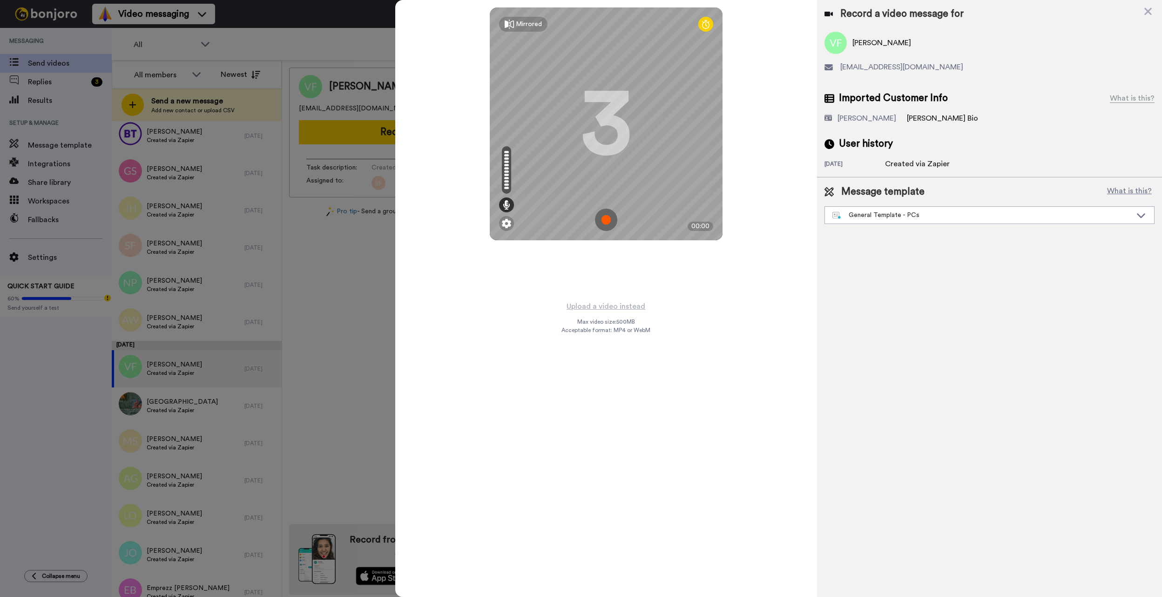
click at [928, 218] on div "General Template - PCs" at bounding box center [981, 214] width 299 height 9
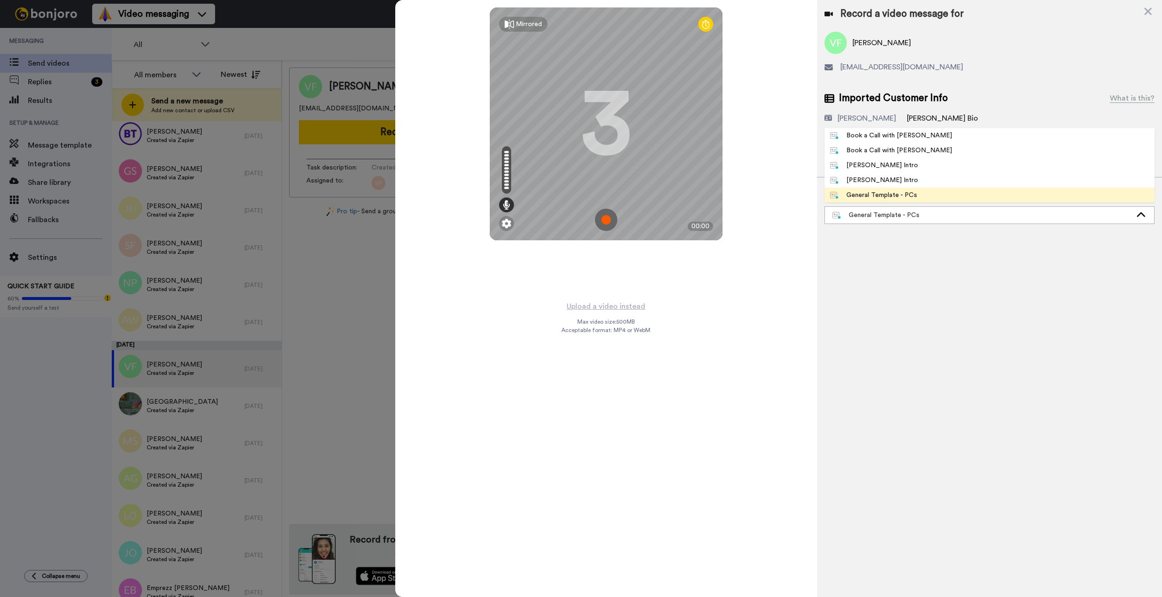
click at [928, 136] on li "Book a Call with [PERSON_NAME]" at bounding box center [989, 135] width 330 height 15
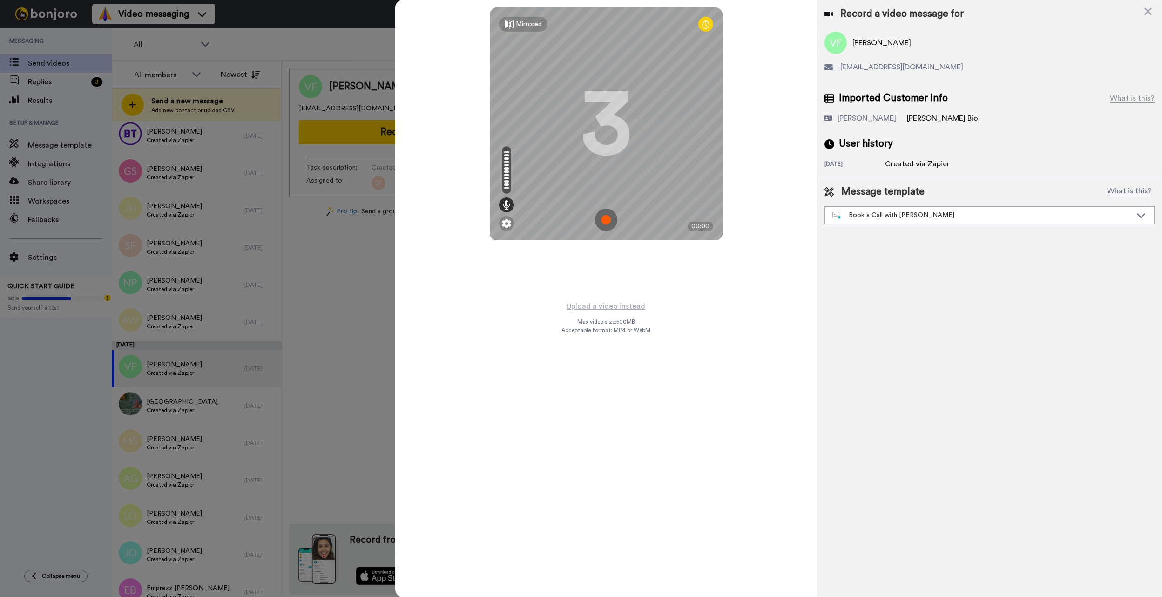
click at [597, 304] on button "Upload a video instead" at bounding box center [606, 306] width 84 height 12
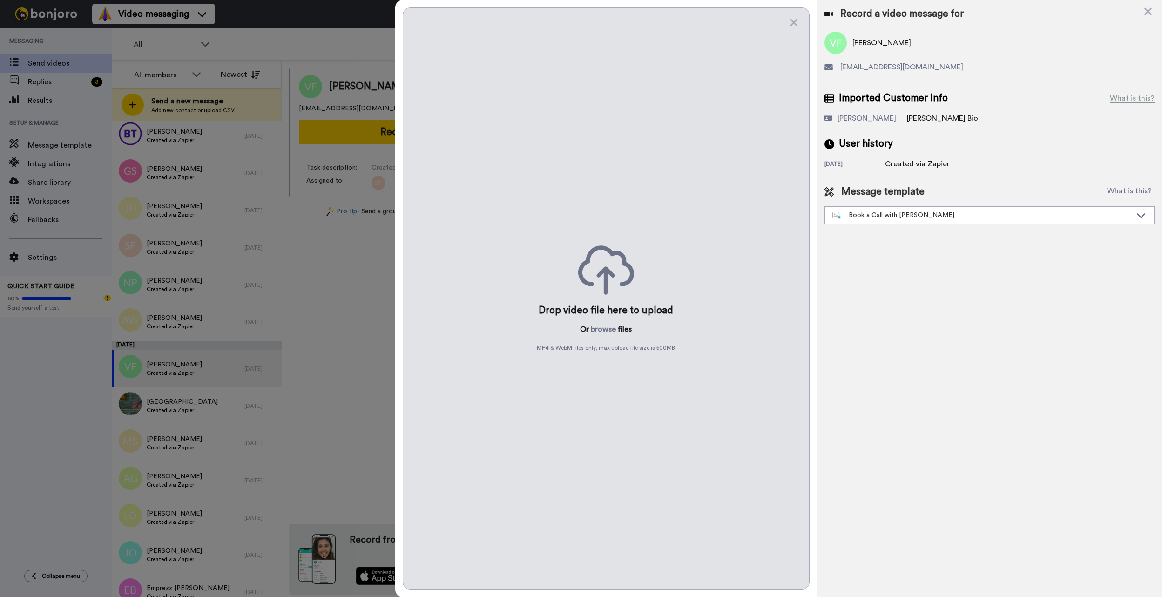
click at [600, 328] on button "browse" at bounding box center [603, 329] width 25 height 11
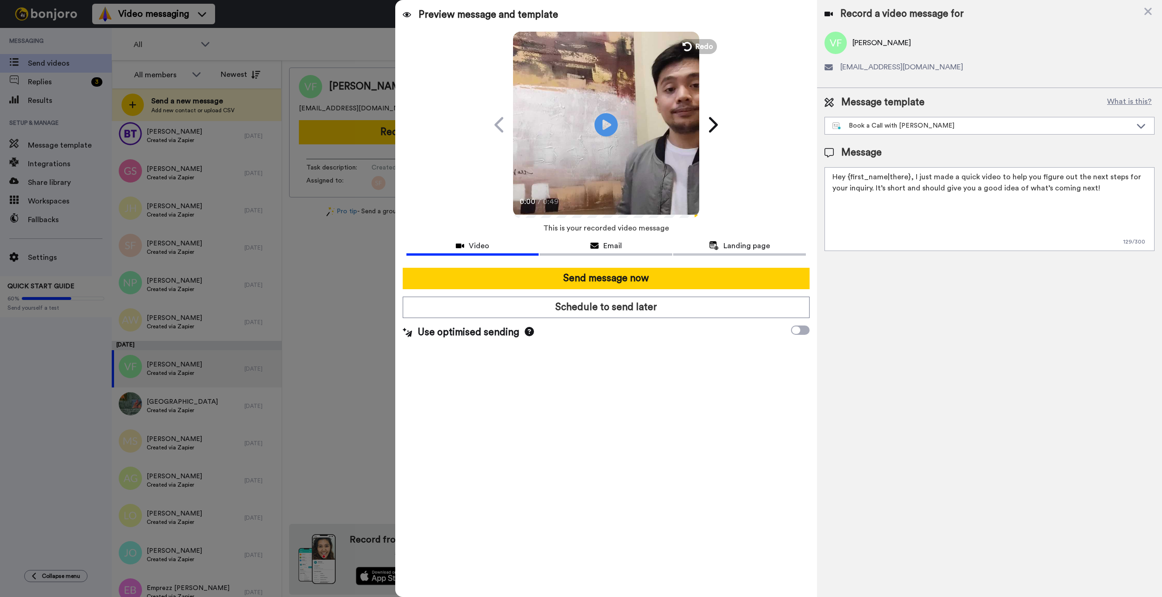
click at [685, 286] on button "Send message now" at bounding box center [606, 278] width 407 height 21
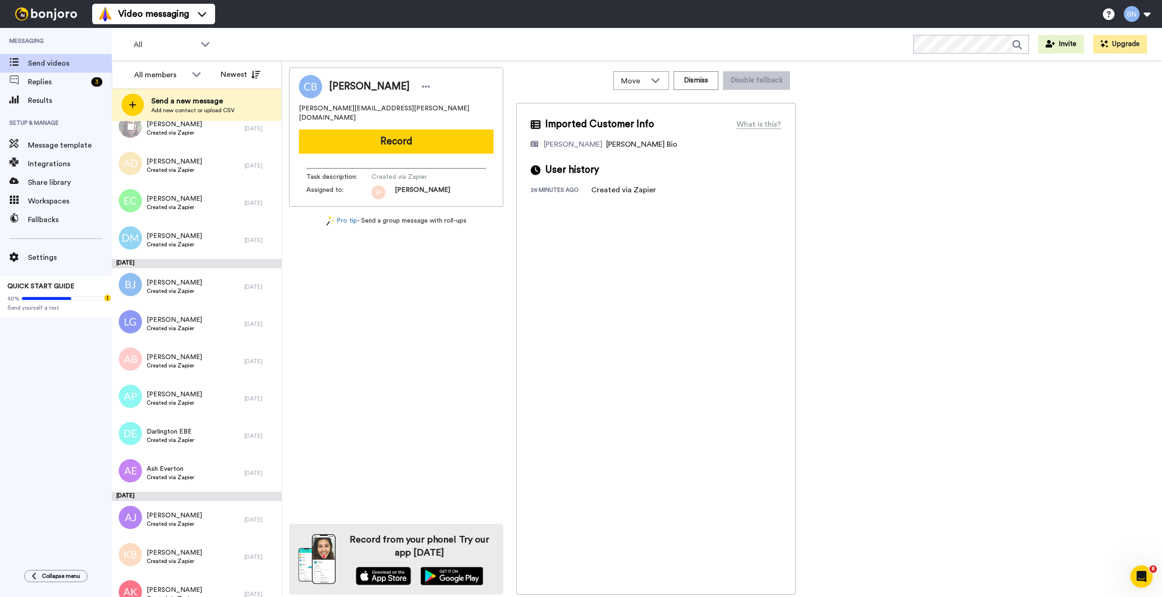
scroll to position [6961, 0]
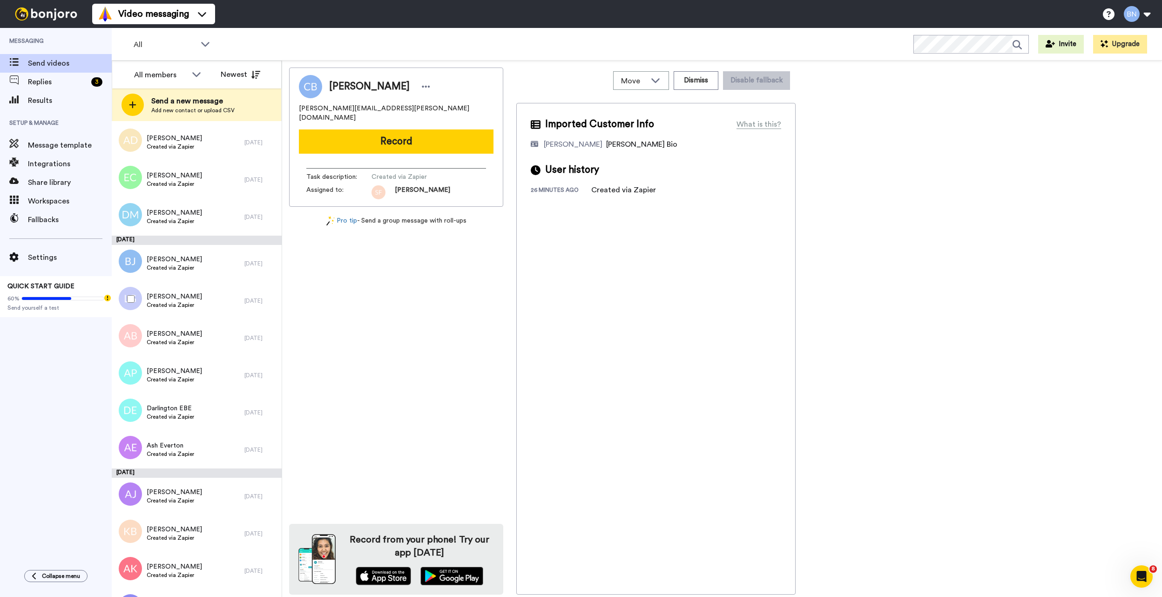
click at [208, 284] on div "[PERSON_NAME] Created via Zapier" at bounding box center [178, 300] width 133 height 37
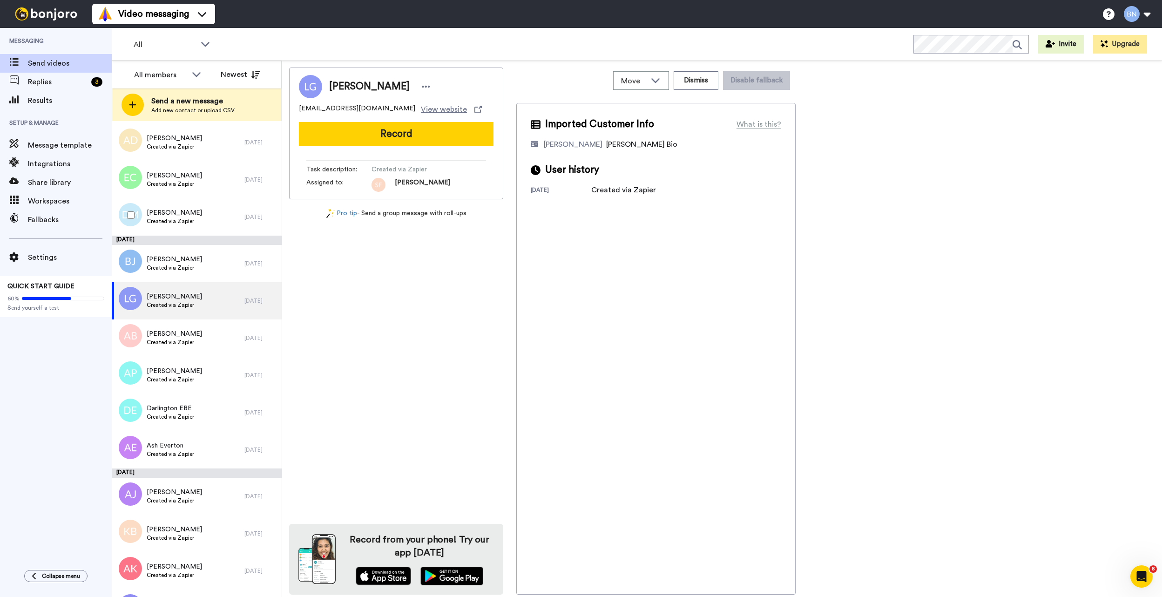
click at [181, 211] on span "[PERSON_NAME]" at bounding box center [174, 212] width 55 height 9
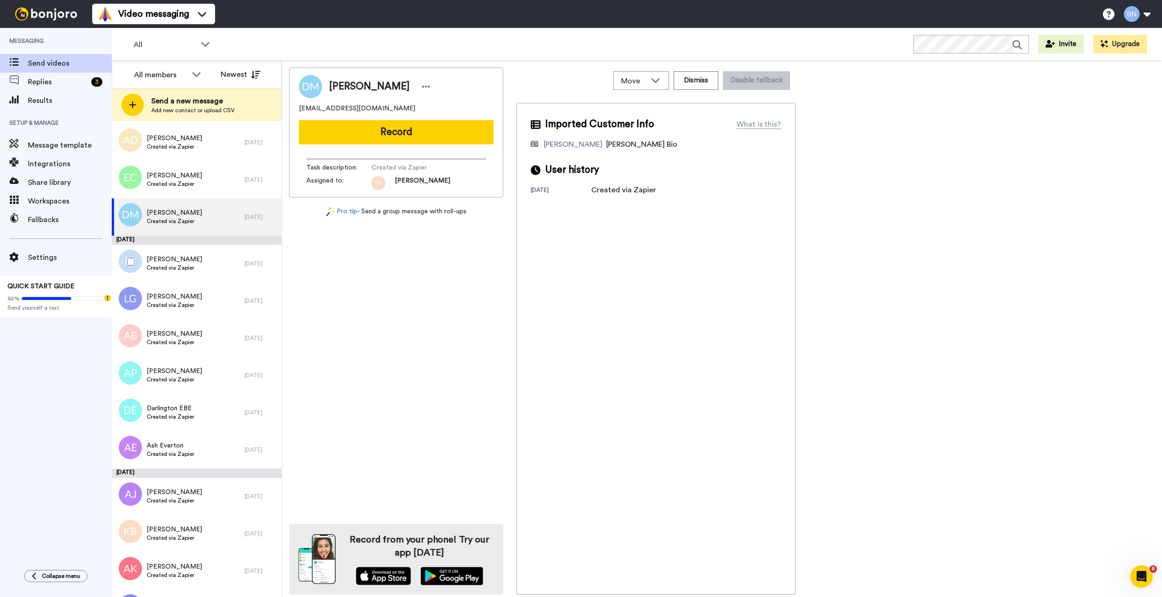
click at [195, 253] on div "[PERSON_NAME] Created via Zapier" at bounding box center [178, 263] width 133 height 37
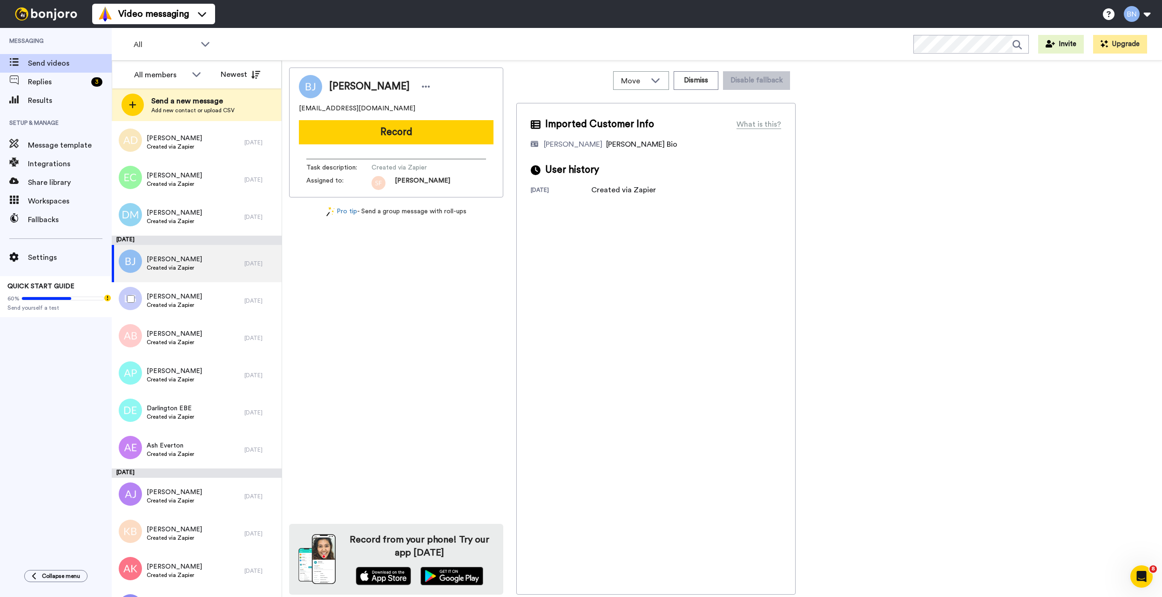
click at [223, 309] on div "[PERSON_NAME] Created via Zapier" at bounding box center [178, 300] width 133 height 37
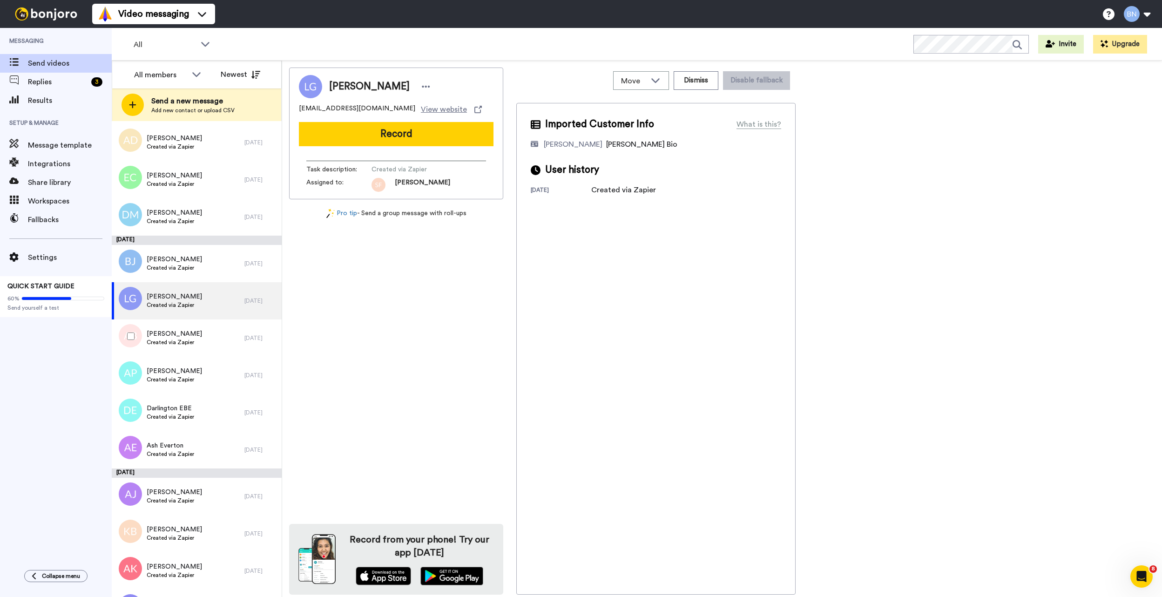
click at [185, 345] on span "Created via Zapier" at bounding box center [174, 341] width 55 height 7
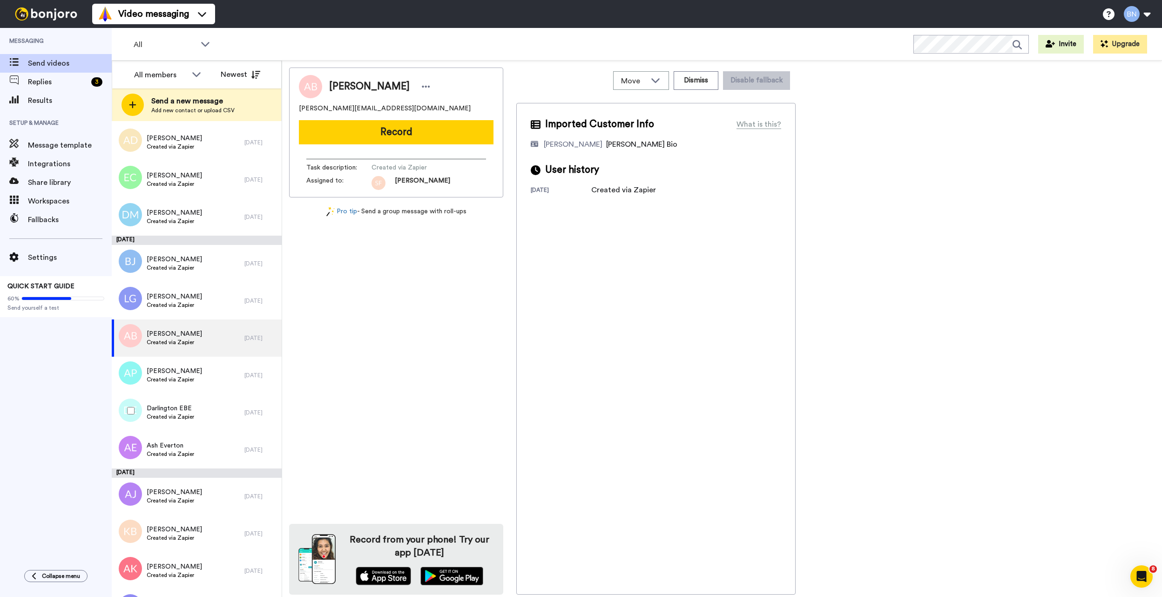
click at [200, 411] on div "Darlington EBE Created via Zapier" at bounding box center [178, 412] width 133 height 37
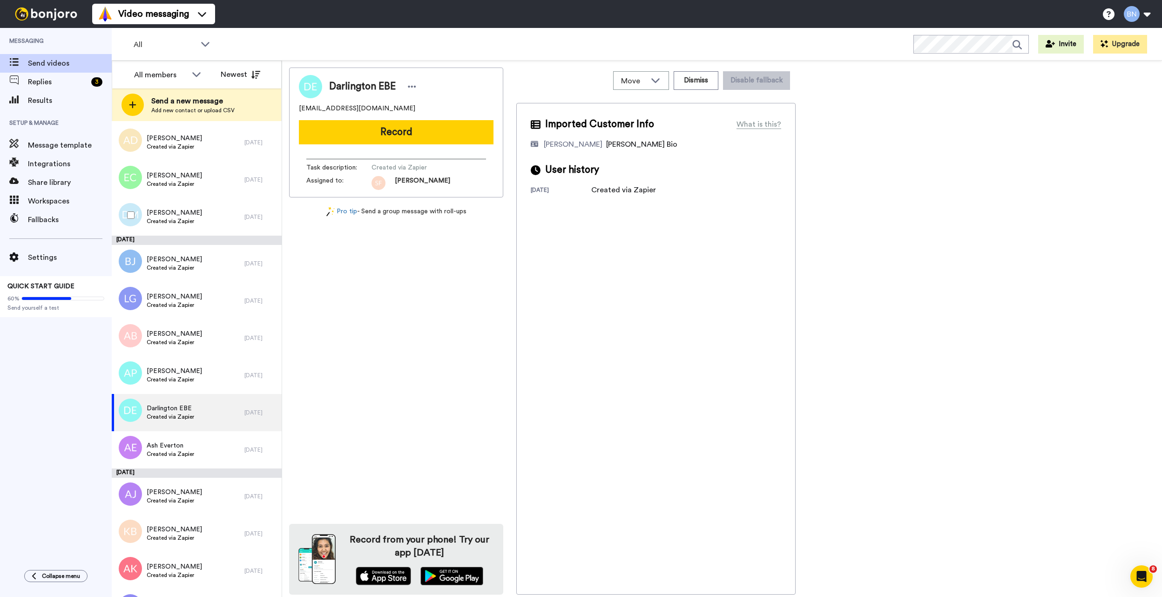
click at [187, 209] on span "[PERSON_NAME]" at bounding box center [174, 212] width 55 height 9
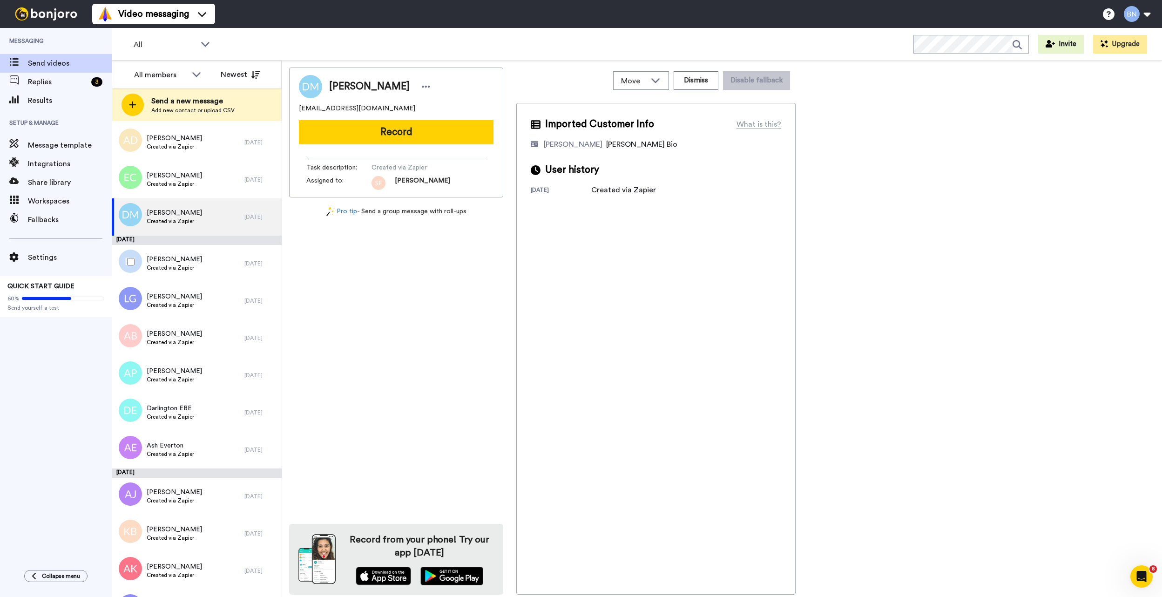
scroll to position [6879, 0]
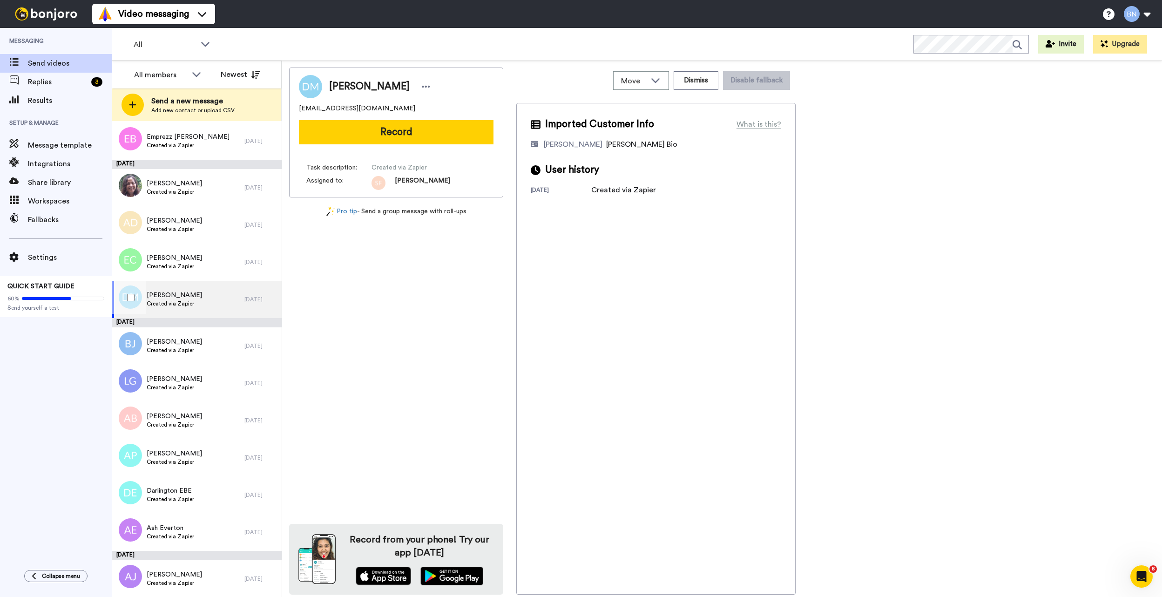
click at [218, 304] on div "[PERSON_NAME] Created via Zapier" at bounding box center [178, 299] width 133 height 37
click at [224, 286] on div "Deborah Martin Created via Zapier" at bounding box center [178, 299] width 133 height 37
click at [224, 265] on div "Emily Cotton Created via Zapier" at bounding box center [178, 261] width 133 height 37
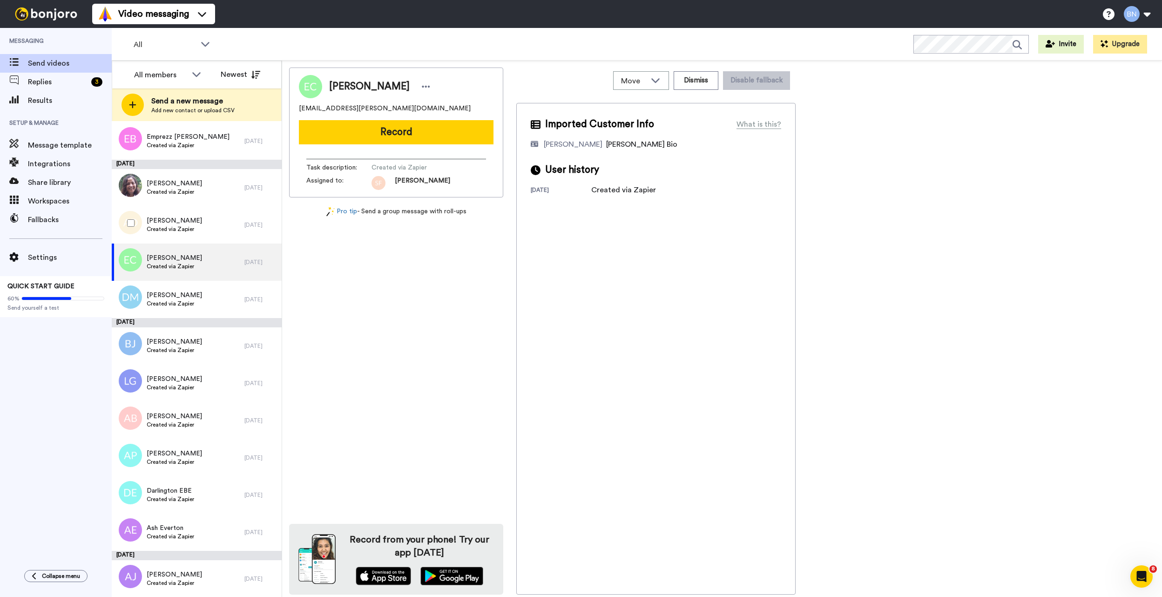
click at [220, 209] on div "Anna Davis Created via Zapier" at bounding box center [178, 224] width 133 height 37
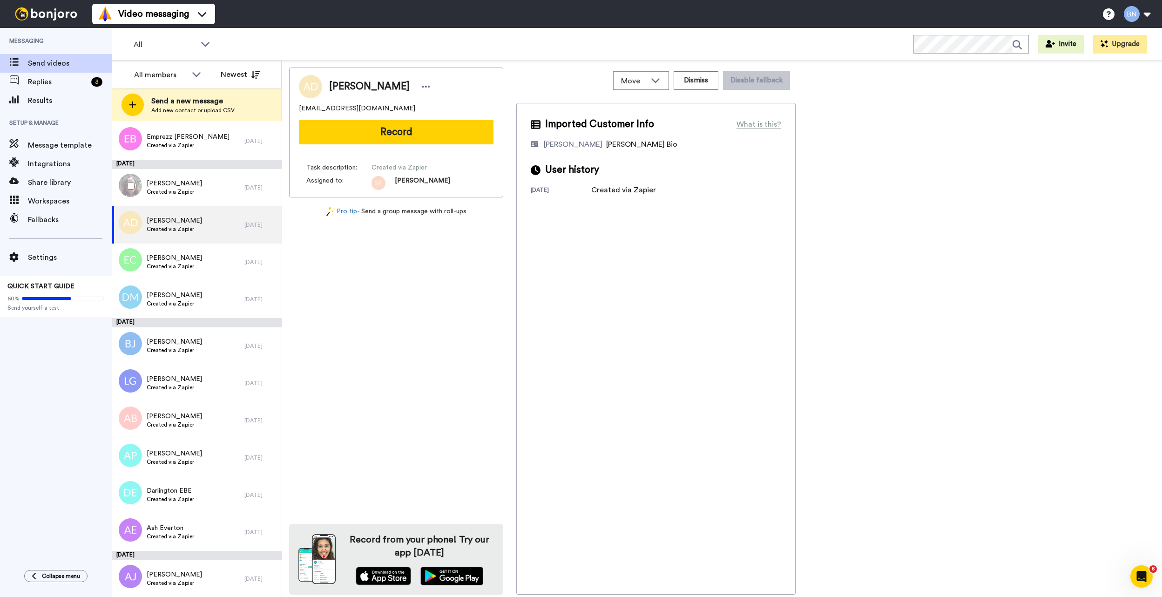
click at [220, 181] on div "Stephenie Collette Created via Zapier" at bounding box center [178, 187] width 133 height 37
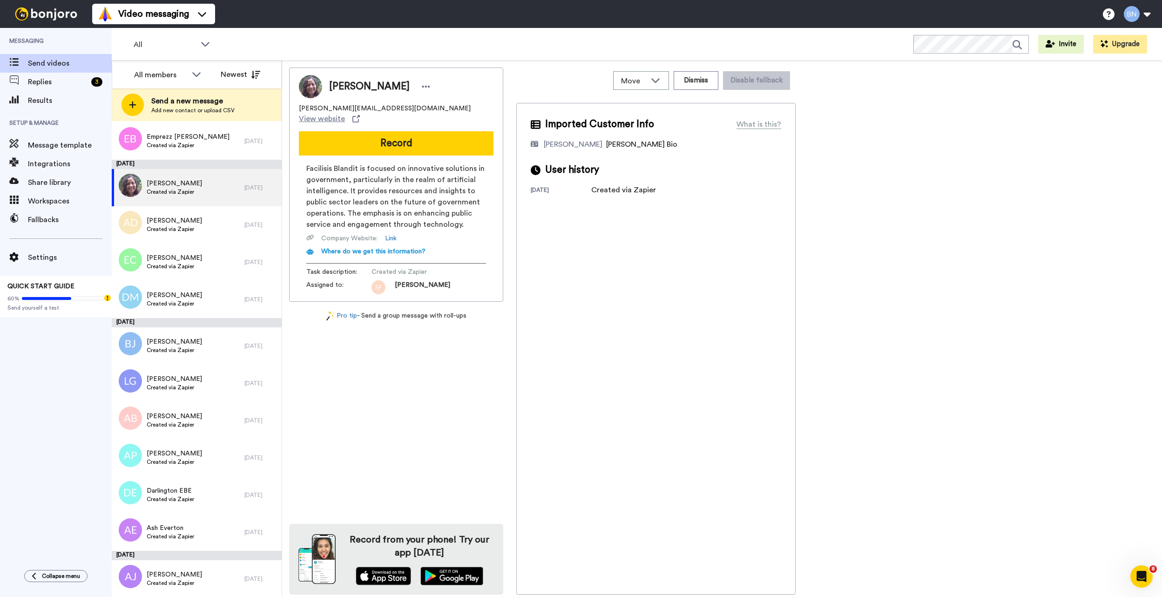
click at [403, 140] on button "Record" at bounding box center [396, 143] width 195 height 24
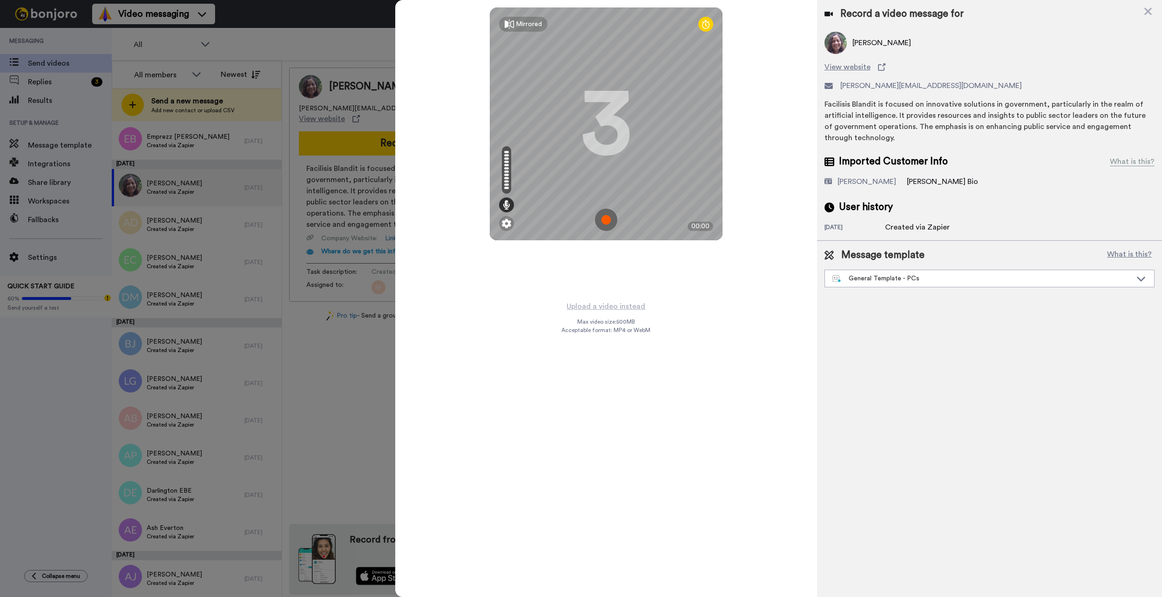
click at [956, 285] on div "General Template - PCs" at bounding box center [989, 278] width 329 height 17
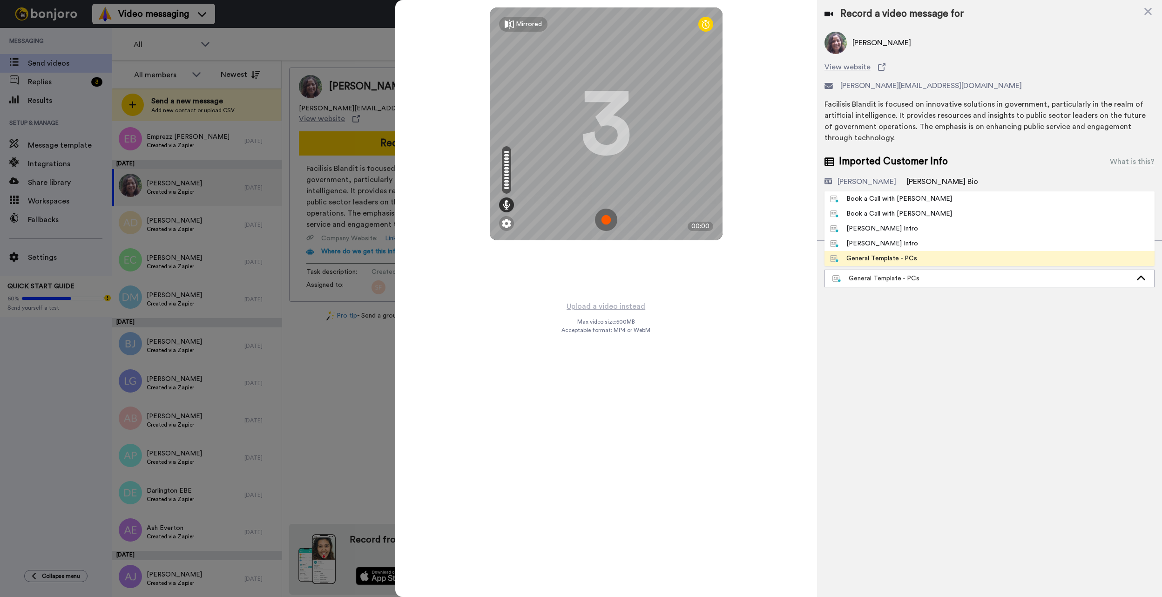
click at [946, 205] on li "Book a Call with [PERSON_NAME]" at bounding box center [989, 198] width 330 height 15
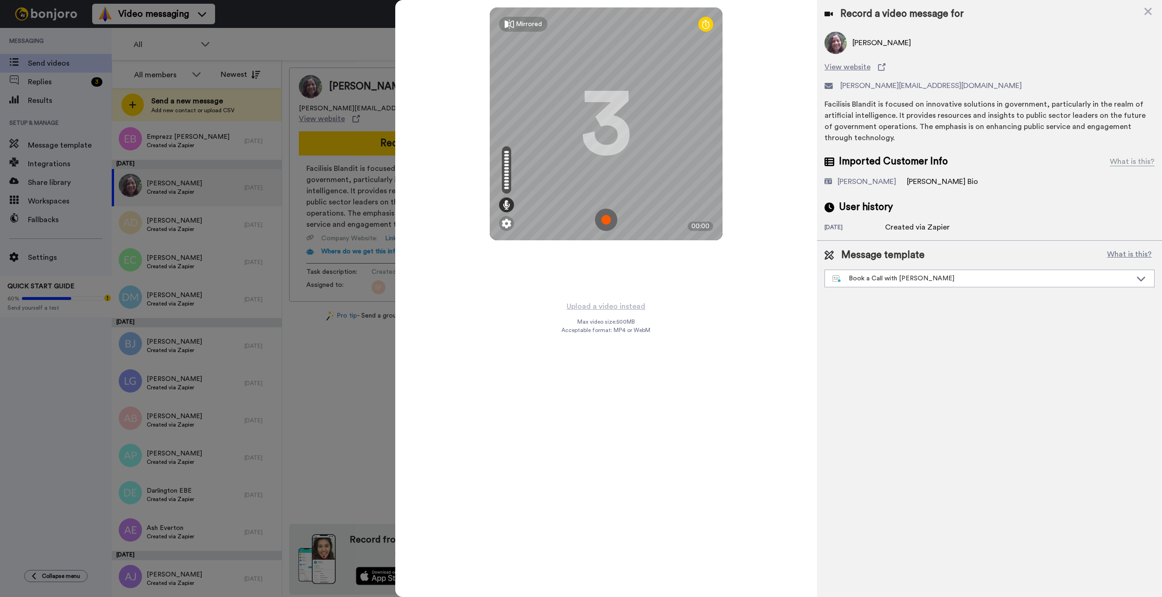
click at [619, 309] on button "Upload a video instead" at bounding box center [606, 306] width 84 height 12
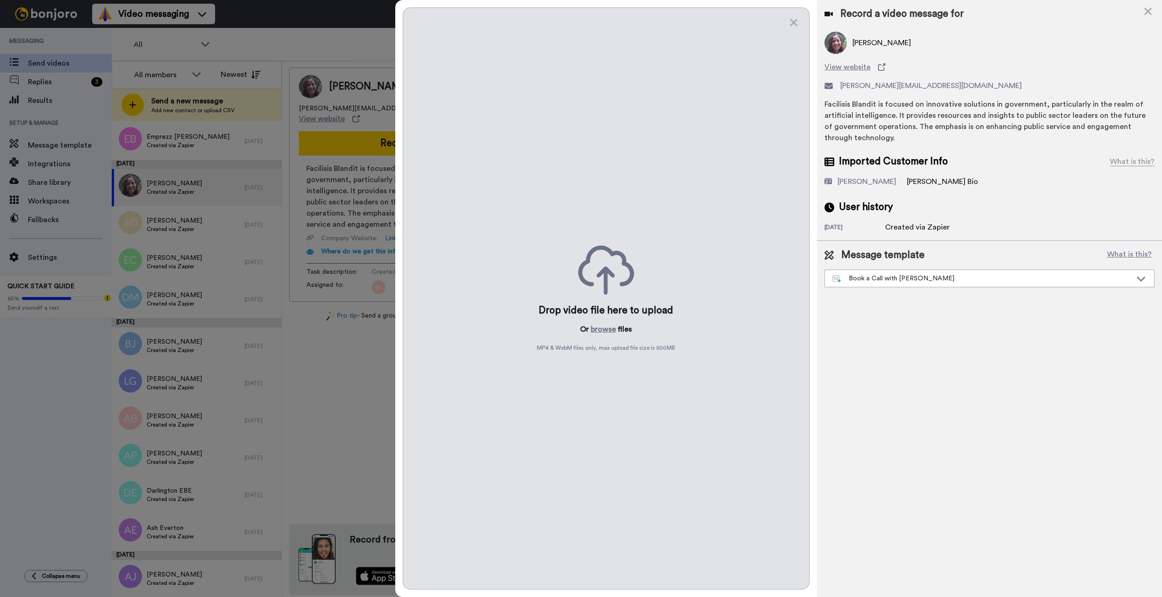
click at [611, 324] on button "browse" at bounding box center [603, 329] width 25 height 11
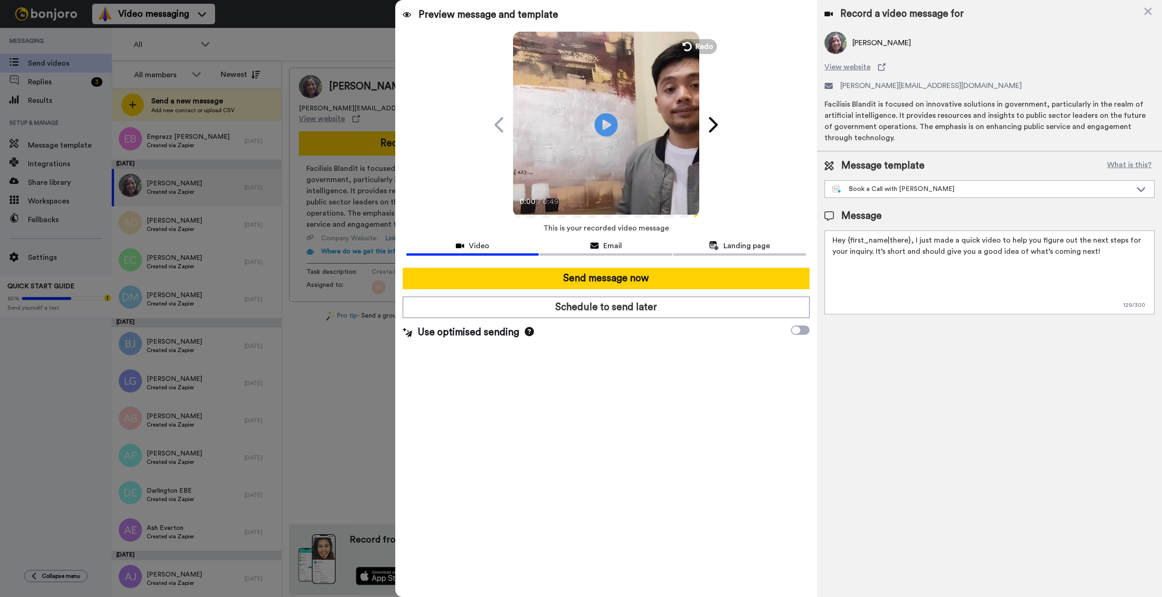
click at [623, 281] on button "Send message now" at bounding box center [606, 278] width 407 height 21
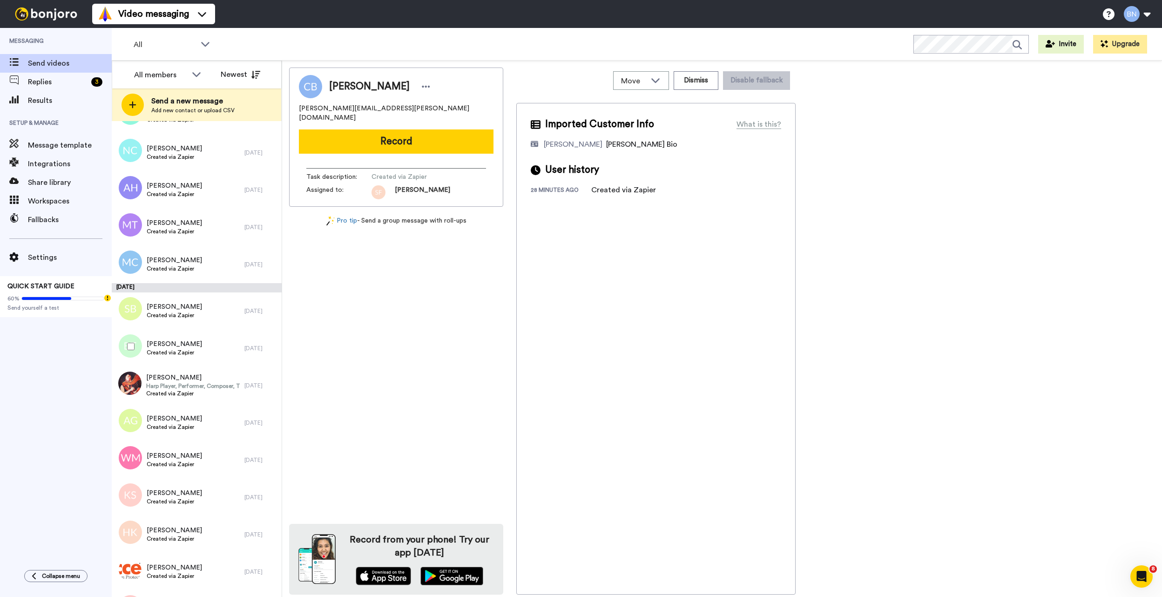
scroll to position [5763, 0]
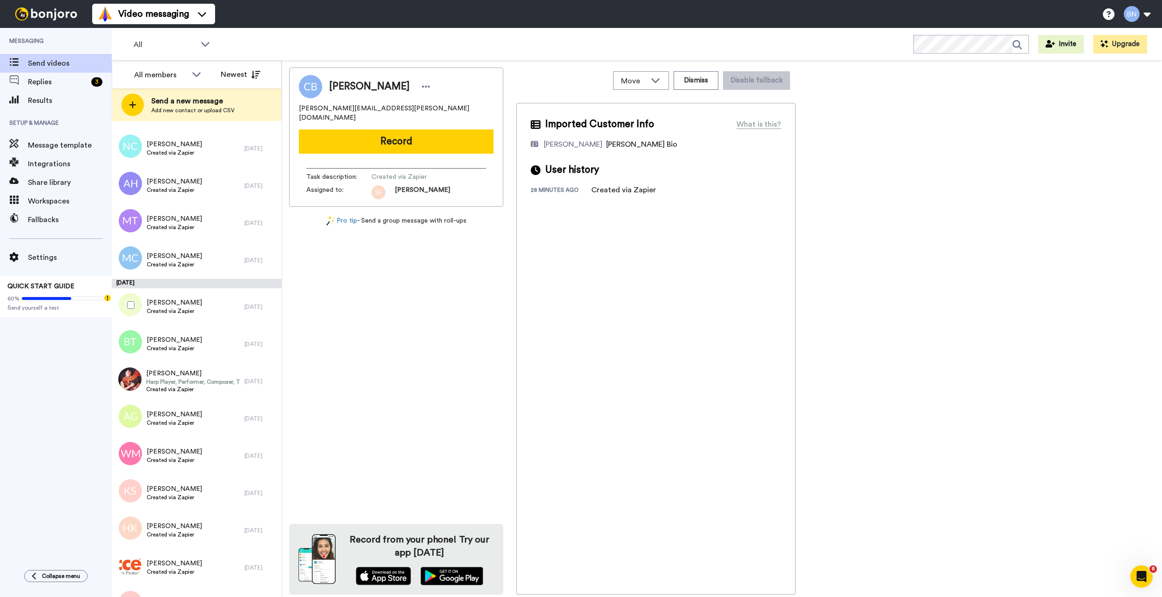
click at [205, 307] on div "Sadisha Blackwood Created via Zapier" at bounding box center [178, 306] width 133 height 37
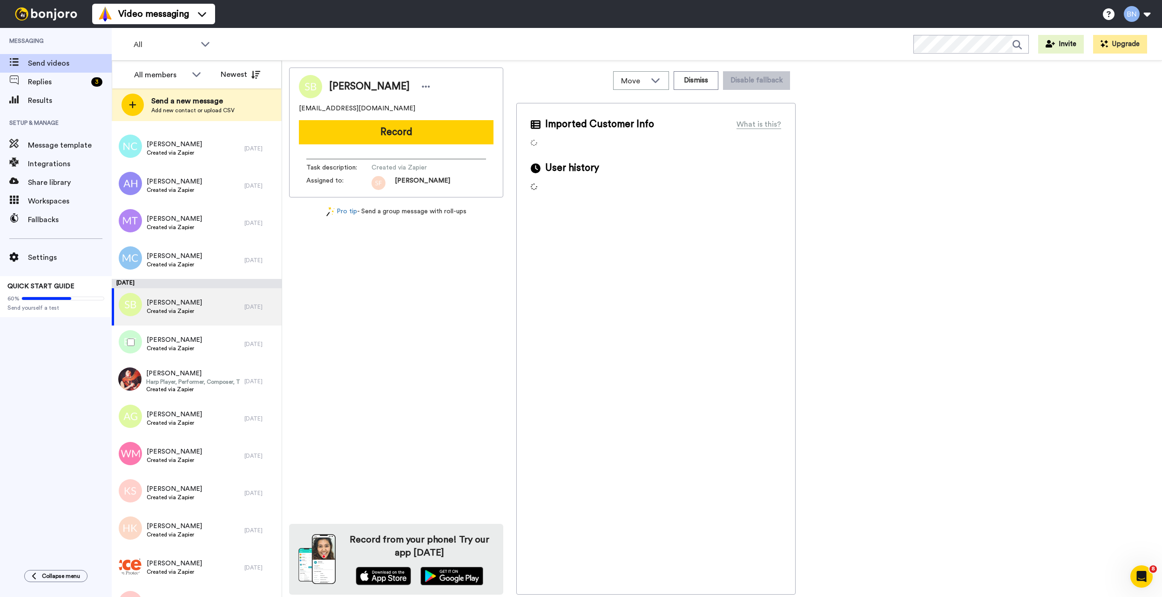
click at [205, 349] on div "Brooks Thompson Created via Zapier" at bounding box center [178, 343] width 133 height 37
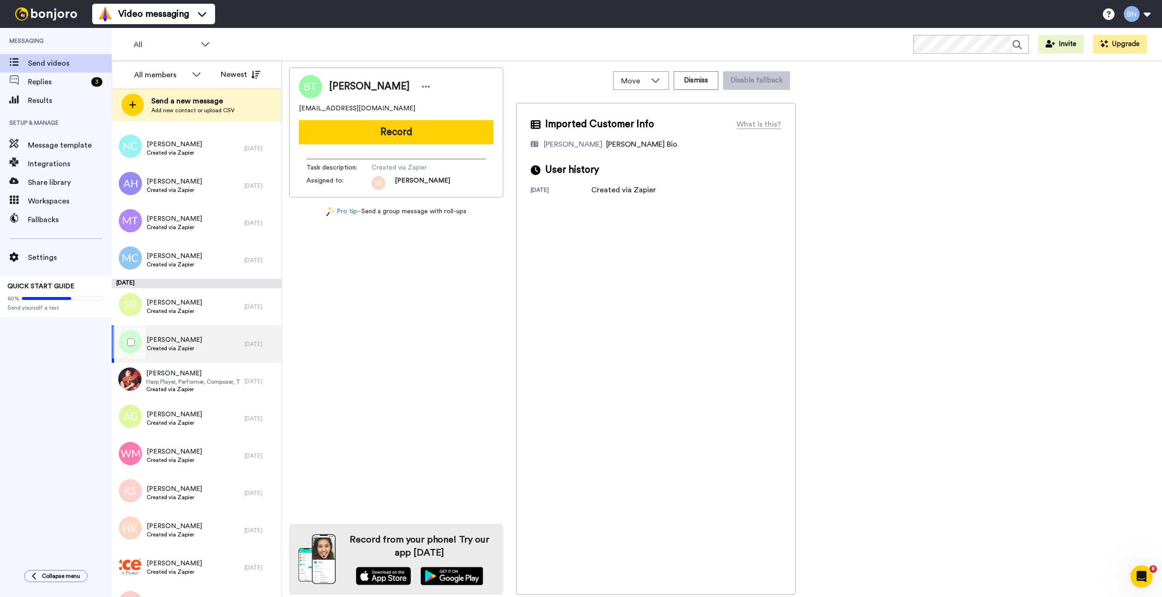
scroll to position [6134, 0]
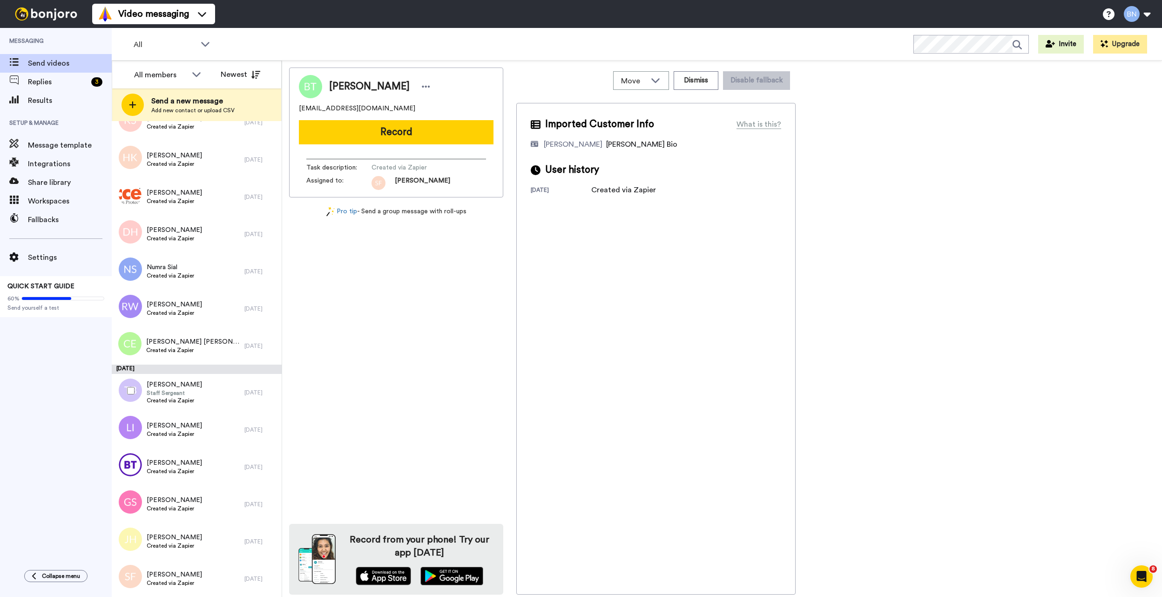
click at [205, 403] on div "Timothy Boyer Staff Sergeant Created via Zapier" at bounding box center [178, 392] width 133 height 37
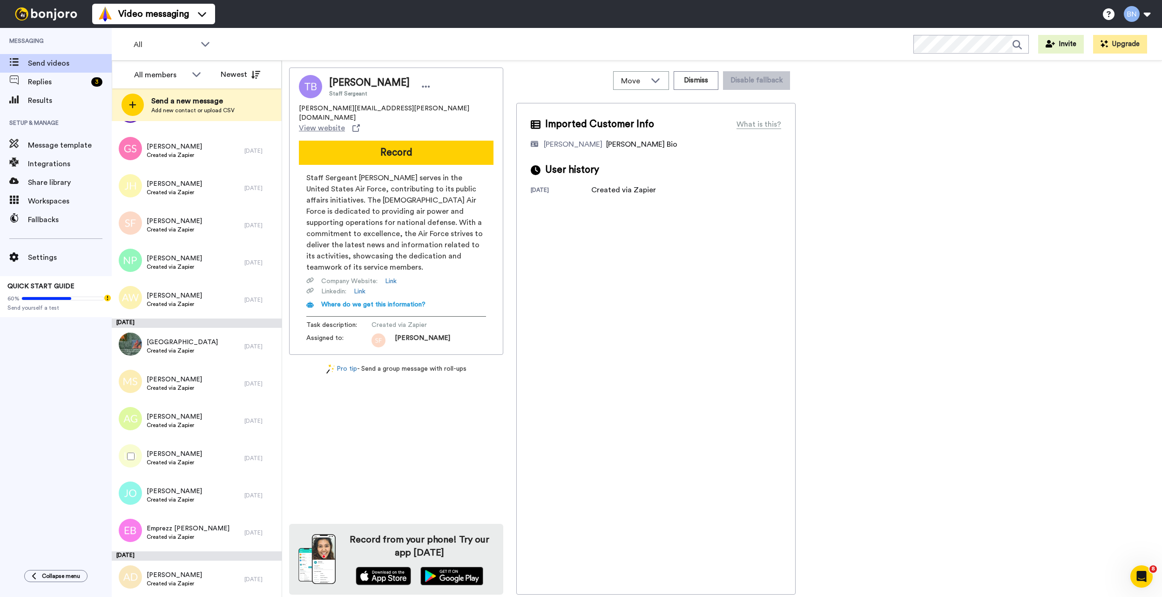
scroll to position [6548, 0]
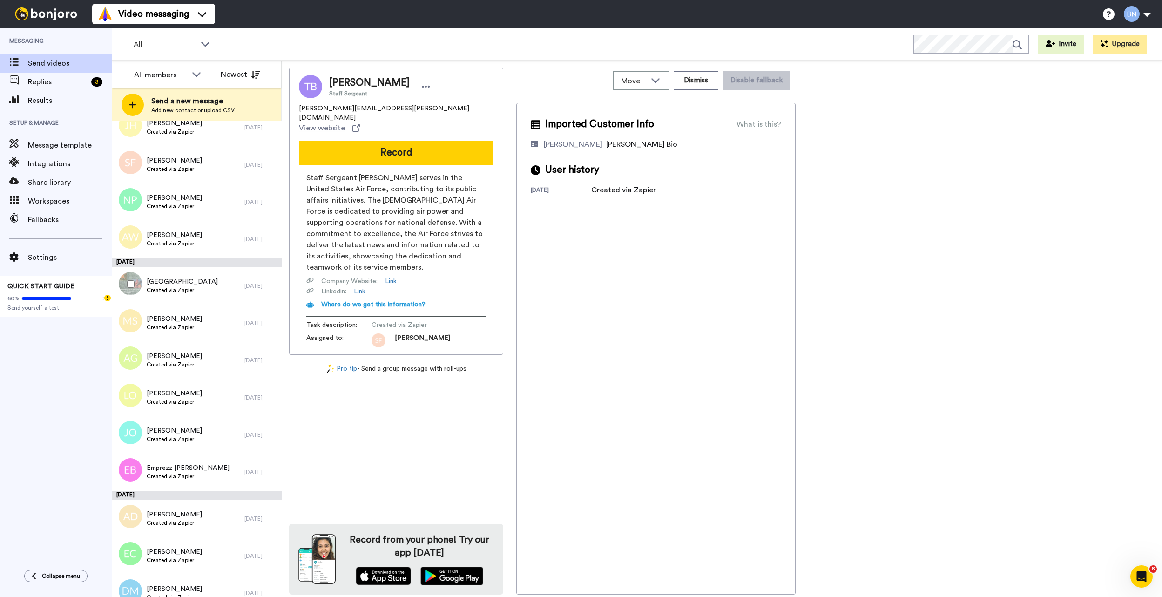
click at [226, 269] on div "Arius Manor Created via Zapier" at bounding box center [178, 285] width 133 height 37
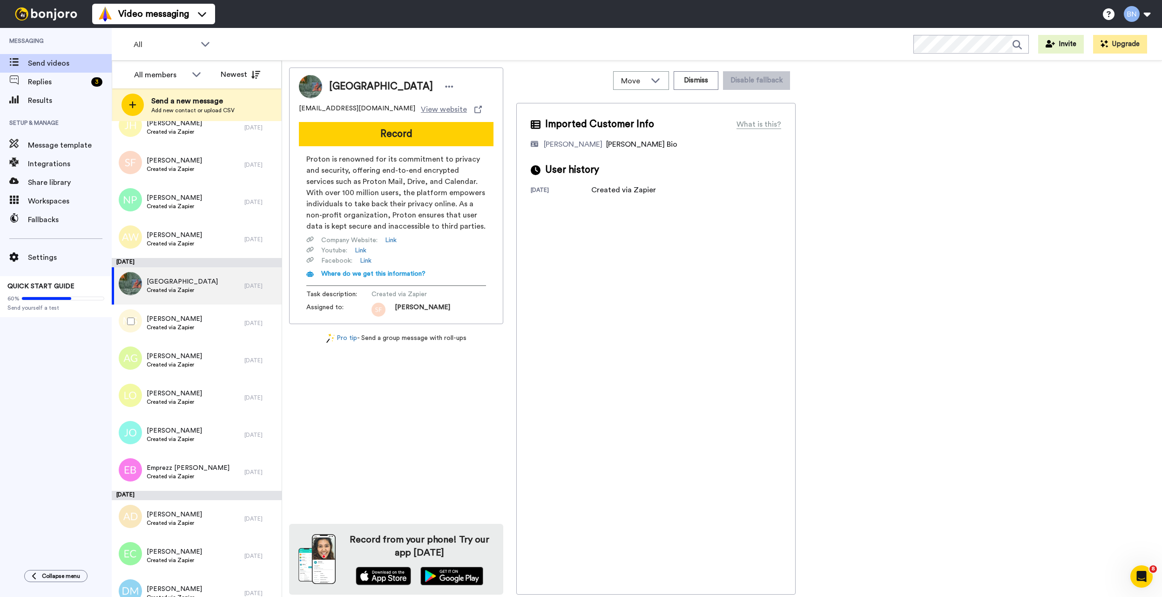
click at [203, 340] on div "[PERSON_NAME] Created via Zapier" at bounding box center [178, 322] width 133 height 37
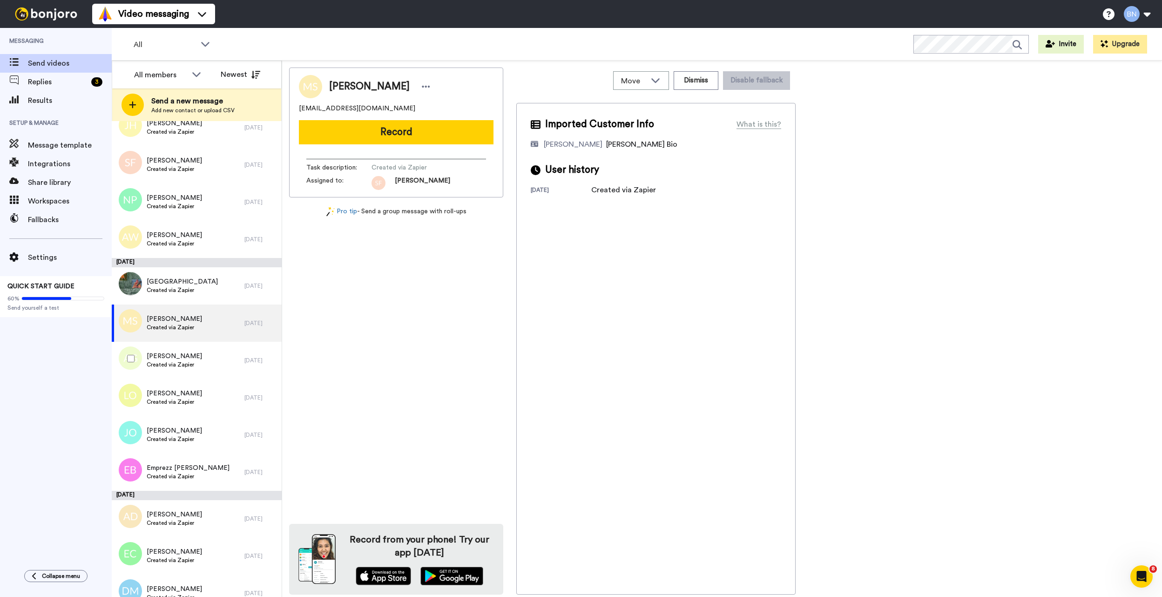
click at [205, 369] on div "Arthur Golden Created via Zapier" at bounding box center [178, 360] width 133 height 37
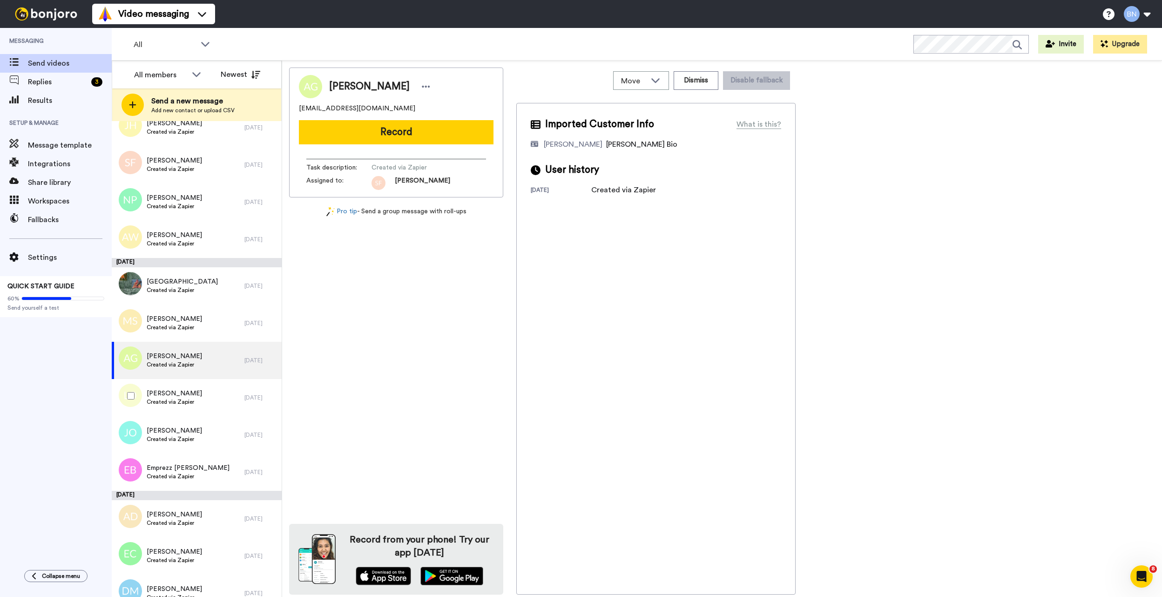
click at [201, 391] on div "Lindsay Obrien Created via Zapier" at bounding box center [178, 397] width 133 height 37
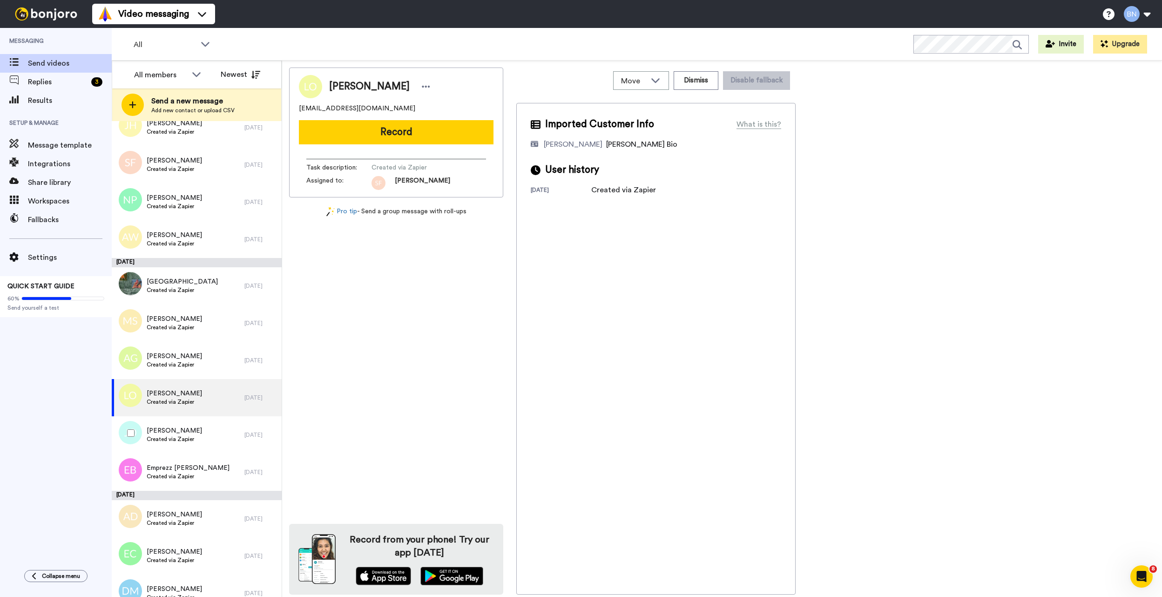
click at [201, 429] on div "Jamie O’Hanlon Created via Zapier" at bounding box center [178, 434] width 133 height 37
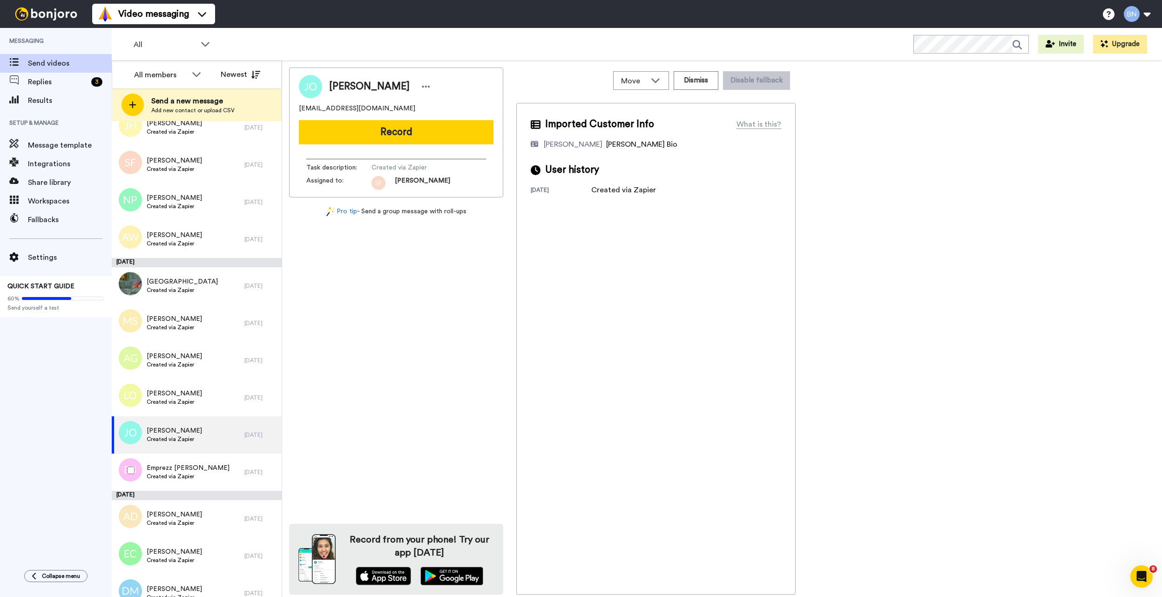
click at [202, 463] on div "Emprezz Bowser Created via Zapier" at bounding box center [178, 471] width 133 height 37
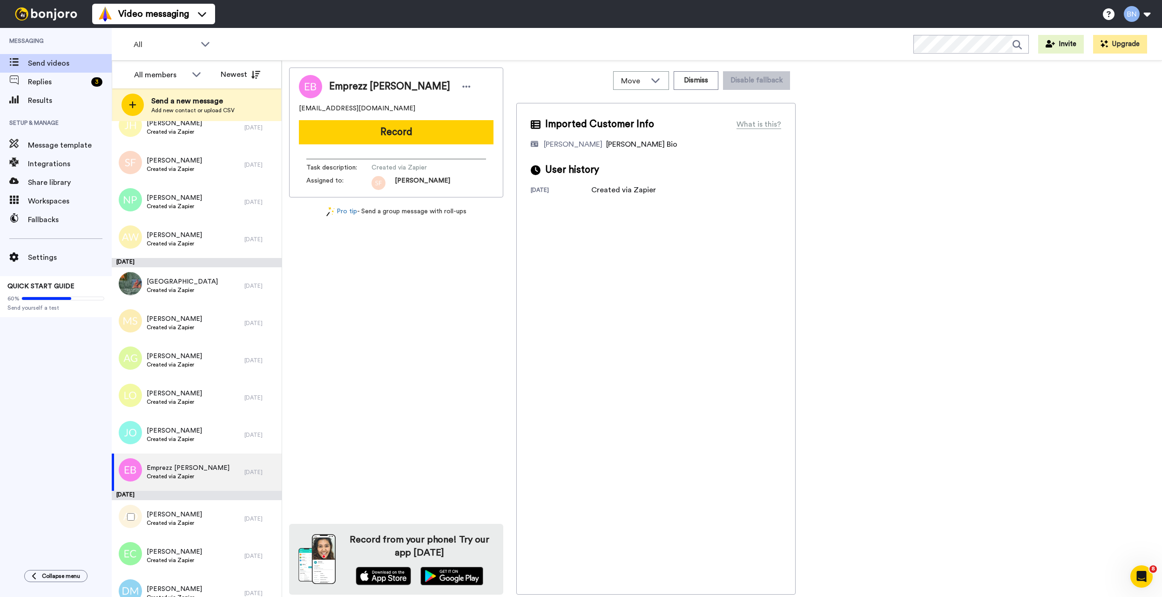
click at [205, 524] on div "Anna Davis Created via Zapier" at bounding box center [178, 518] width 133 height 37
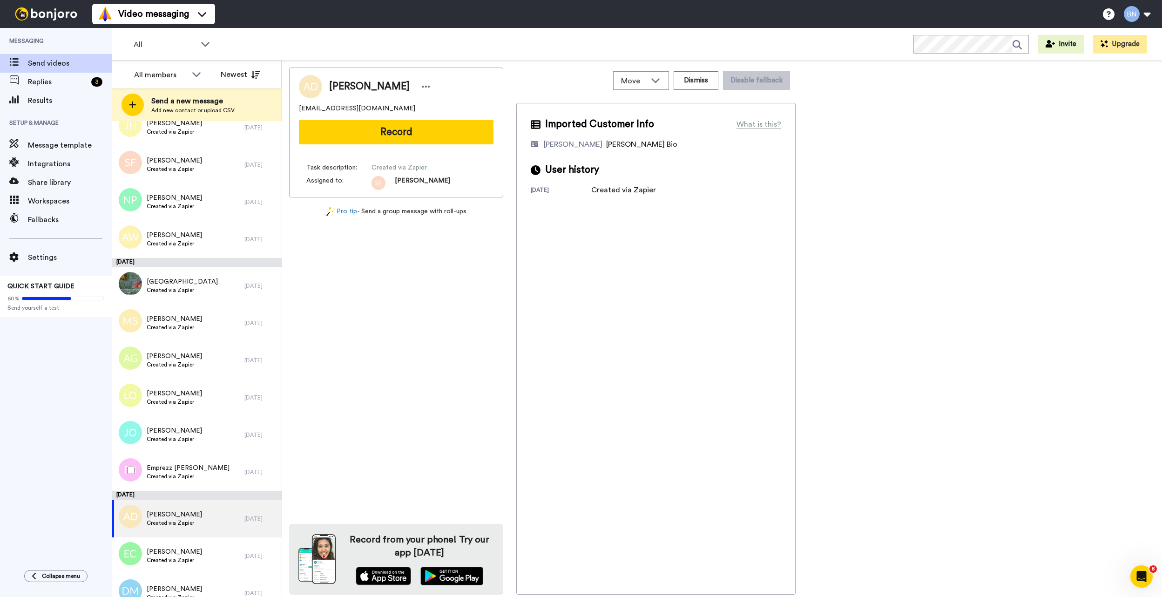
click at [193, 469] on span "Emprezz Bowser" at bounding box center [188, 467] width 83 height 9
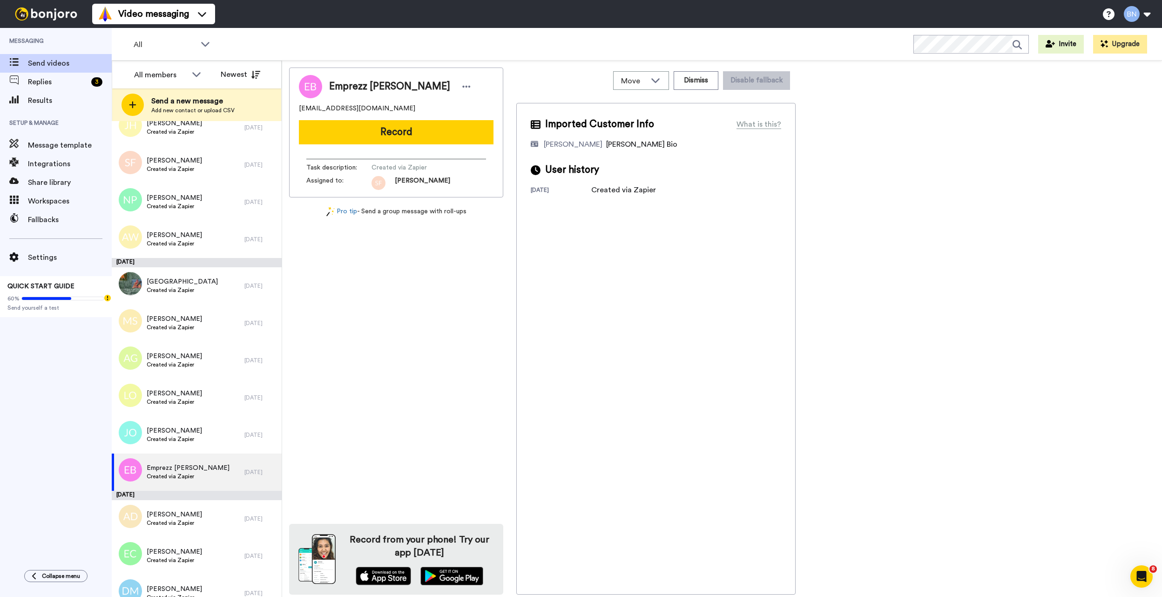
click at [483, 132] on button "Record" at bounding box center [396, 132] width 195 height 24
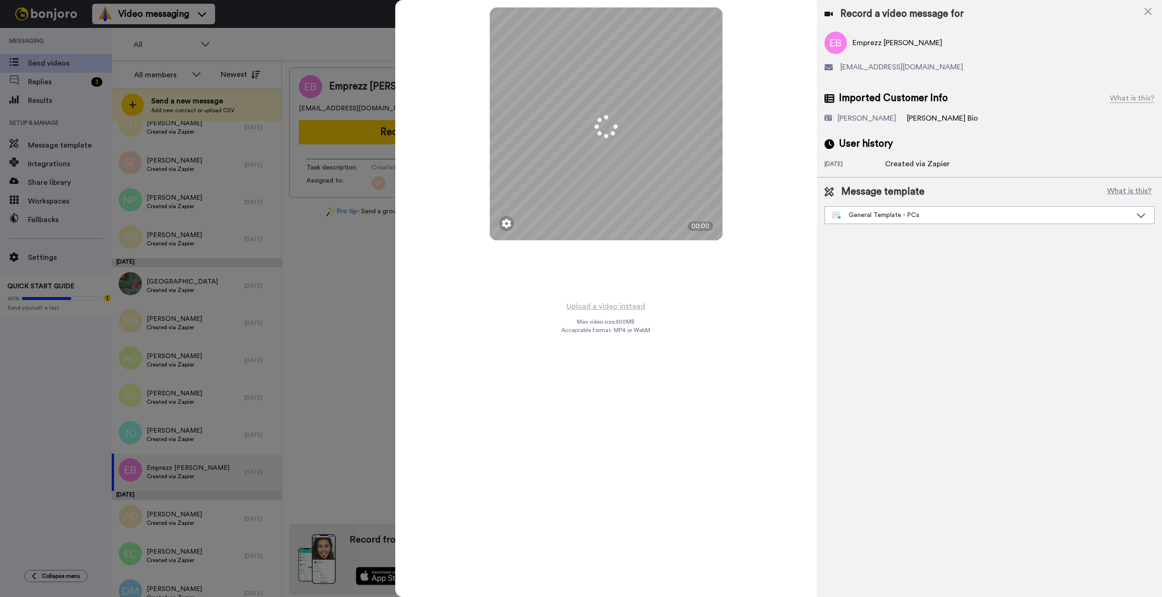
click at [924, 219] on div "General Template - PCs" at bounding box center [981, 214] width 299 height 9
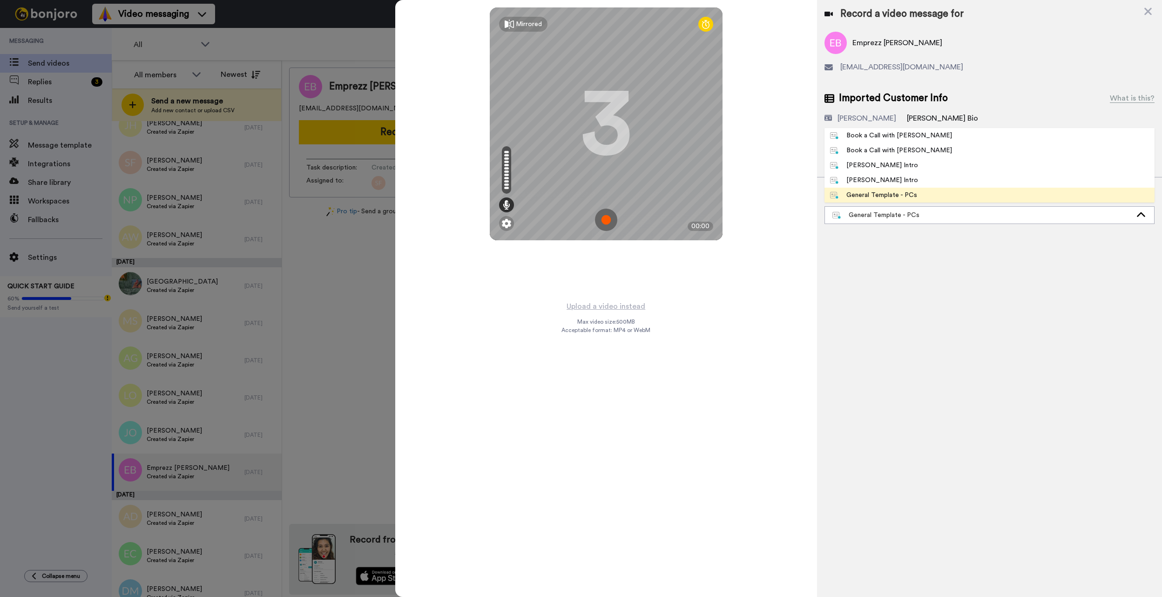
click at [931, 137] on li "Book a Call with Bruce" at bounding box center [989, 135] width 330 height 15
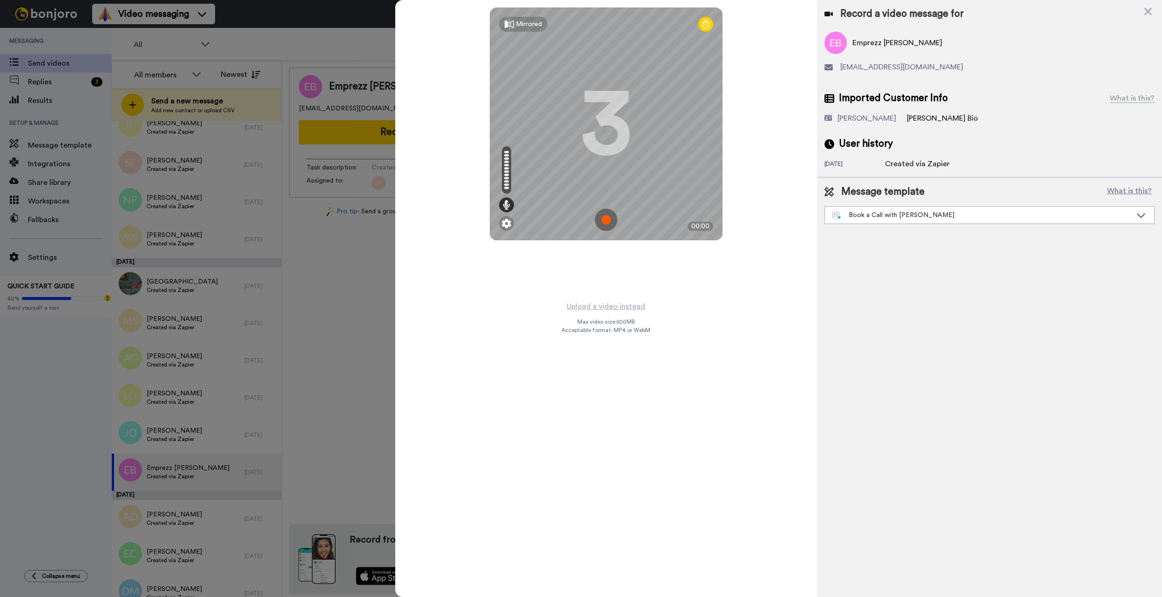
click at [635, 310] on button "Upload a video instead" at bounding box center [606, 306] width 84 height 12
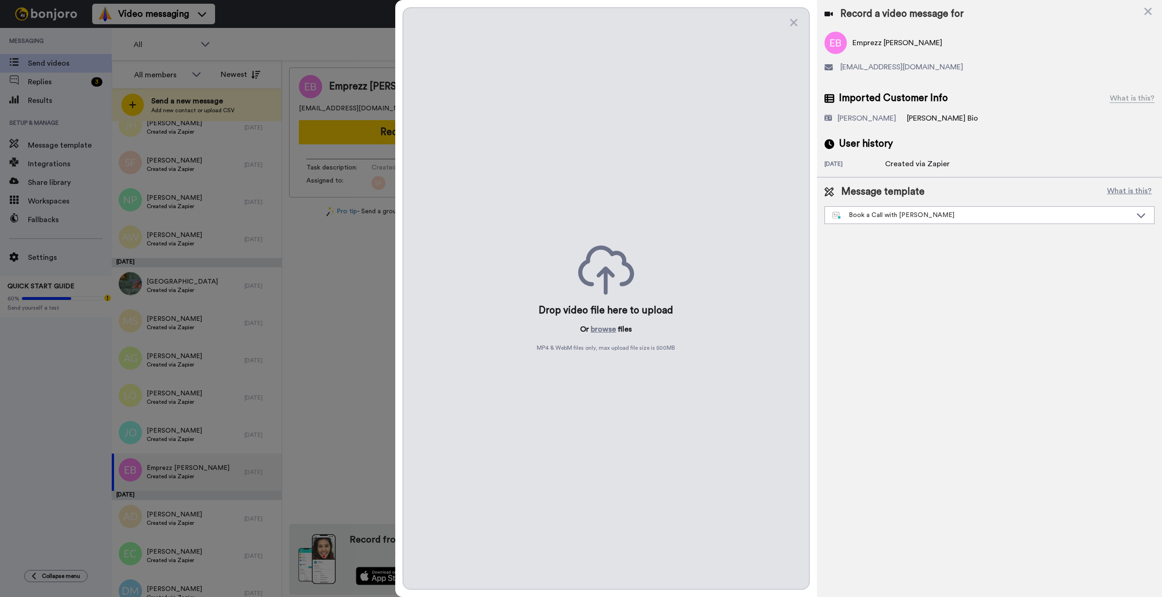
click at [614, 330] on button "browse" at bounding box center [603, 329] width 25 height 11
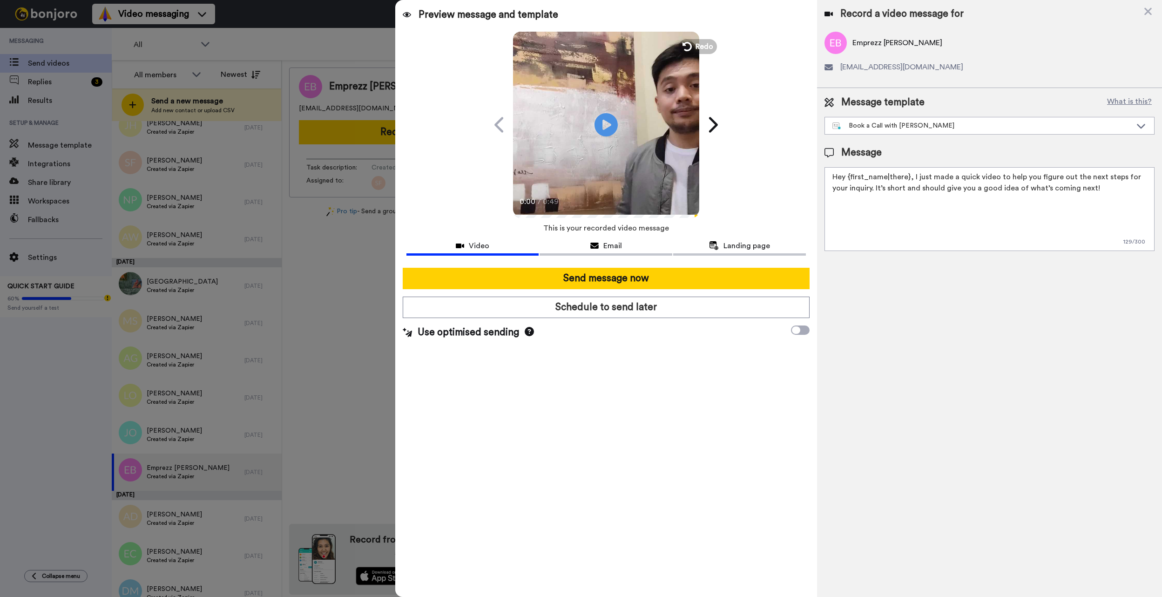
click at [592, 287] on button "Send message now" at bounding box center [606, 278] width 407 height 21
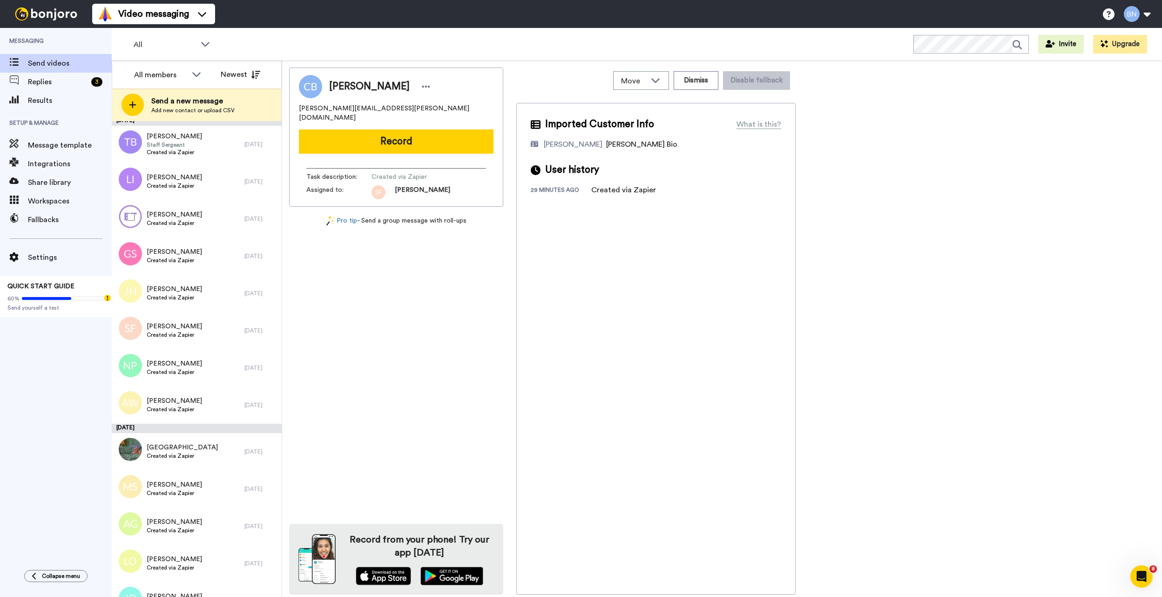
scroll to position [6465, 0]
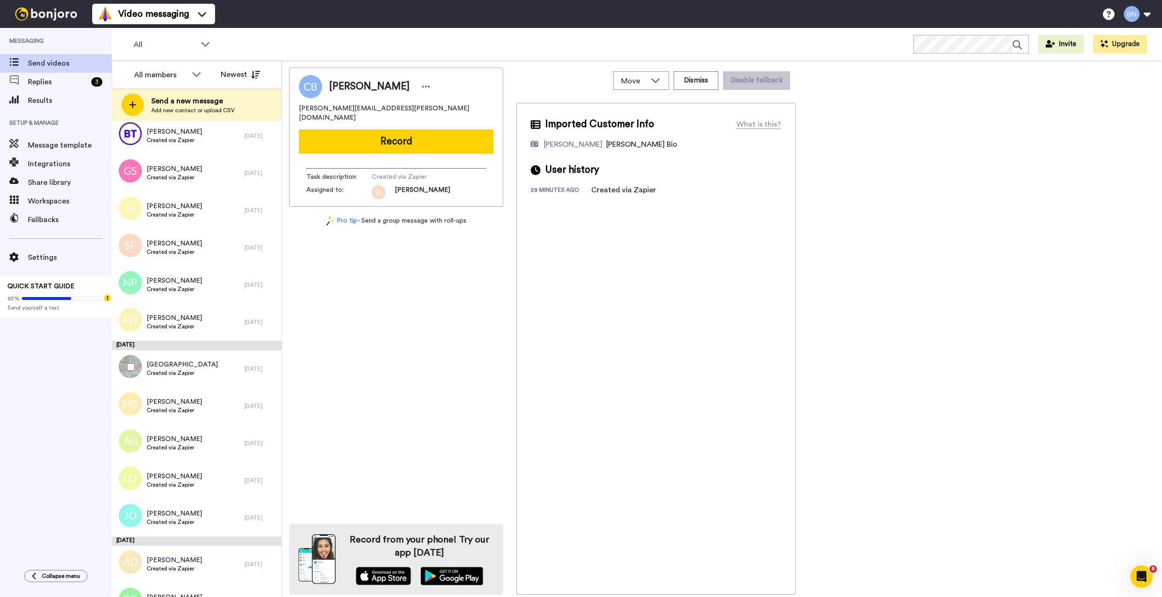
click at [213, 360] on div "Arius Manor Created via Zapier" at bounding box center [178, 368] width 133 height 37
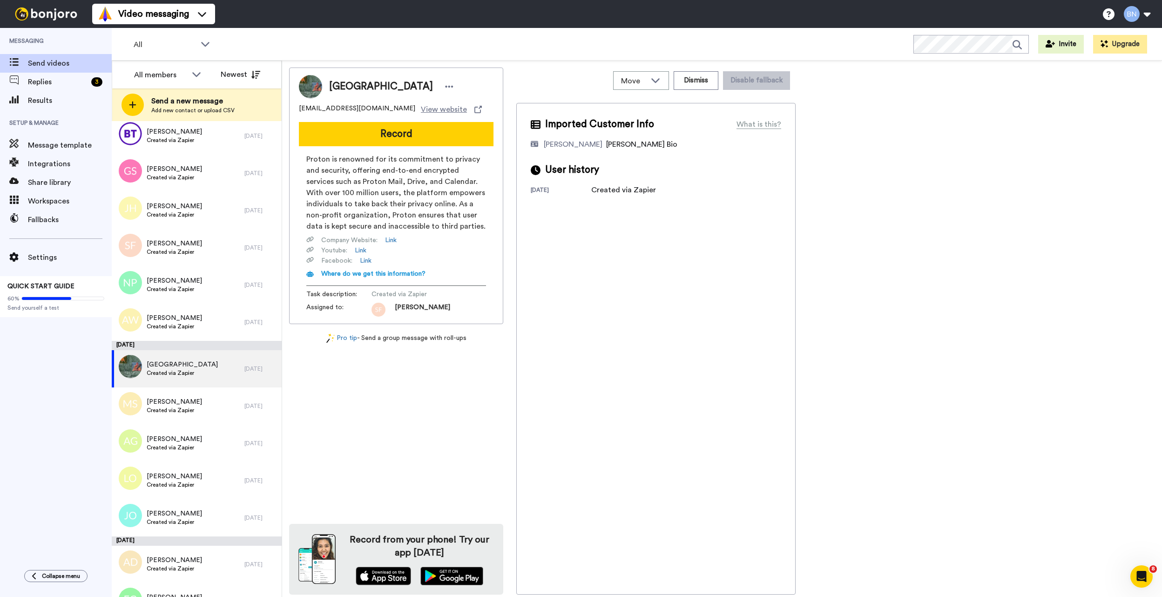
click at [473, 136] on button "Record" at bounding box center [396, 134] width 195 height 24
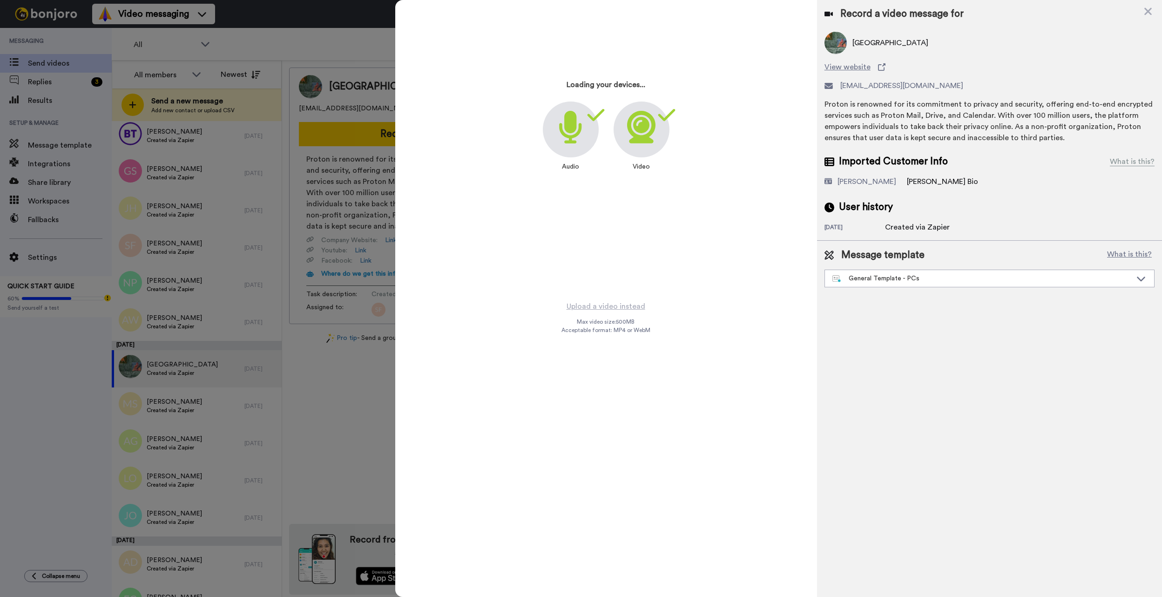
click at [879, 287] on div "General Template - PCs" at bounding box center [989, 279] width 330 height 18
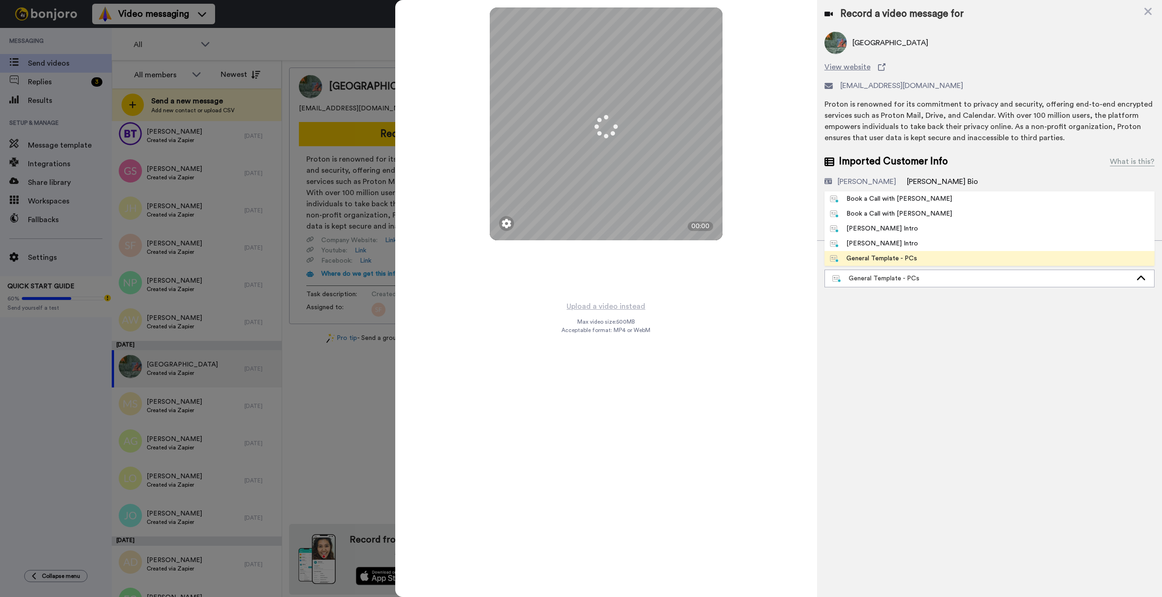
click at [913, 192] on li "Book a Call with [PERSON_NAME]" at bounding box center [989, 198] width 330 height 15
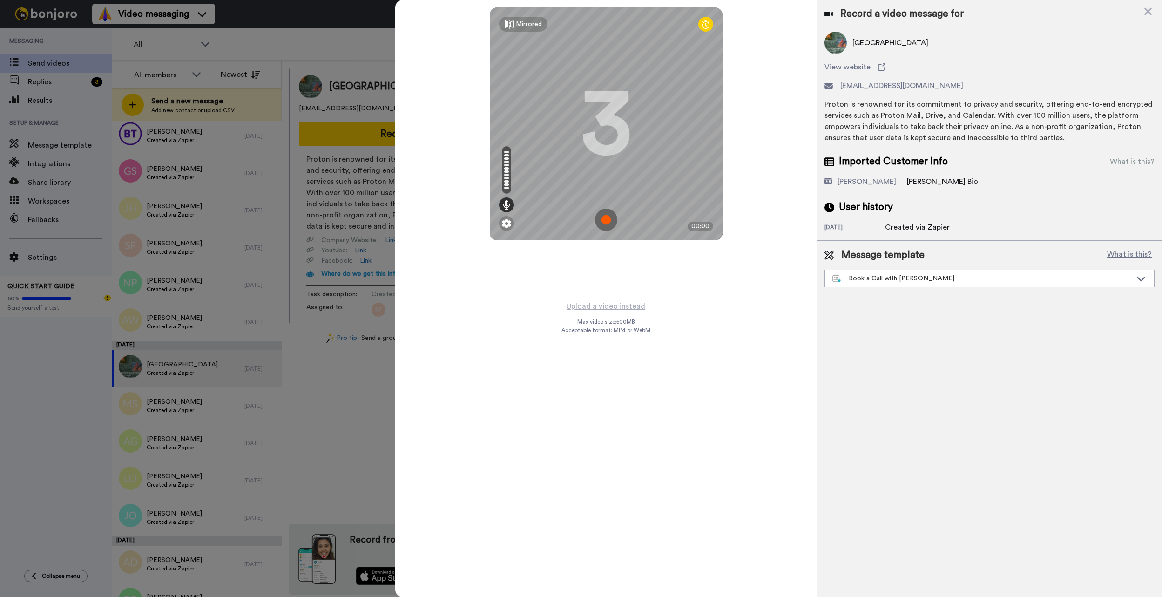
click at [611, 307] on button "Upload a video instead" at bounding box center [606, 306] width 84 height 12
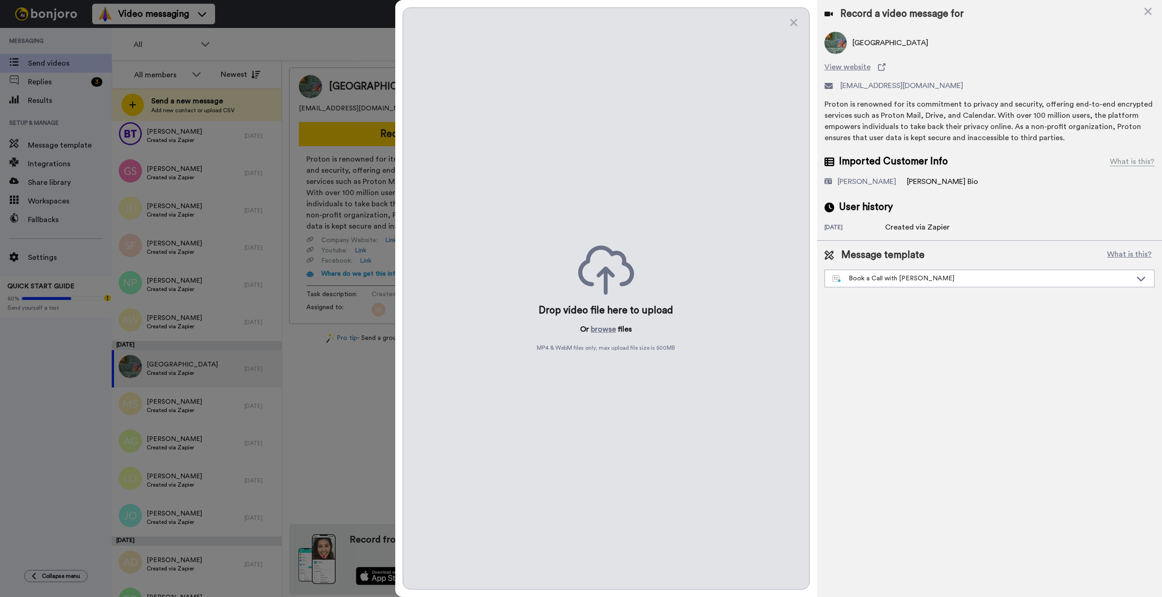
click at [611, 330] on button "browse" at bounding box center [603, 329] width 25 height 11
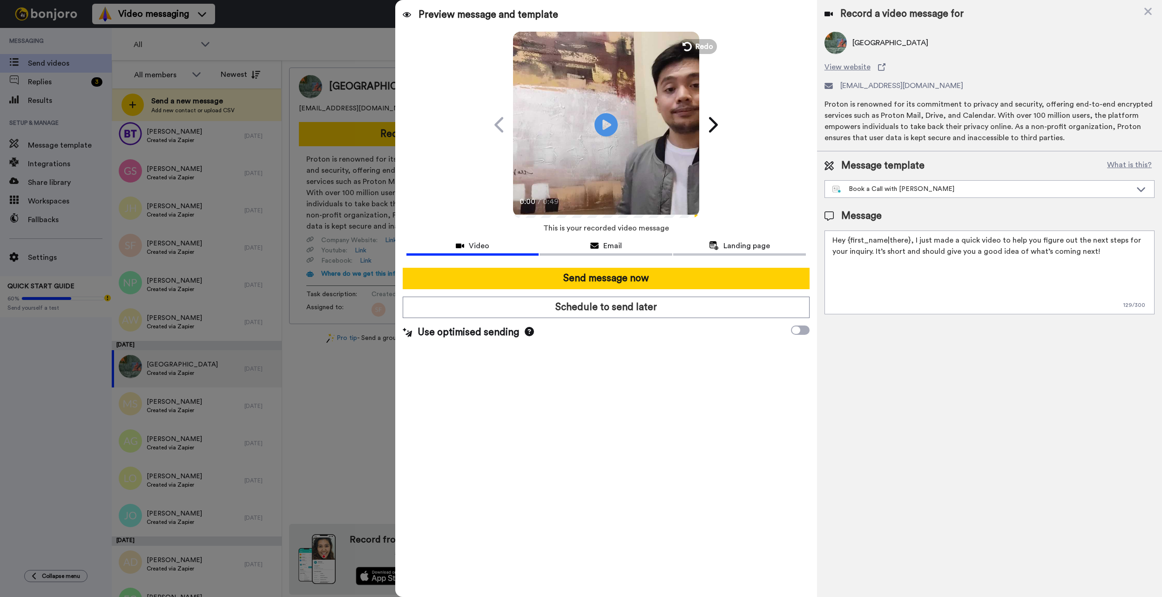
click at [643, 272] on button "Send message now" at bounding box center [606, 278] width 407 height 21
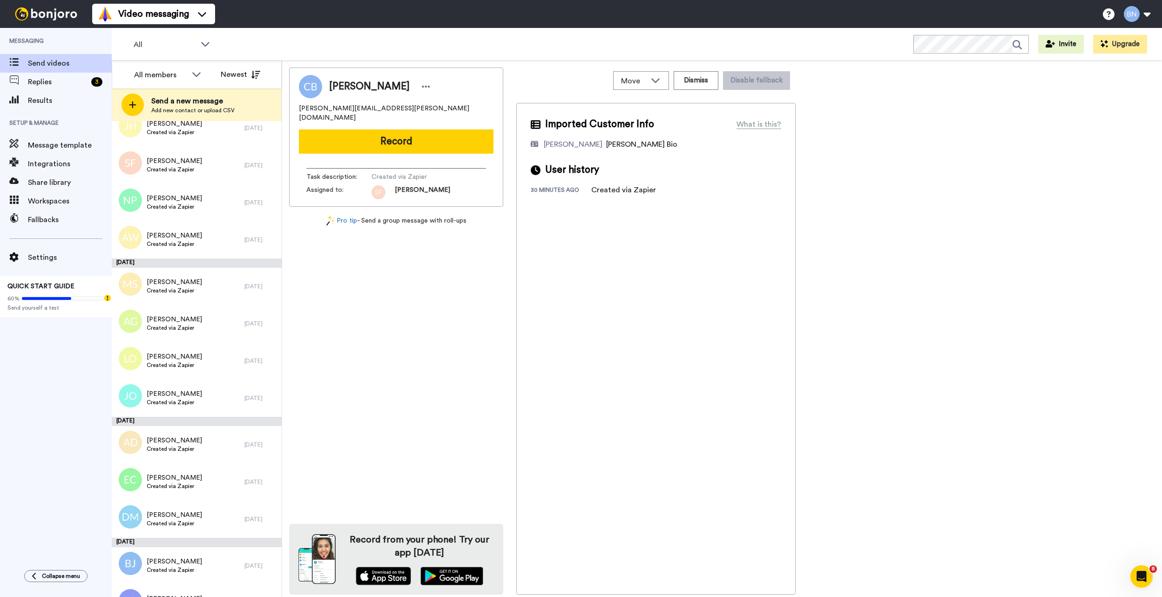
scroll to position [6548, 0]
click at [168, 389] on span "[PERSON_NAME]" at bounding box center [174, 393] width 55 height 9
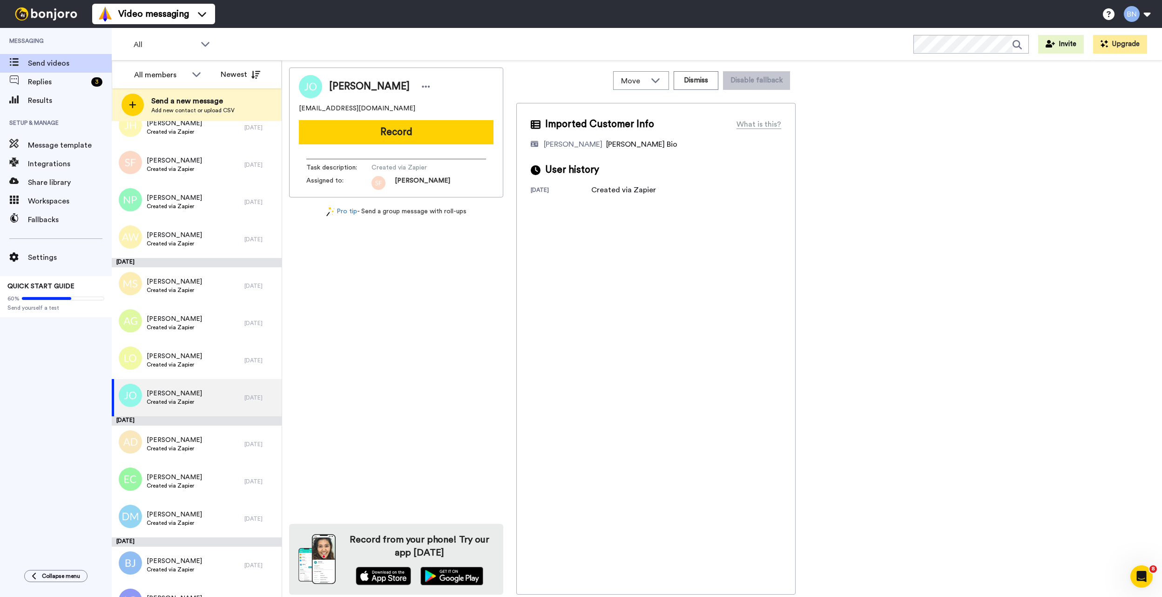
click at [445, 108] on div "[EMAIL_ADDRESS][DOMAIN_NAME]" at bounding box center [396, 108] width 195 height 9
click at [438, 118] on div "[PERSON_NAME] [EMAIL_ADDRESS][DOMAIN_NAME] Record Task description : Created vi…" at bounding box center [396, 132] width 214 height 130
click at [426, 128] on button "Record" at bounding box center [396, 132] width 195 height 24
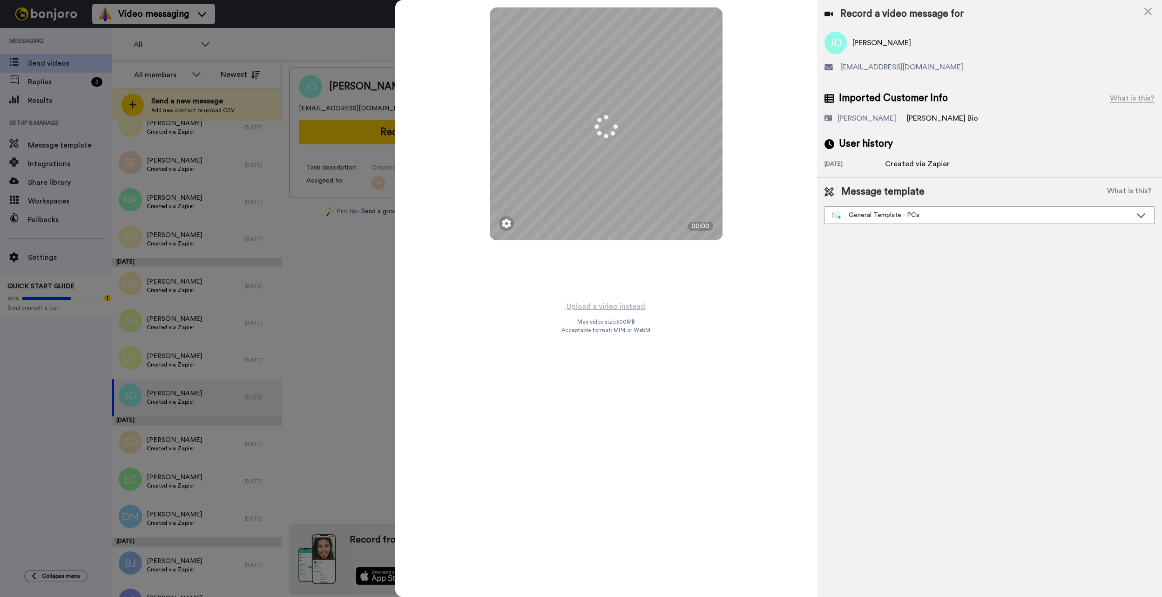
click at [866, 225] on div "Message template What is this? General Template - PCs Book a Call with Bruce Bo…" at bounding box center [989, 204] width 345 height 54
drag, startPoint x: 875, startPoint y: 220, endPoint x: 877, endPoint y: 215, distance: 5.6
click at [876, 220] on div "General Template - PCs" at bounding box center [981, 214] width 299 height 9
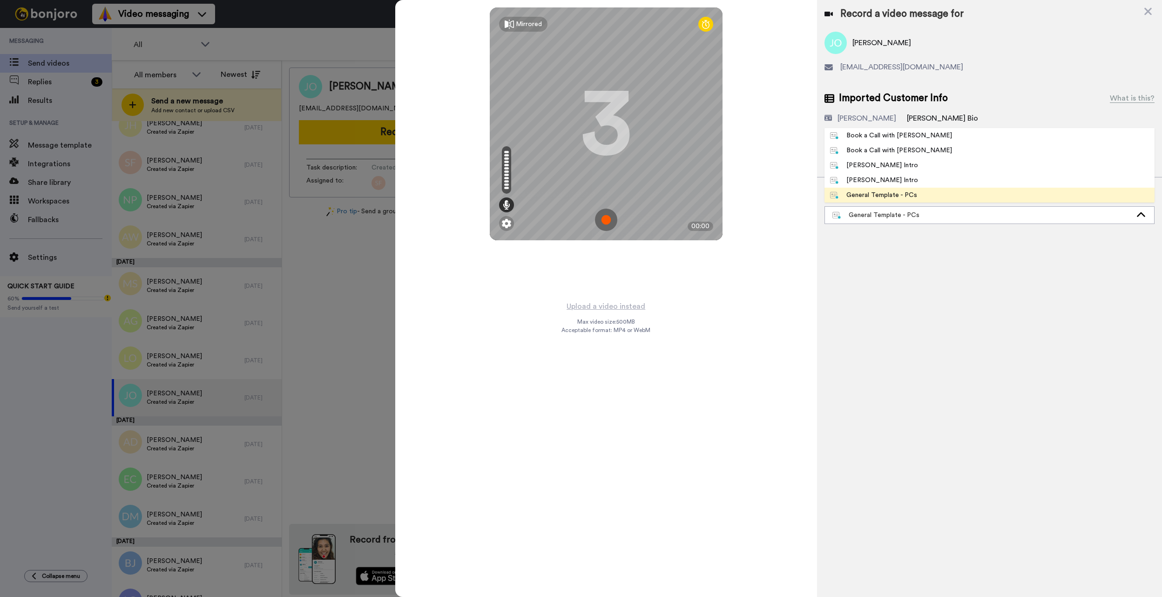
click at [889, 131] on div "Book a Call with [PERSON_NAME]" at bounding box center [891, 135] width 122 height 9
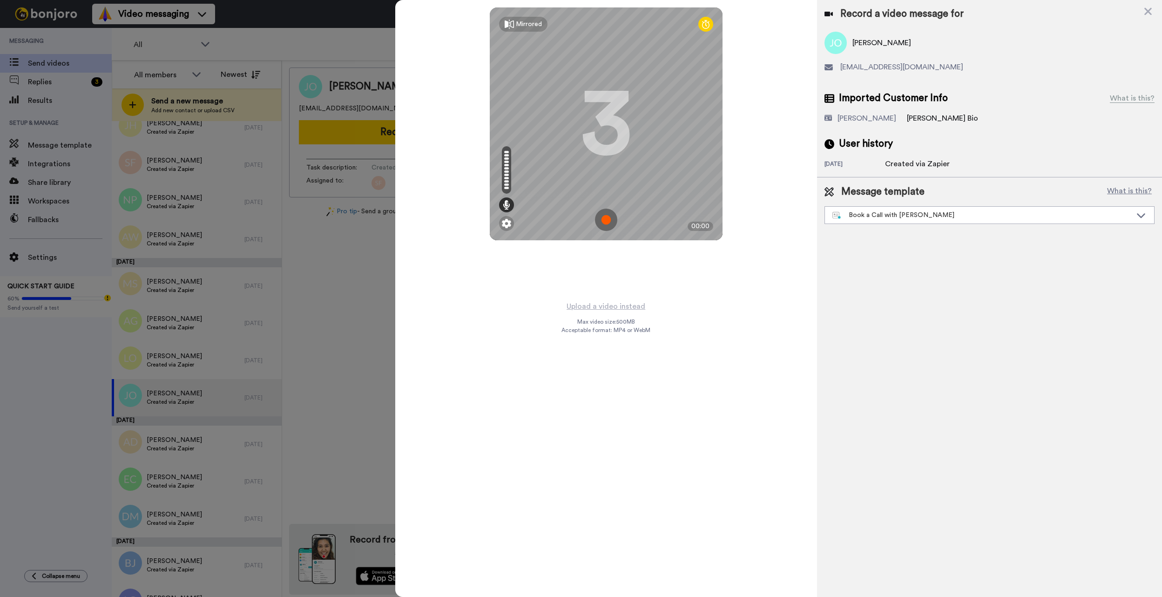
click at [613, 314] on div "Upload a video instead Max video size: 500 MB Acceptable format: MP4 or WebM" at bounding box center [605, 442] width 89 height 285
click at [626, 307] on button "Upload a video instead" at bounding box center [606, 306] width 84 height 12
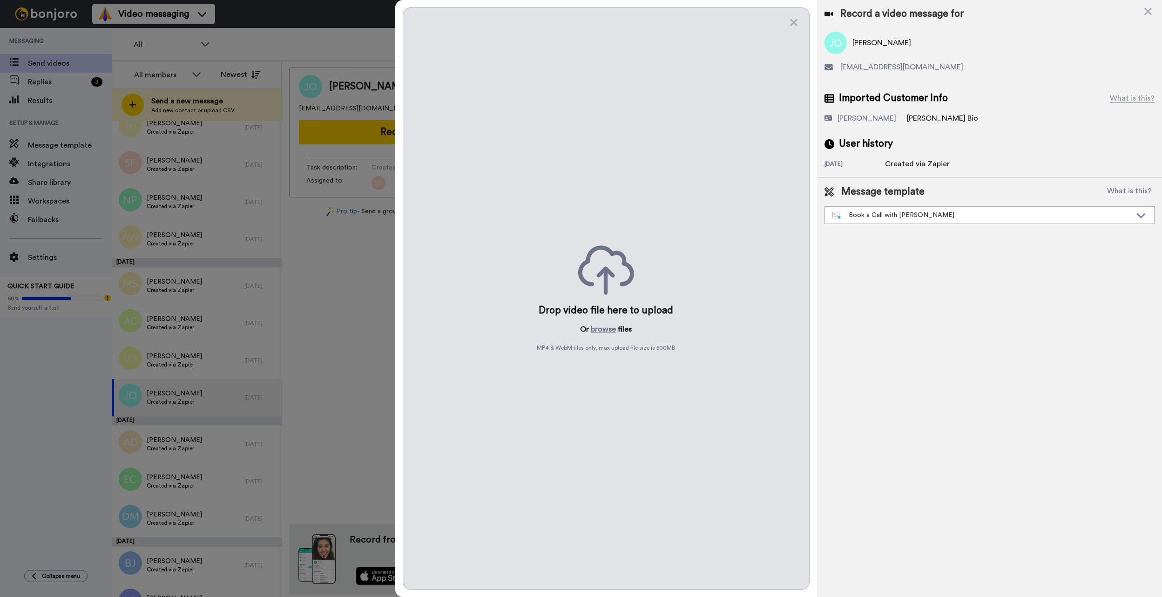
click at [598, 326] on button "browse" at bounding box center [603, 329] width 25 height 11
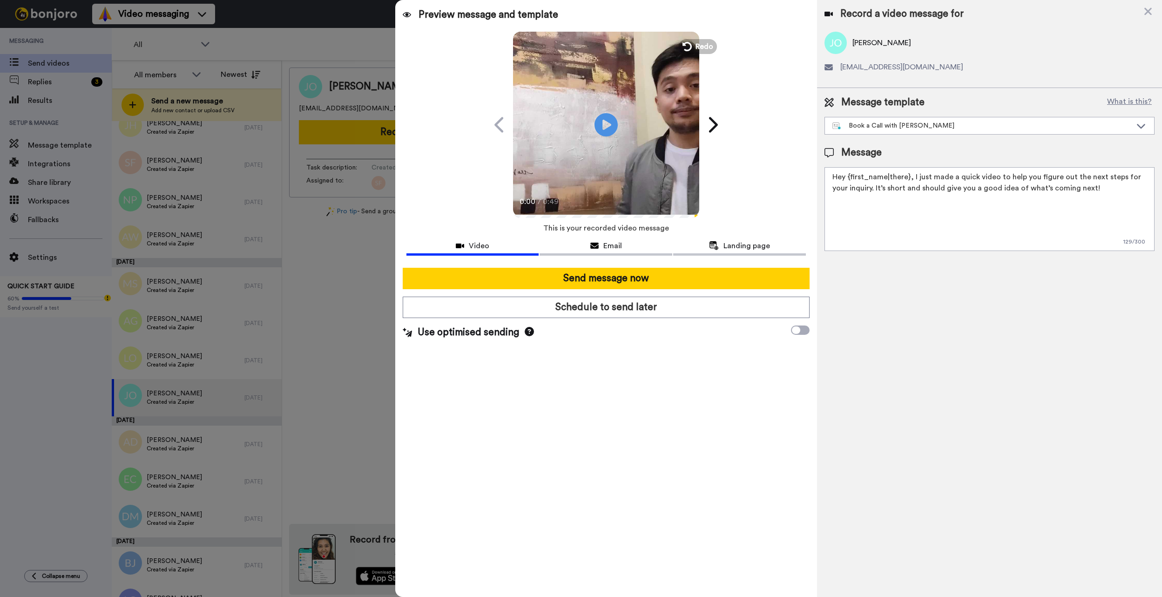
click at [647, 284] on button "Send message now" at bounding box center [606, 278] width 407 height 21
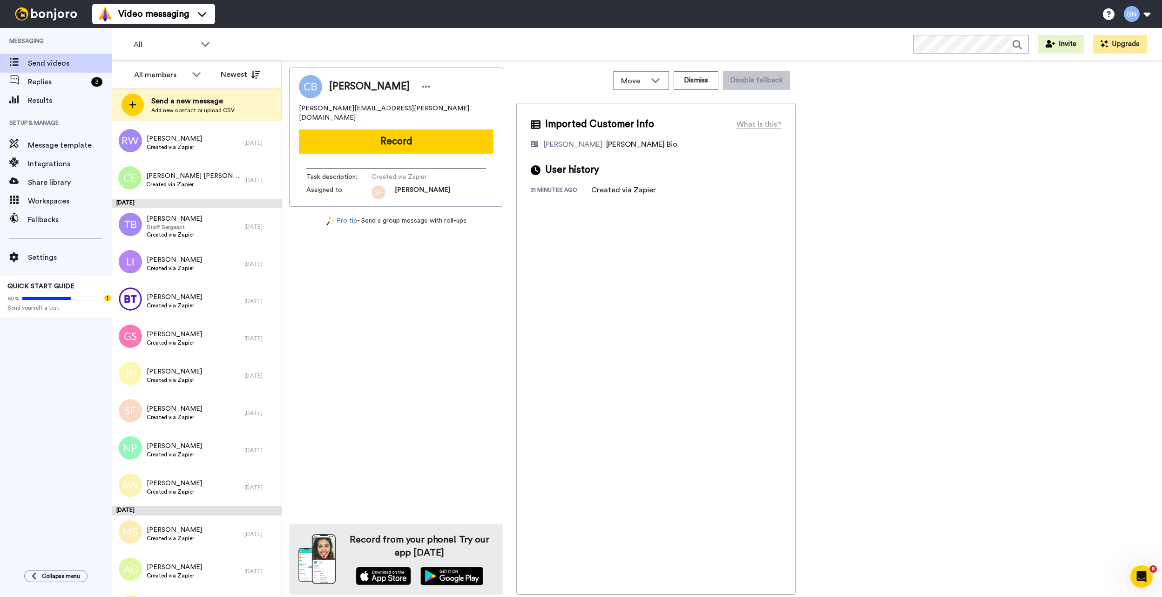
scroll to position [6465, 0]
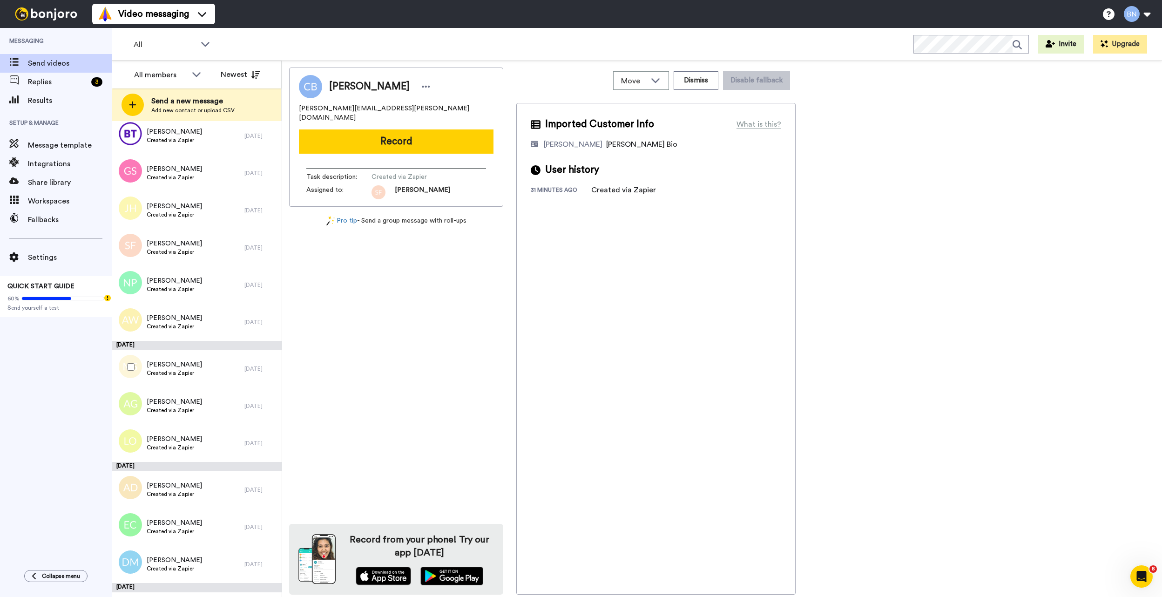
click at [209, 377] on div "[PERSON_NAME] Created via Zapier" at bounding box center [178, 368] width 133 height 37
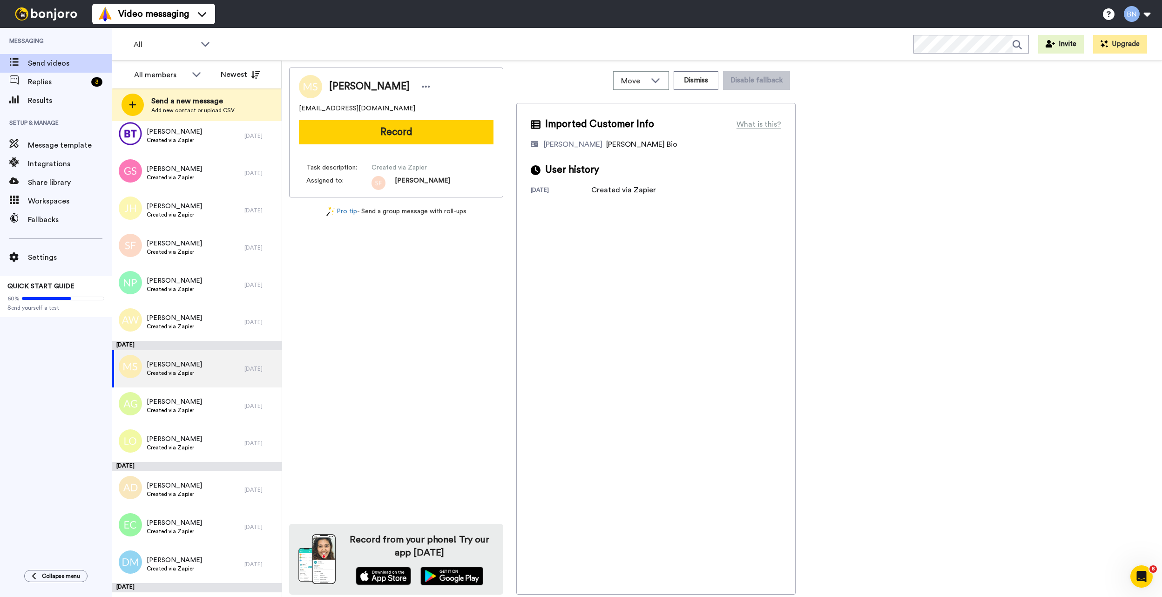
click at [464, 127] on button "Record" at bounding box center [396, 132] width 195 height 24
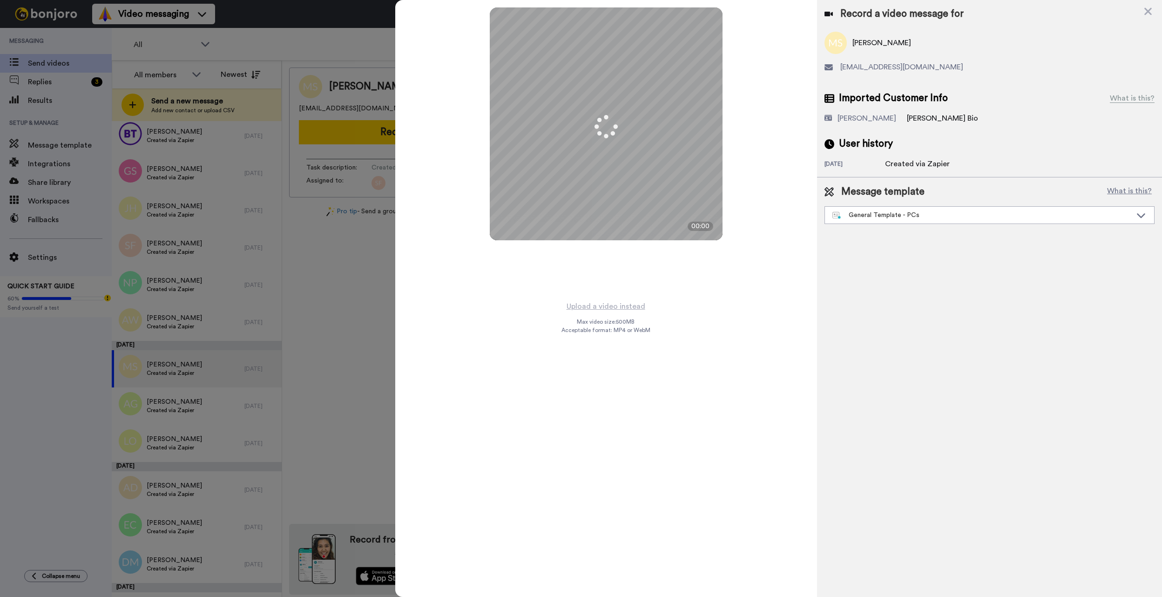
click at [924, 210] on div "General Template - PCs" at bounding box center [981, 214] width 299 height 9
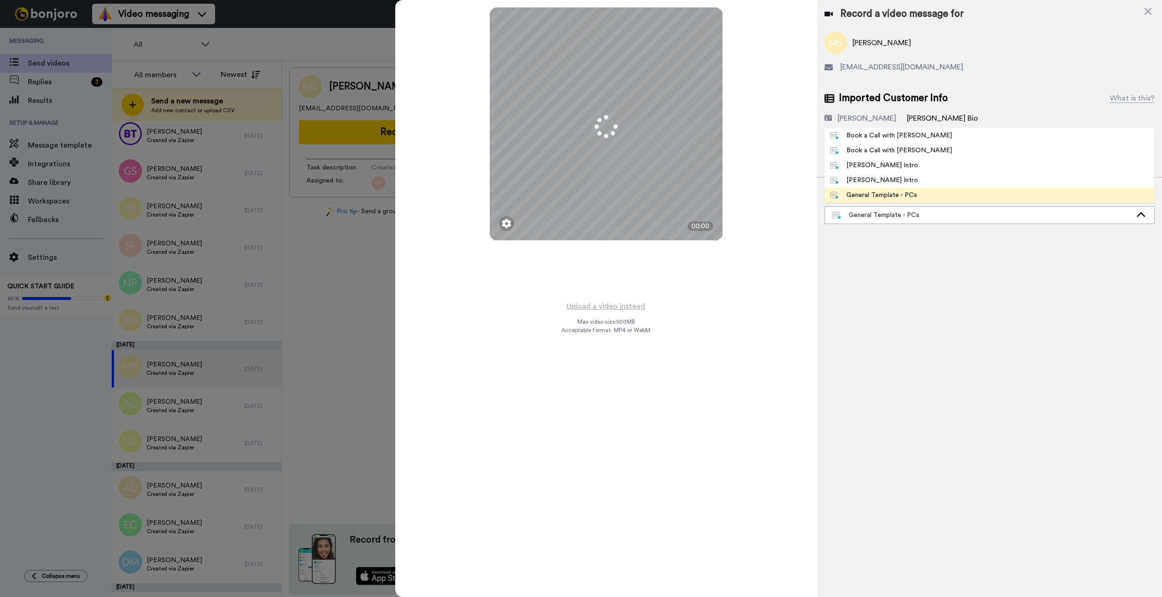
click at [964, 135] on li "Book a Call with Bruce" at bounding box center [989, 135] width 330 height 15
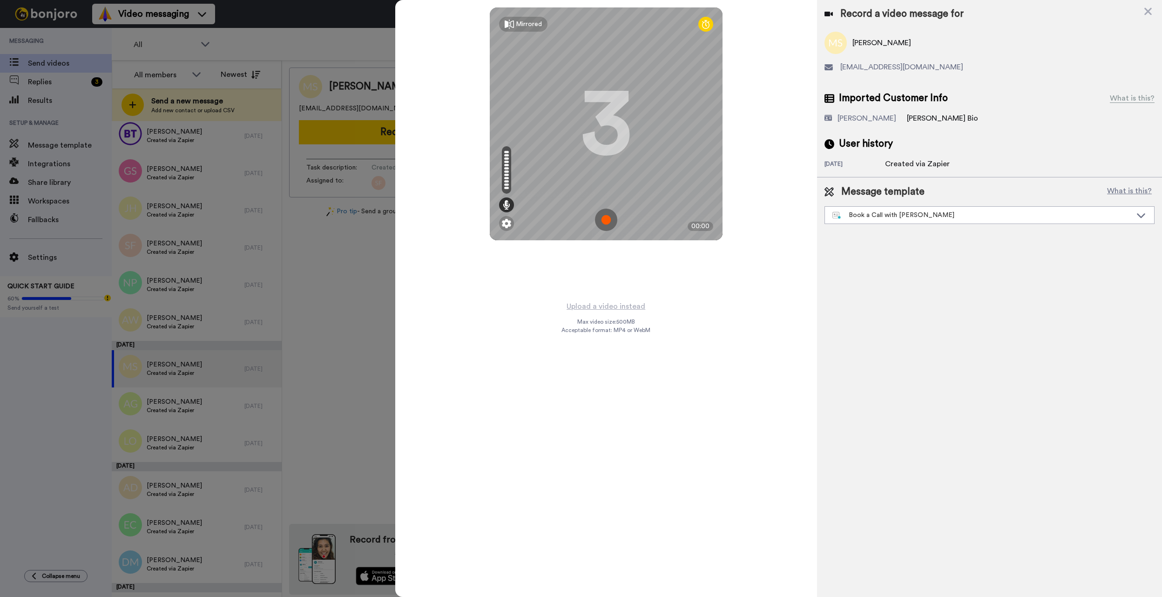
click at [609, 308] on button "Upload a video instead" at bounding box center [606, 306] width 84 height 12
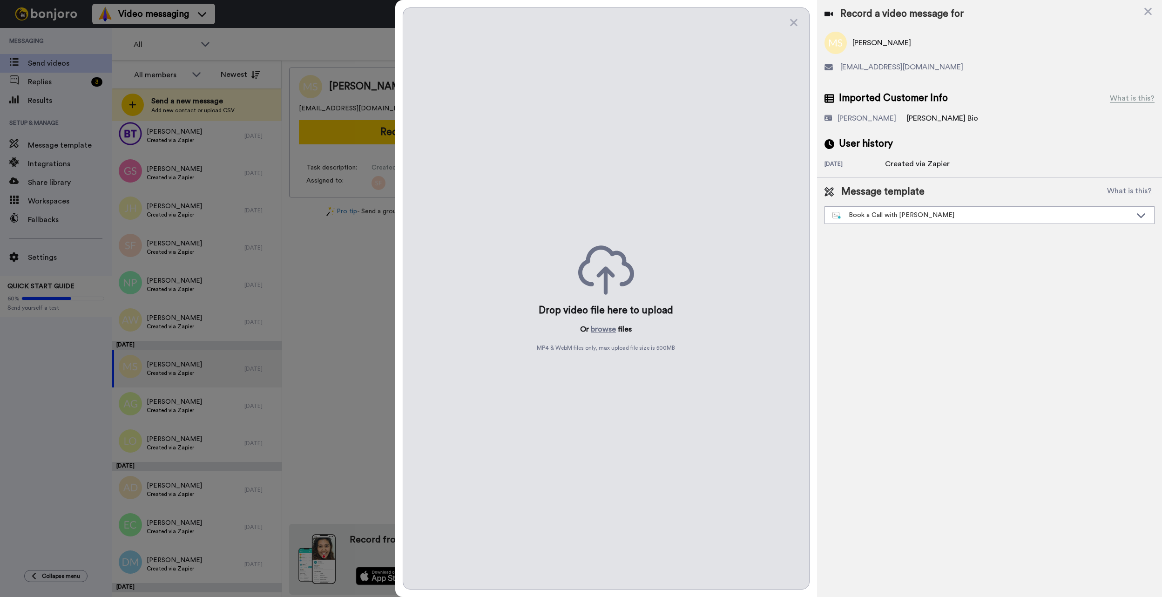
click at [606, 327] on button "browse" at bounding box center [603, 329] width 25 height 11
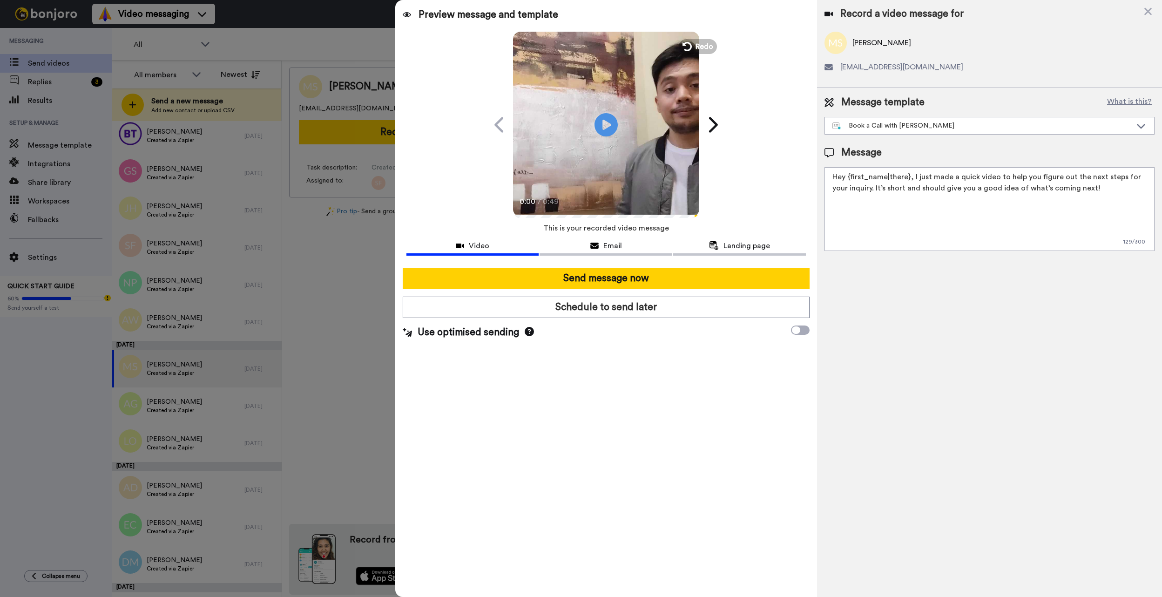
click at [609, 283] on button "Send message now" at bounding box center [606, 278] width 407 height 21
